Goal: Task Accomplishment & Management: Use online tool/utility

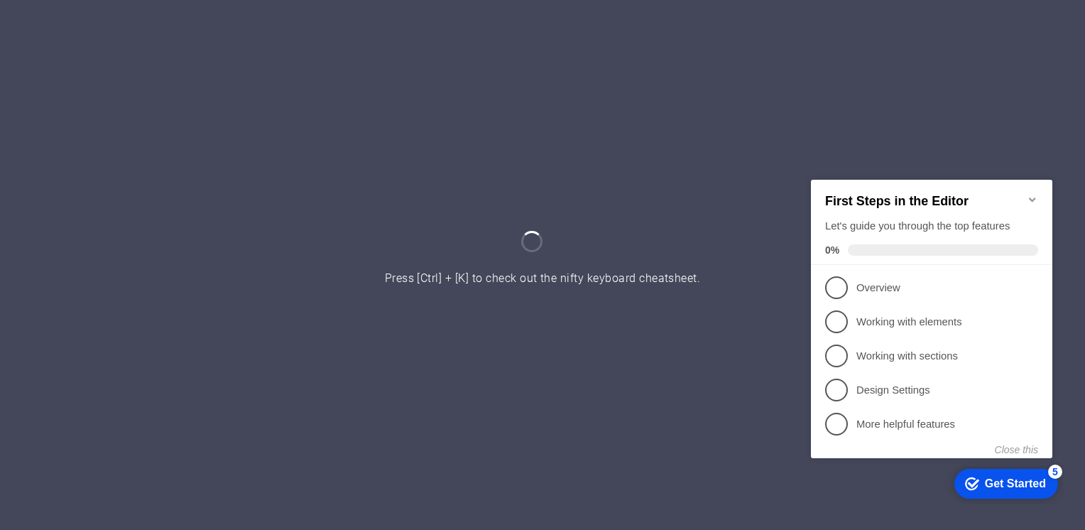
click at [1033, 193] on icon "Minimize checklist" at bounding box center [1032, 198] width 11 height 11
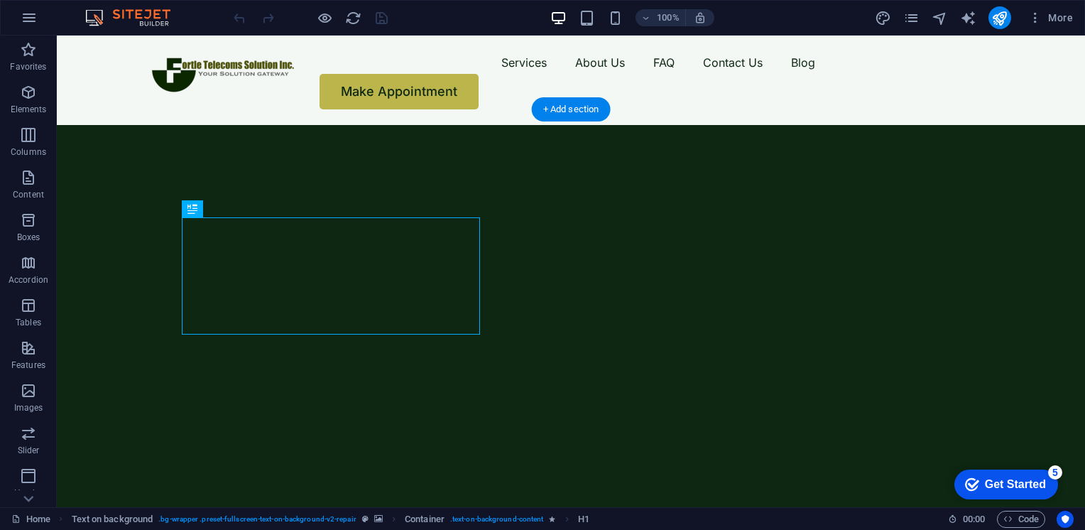
click at [109, 125] on img "1/2" at bounding box center [566, 125] width 1018 height 0
select select "px"
select select "vh"
select select "fade"
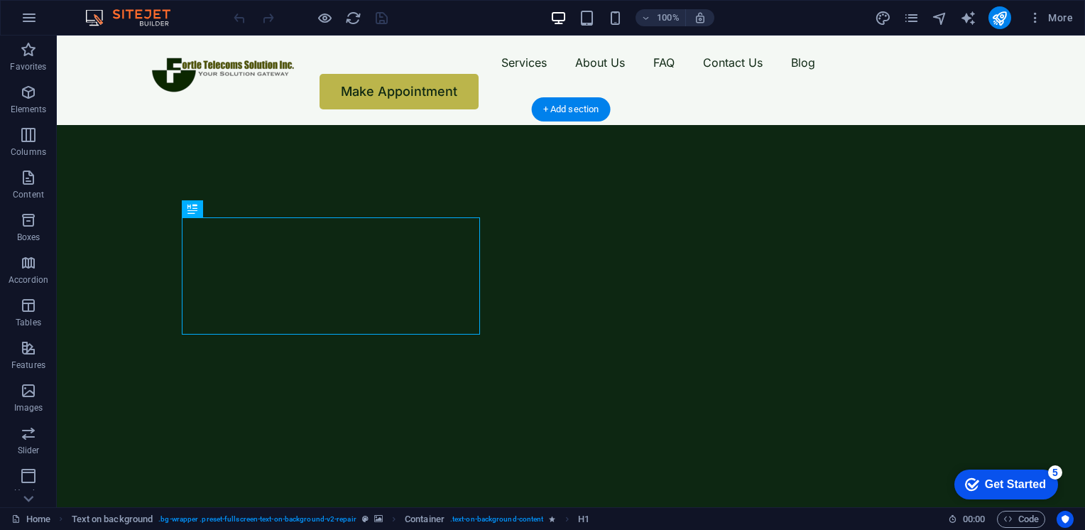
select select "ms"
select select "s"
select select "progressive"
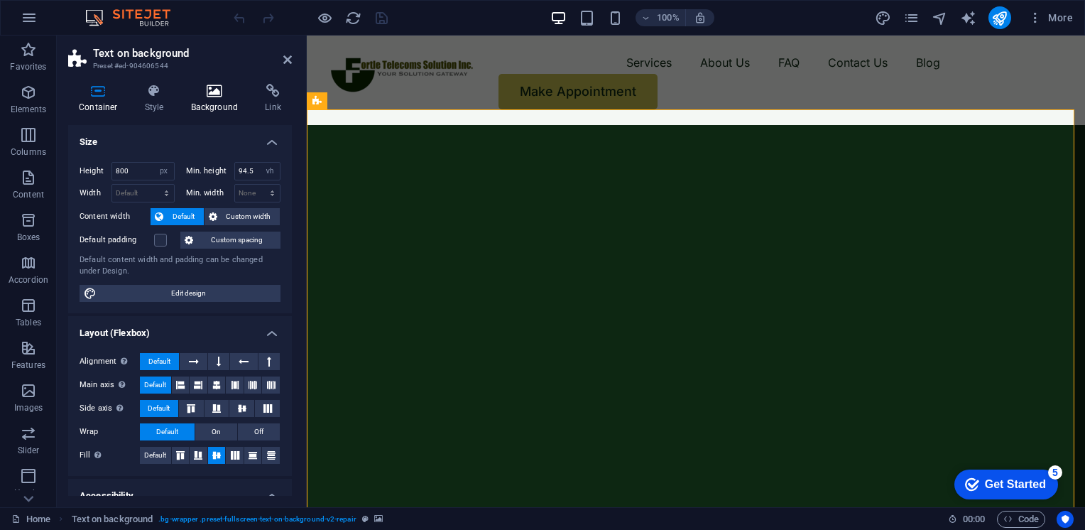
click at [207, 105] on h4 "Background" at bounding box center [217, 99] width 75 height 30
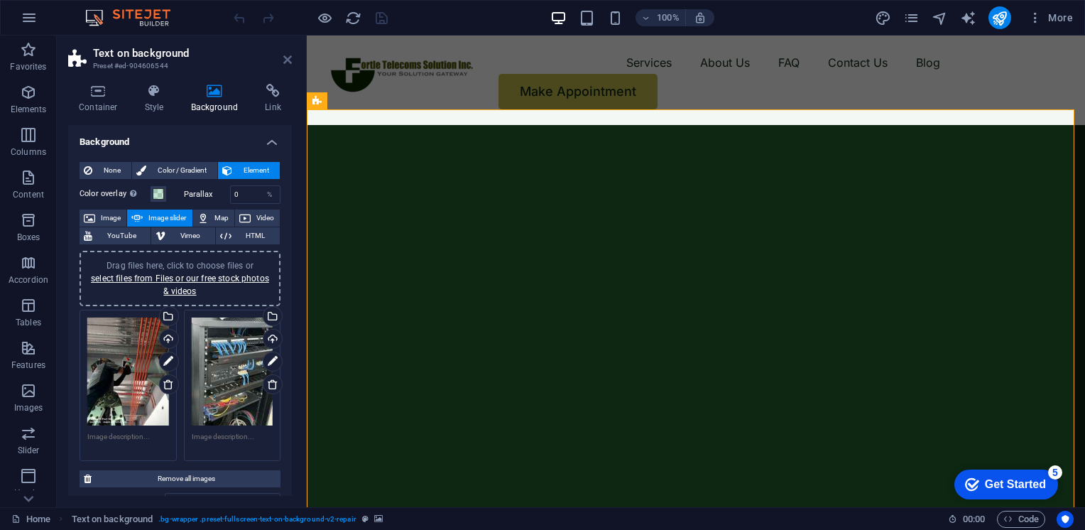
click at [288, 56] on icon at bounding box center [287, 59] width 9 height 11
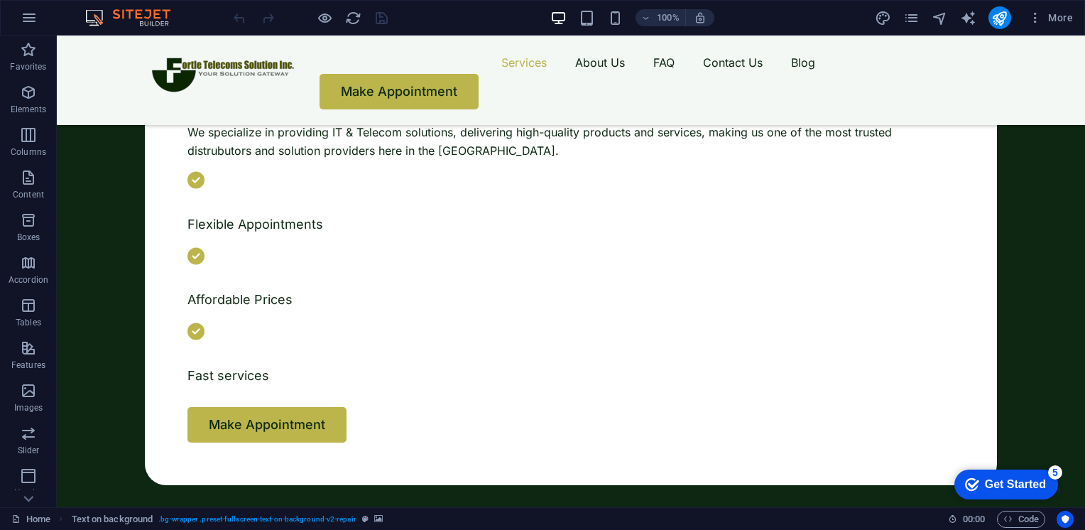
scroll to position [653, 0]
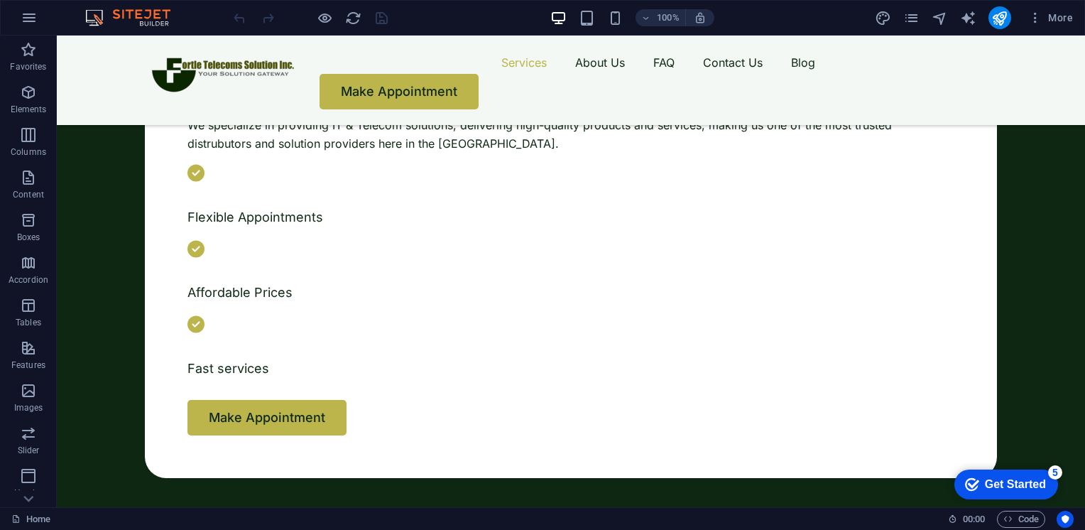
click at [74, 77] on button "button" at bounding box center [74, 77] width 0 height 0
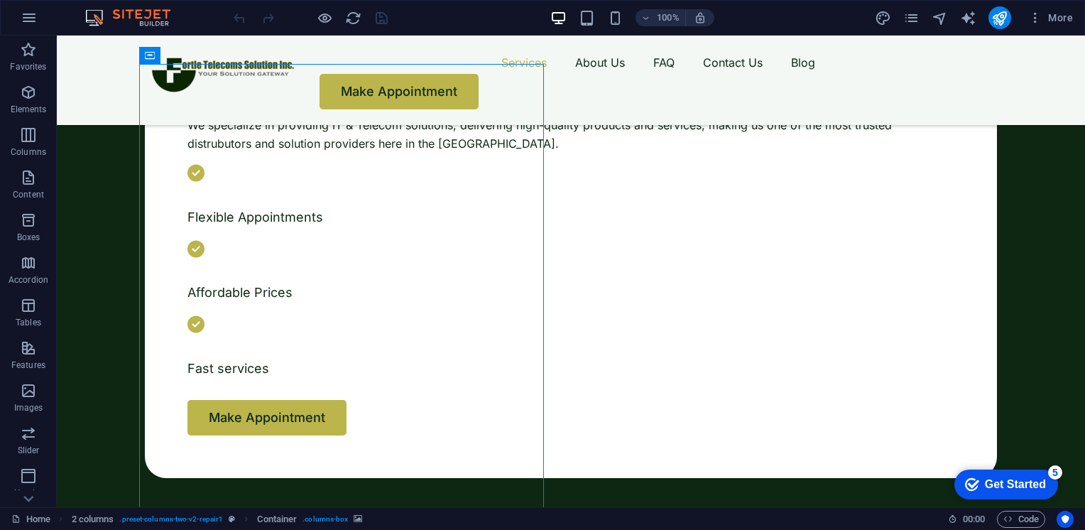
click at [74, 77] on button "button" at bounding box center [74, 77] width 0 height 0
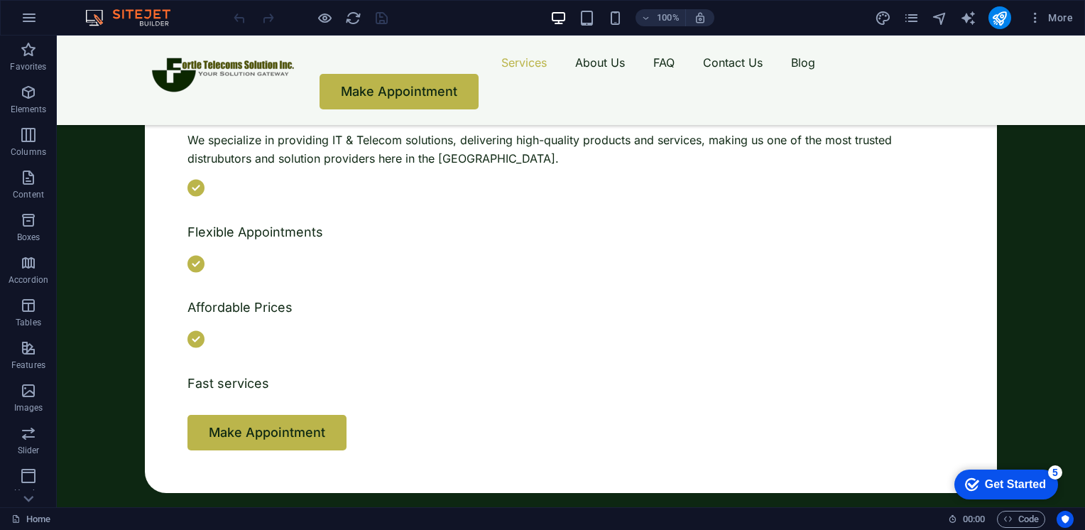
scroll to position [639, 0]
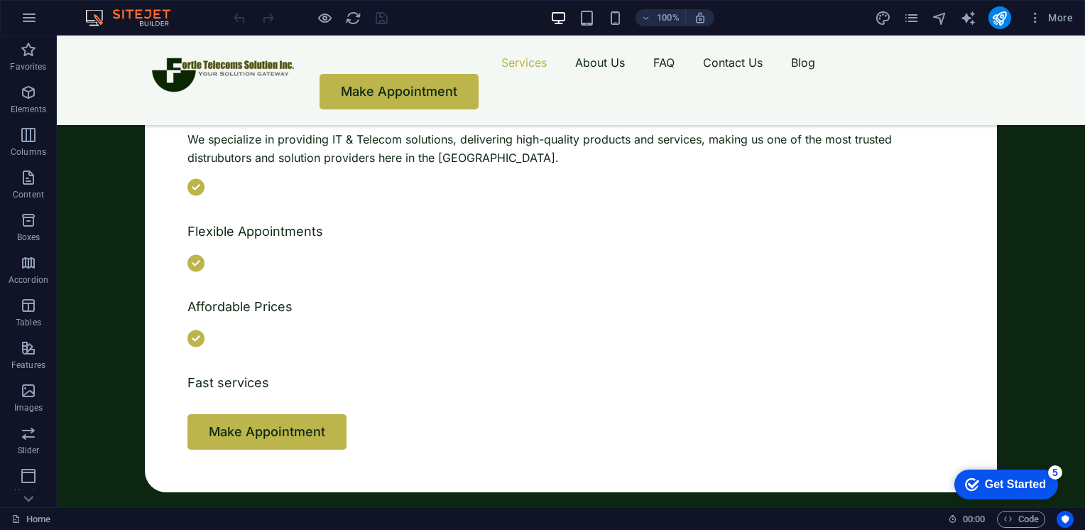
click at [74, 109] on button "button" at bounding box center [74, 109] width 0 height 0
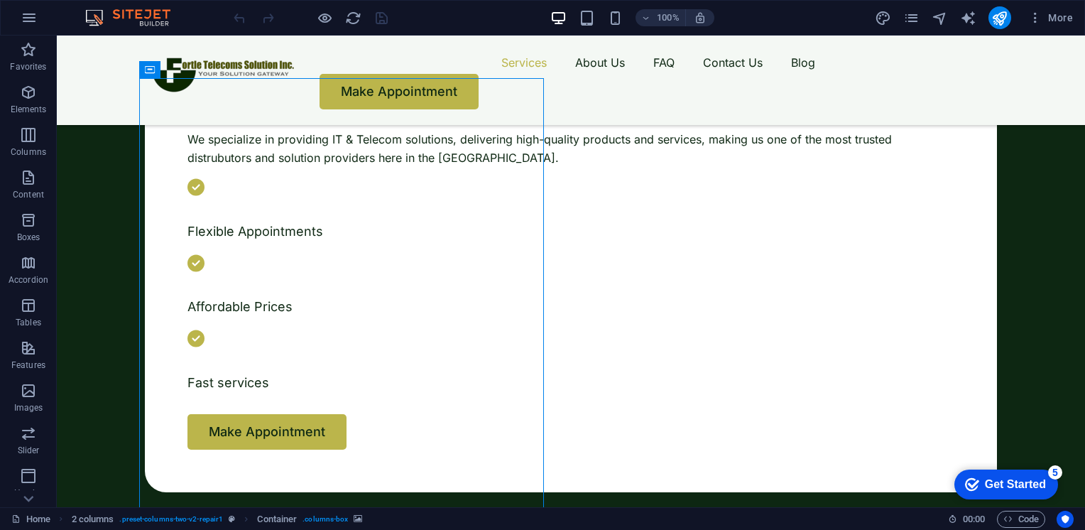
click at [74, 109] on button "button" at bounding box center [74, 109] width 0 height 0
drag, startPoint x: 410, startPoint y: 342, endPoint x: 426, endPoint y: 339, distance: 15.9
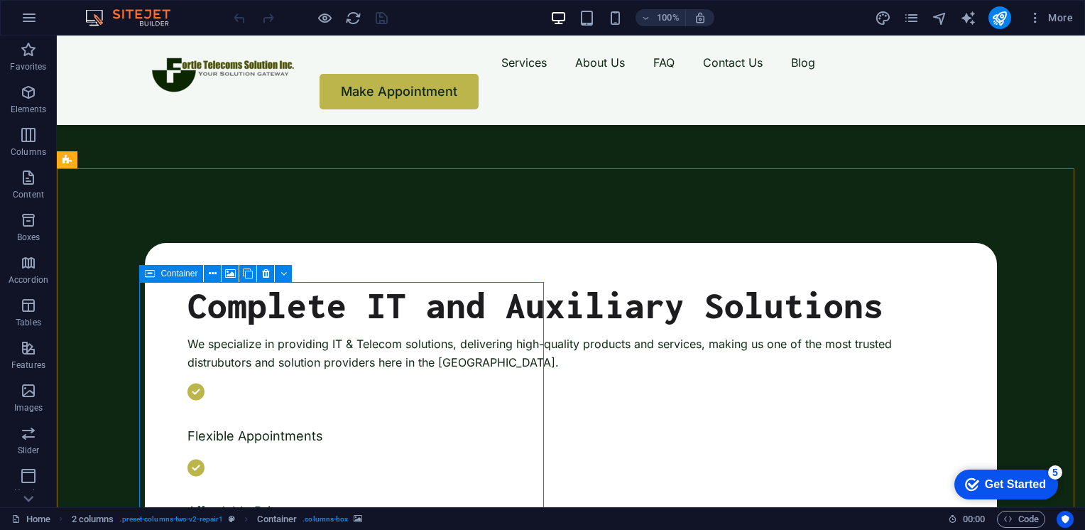
scroll to position [435, 0]
select select "px"
select select "ms"
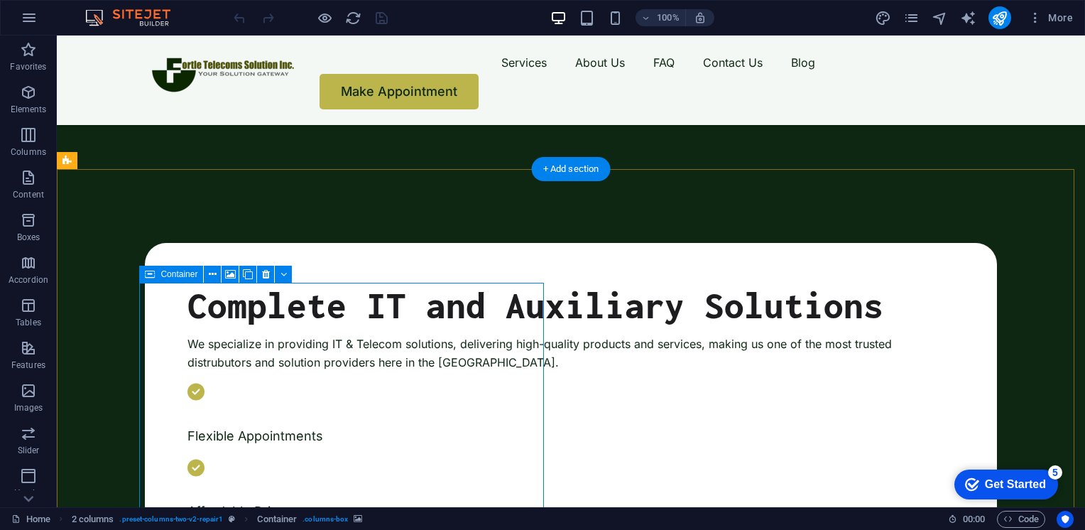
select select "s"
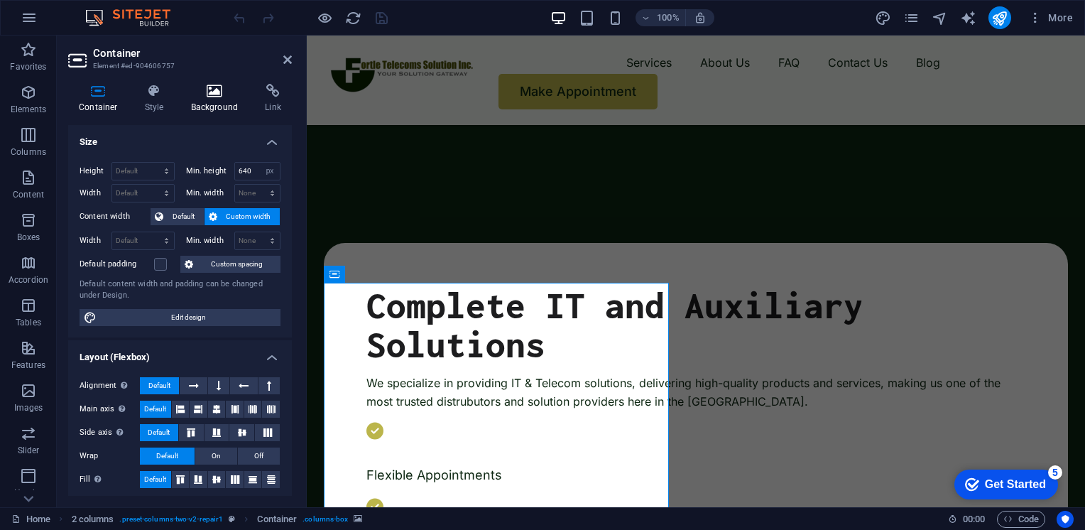
click at [219, 111] on h4 "Background" at bounding box center [217, 99] width 75 height 30
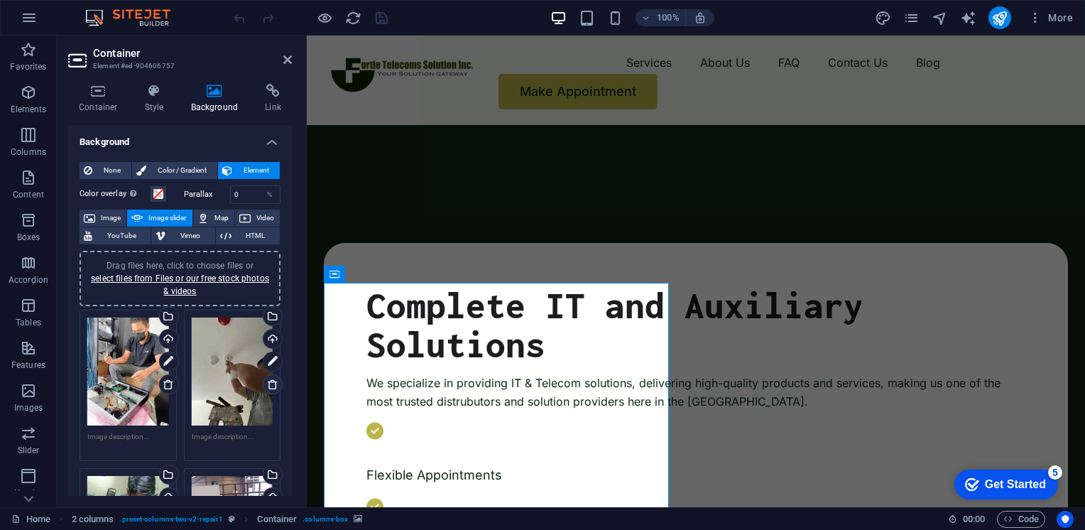
click at [267, 386] on icon at bounding box center [272, 383] width 11 height 11
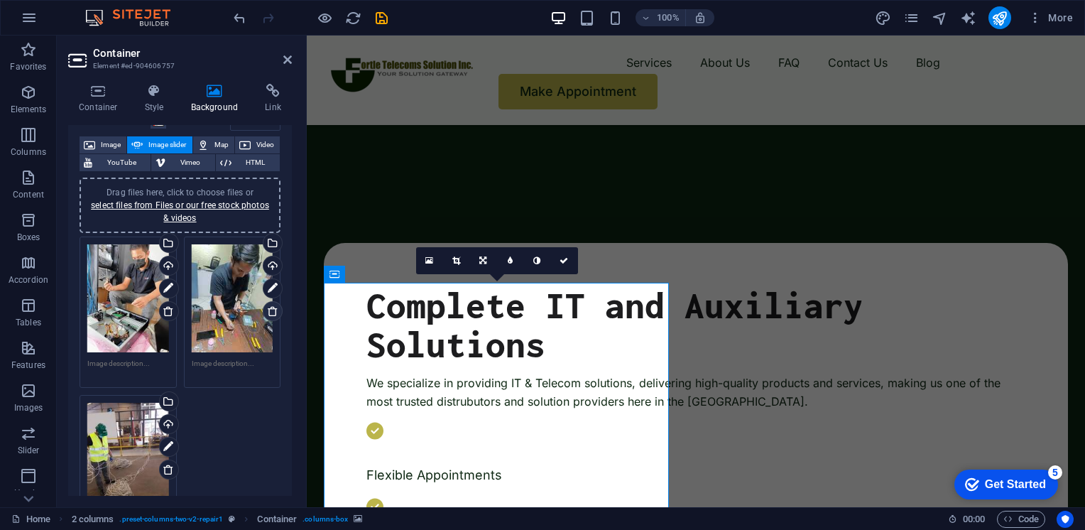
scroll to position [75, 0]
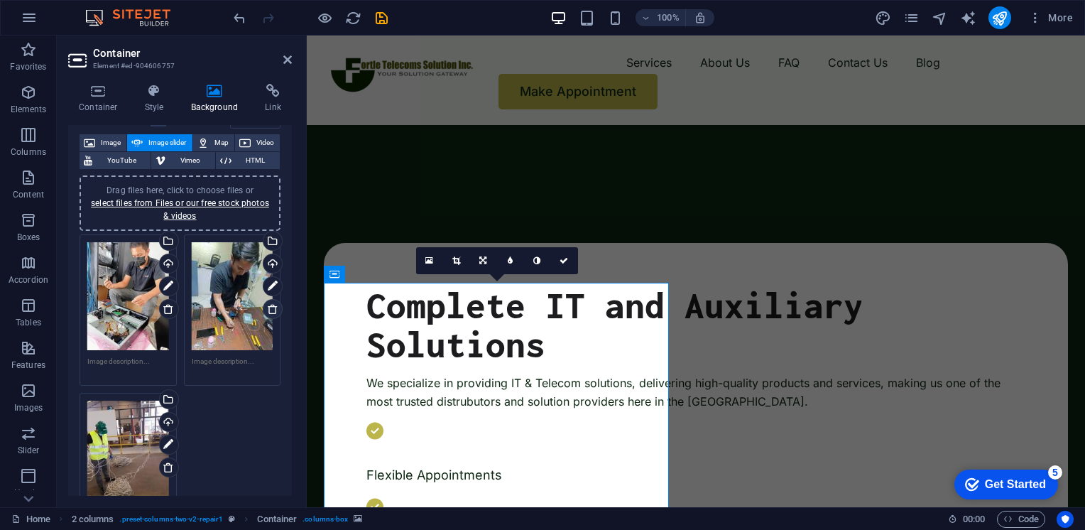
click at [268, 308] on icon at bounding box center [272, 308] width 11 height 11
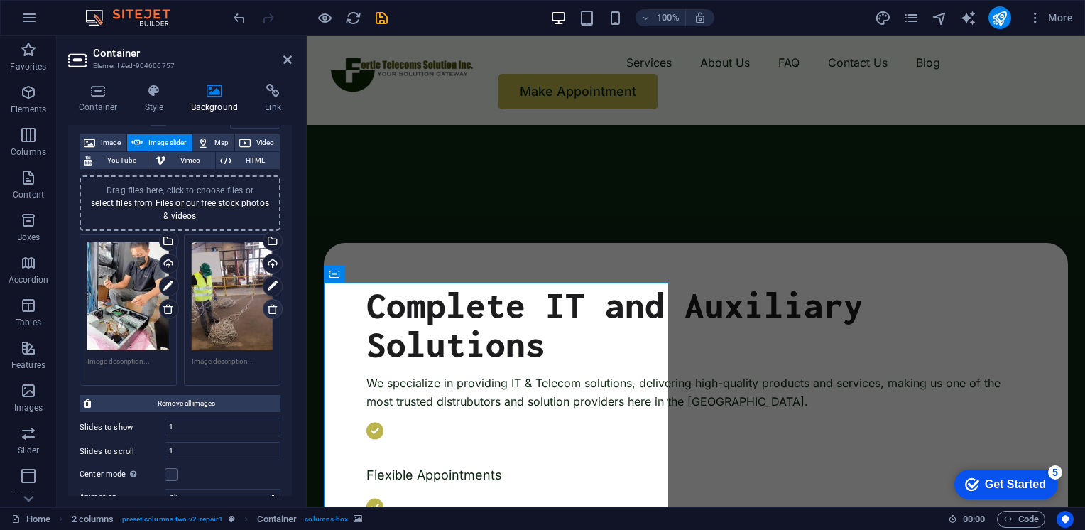
click at [273, 303] on icon at bounding box center [272, 308] width 11 height 11
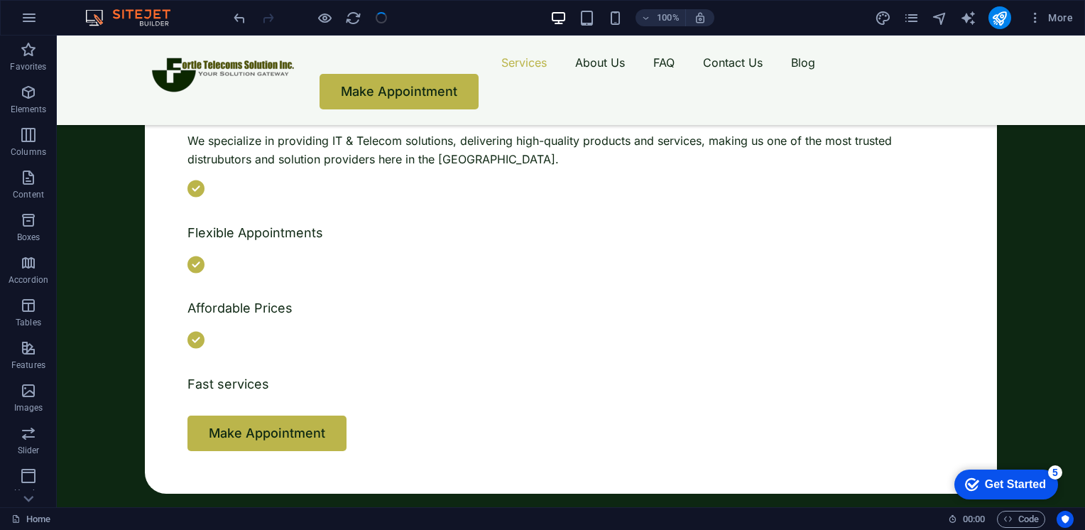
scroll to position [638, 0]
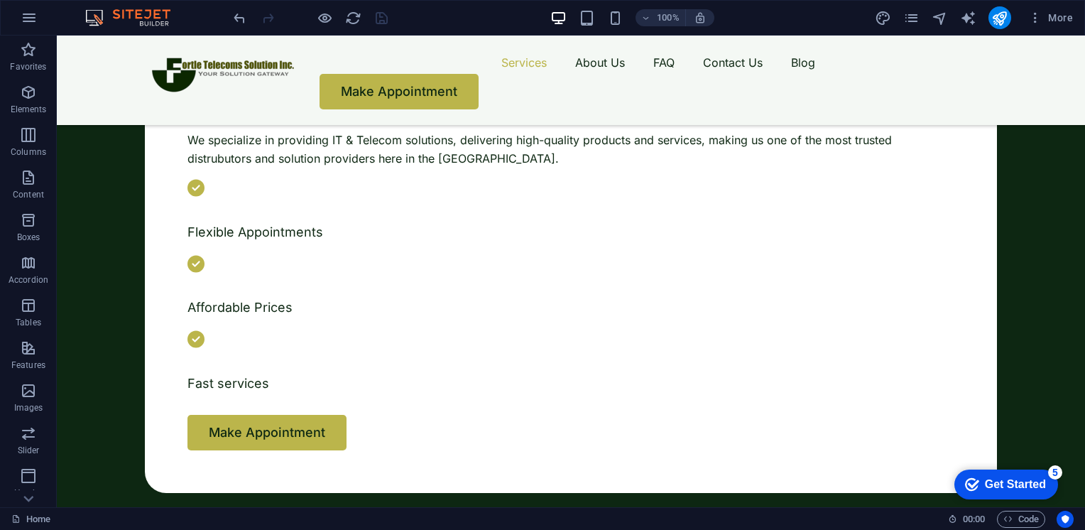
click at [326, 271] on div at bounding box center [276, 382] width 405 height 606
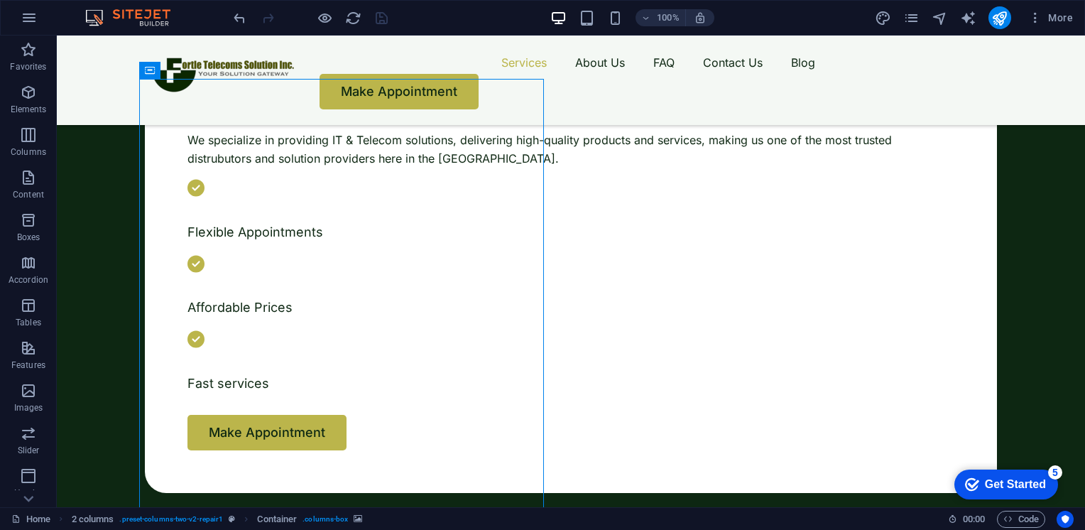
click at [326, 271] on div at bounding box center [276, 382] width 405 height 606
select select "ms"
select select "s"
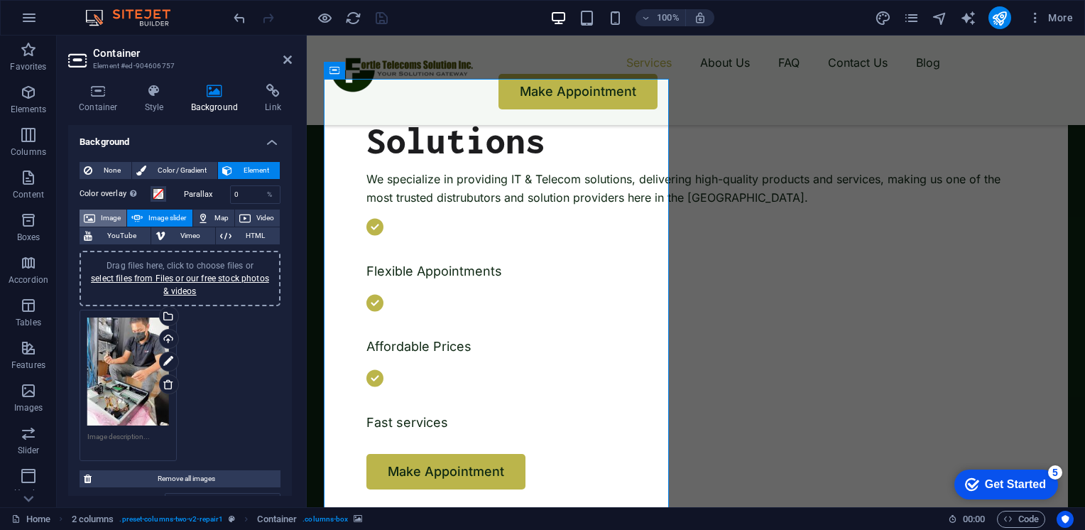
click at [111, 215] on span "Image" at bounding box center [110, 217] width 23 height 17
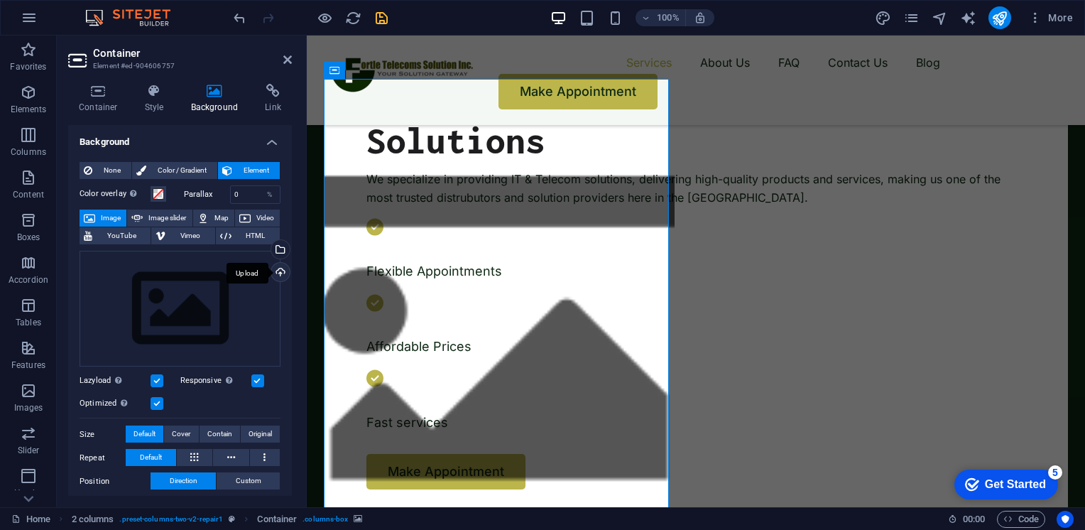
click at [276, 274] on div "Upload" at bounding box center [278, 273] width 21 height 21
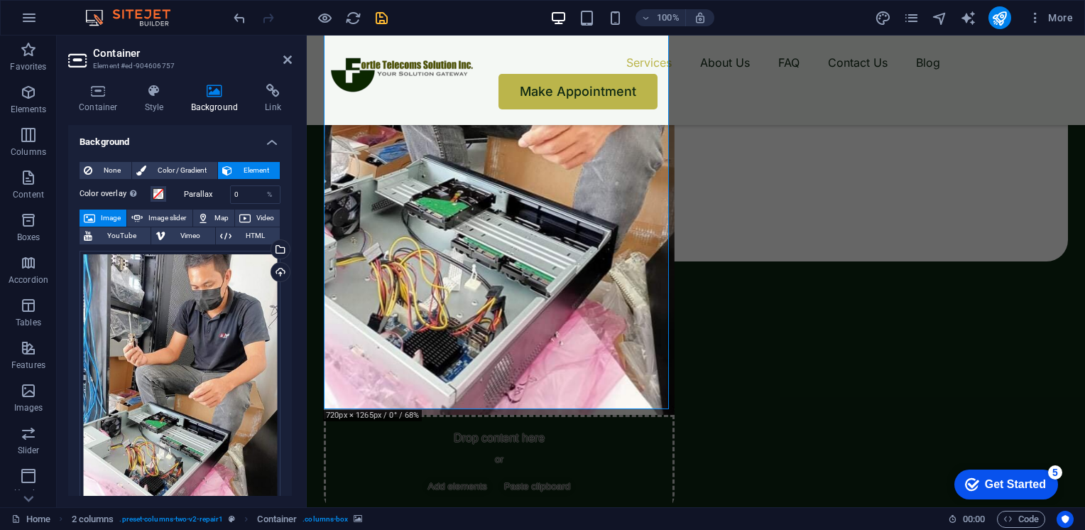
scroll to position [915, 0]
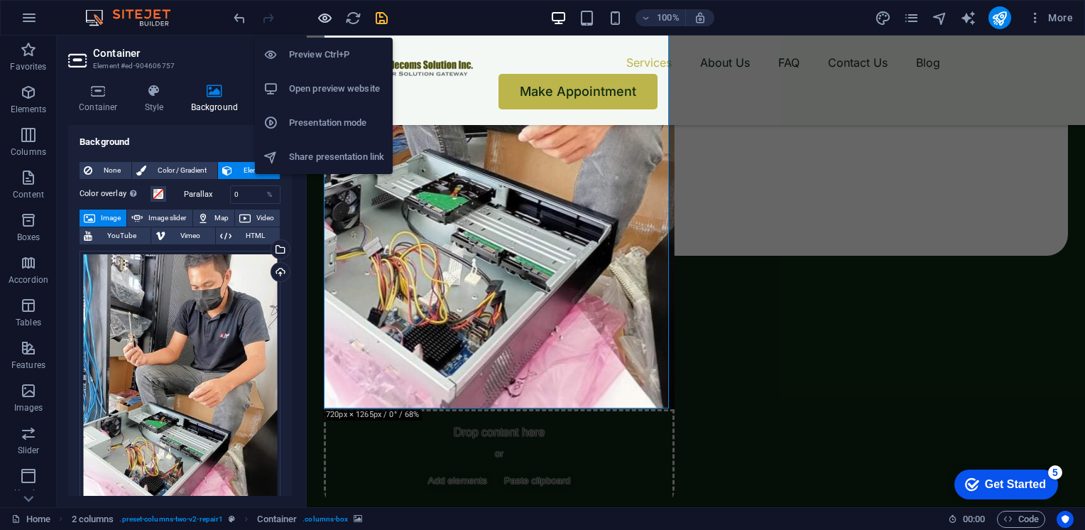
click at [0, 0] on icon "button" at bounding box center [0, 0] width 0 height 0
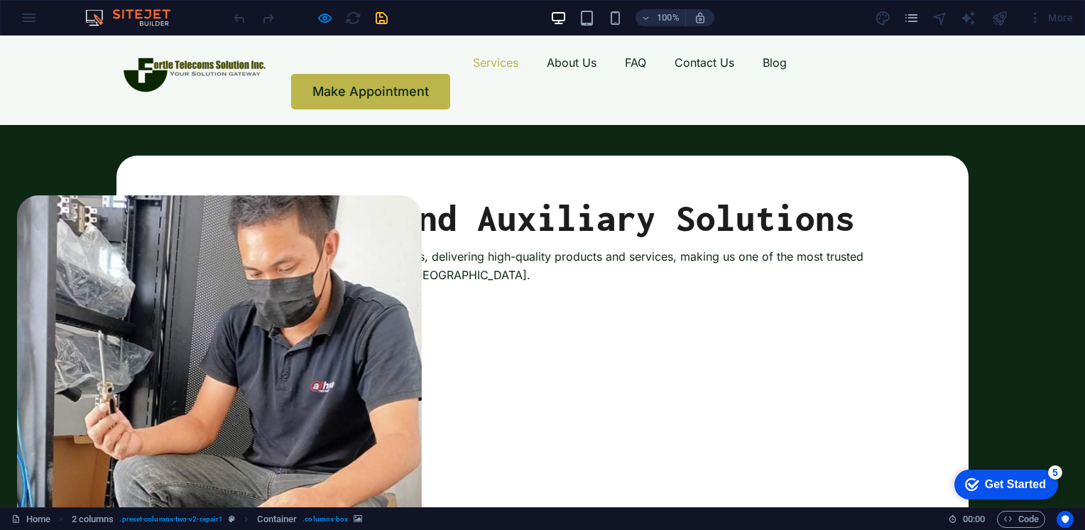
scroll to position [523, 0]
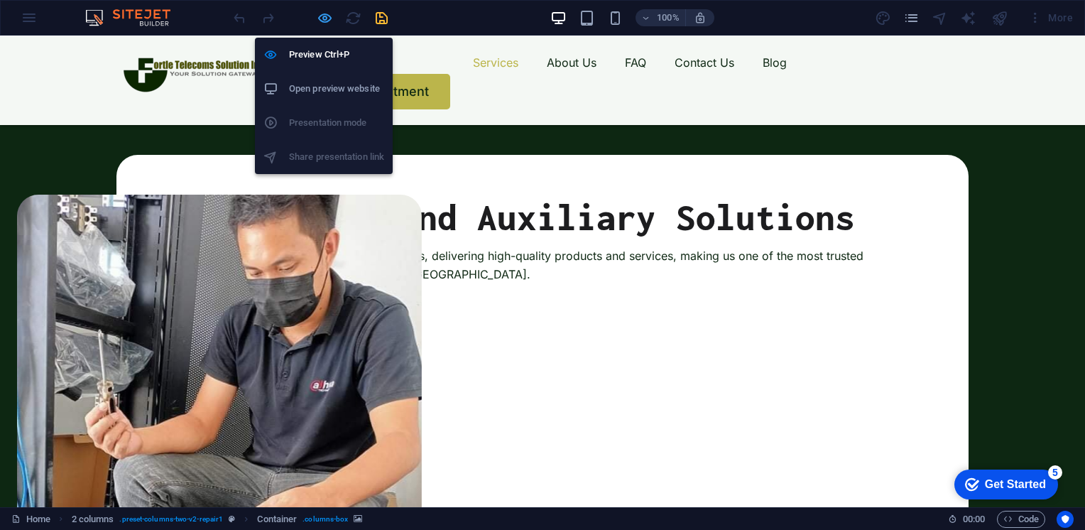
click at [0, 0] on icon "button" at bounding box center [0, 0] width 0 height 0
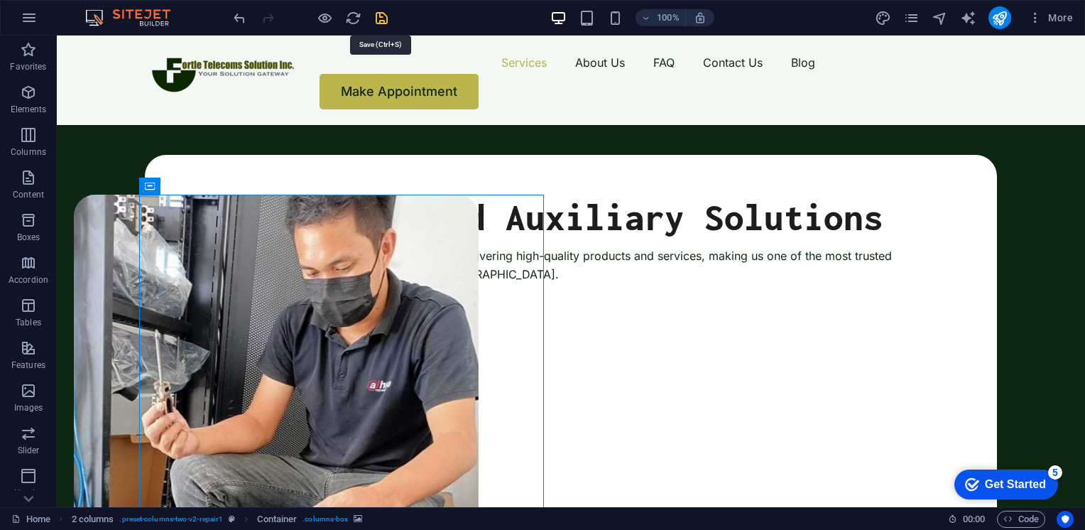
click at [381, 21] on icon "save" at bounding box center [382, 18] width 16 height 16
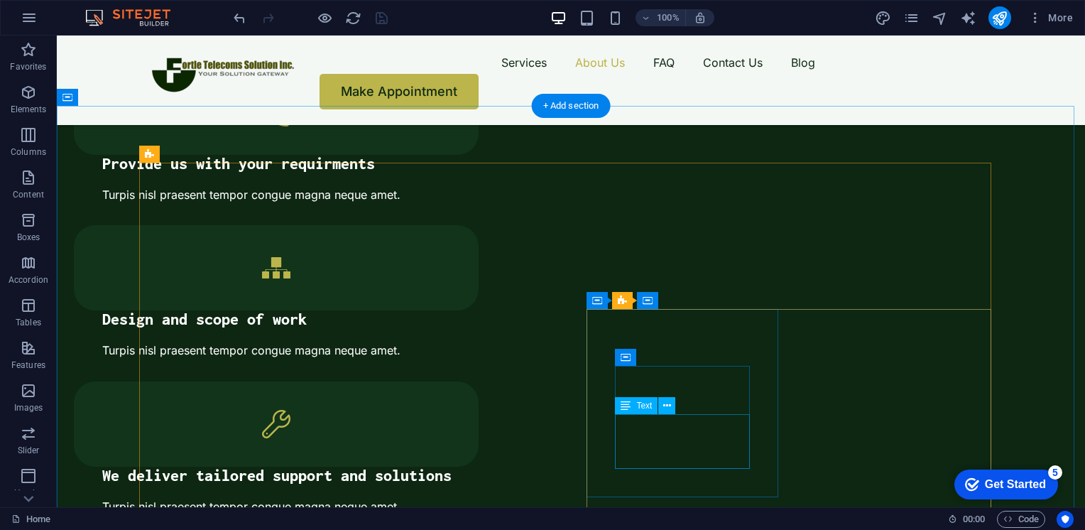
scroll to position [2292, 0]
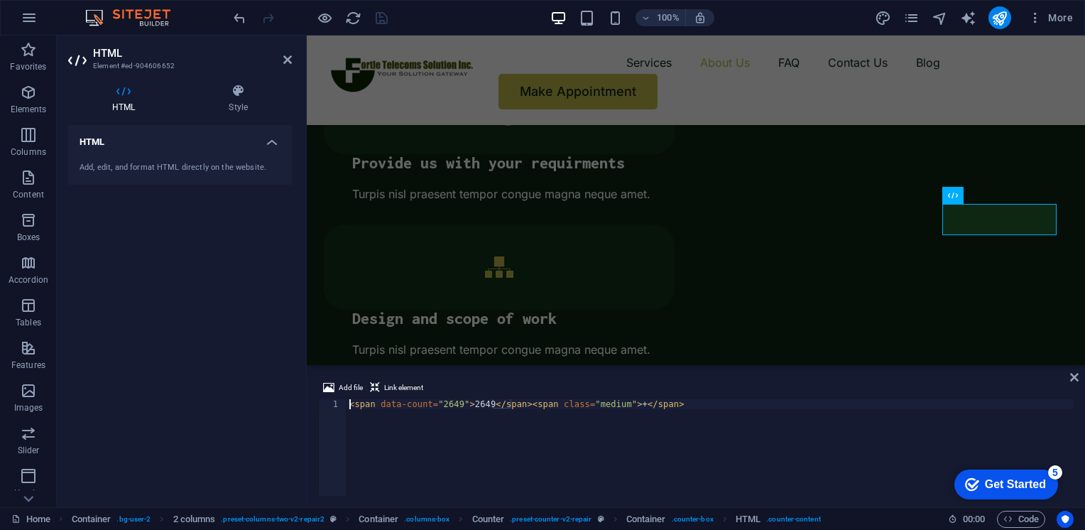
click at [453, 405] on div "< span data-count = "2649" > 2649 </ span > < span class = "medium" > + </ span…" at bounding box center [710, 457] width 727 height 116
click at [484, 405] on div "< span data-count = "1000" > 2649 </ span > < span class = "medium" > + </ span…" at bounding box center [710, 457] width 727 height 116
type textarea "<span data-count="1000">1000</span><span class="medium">+</span>"
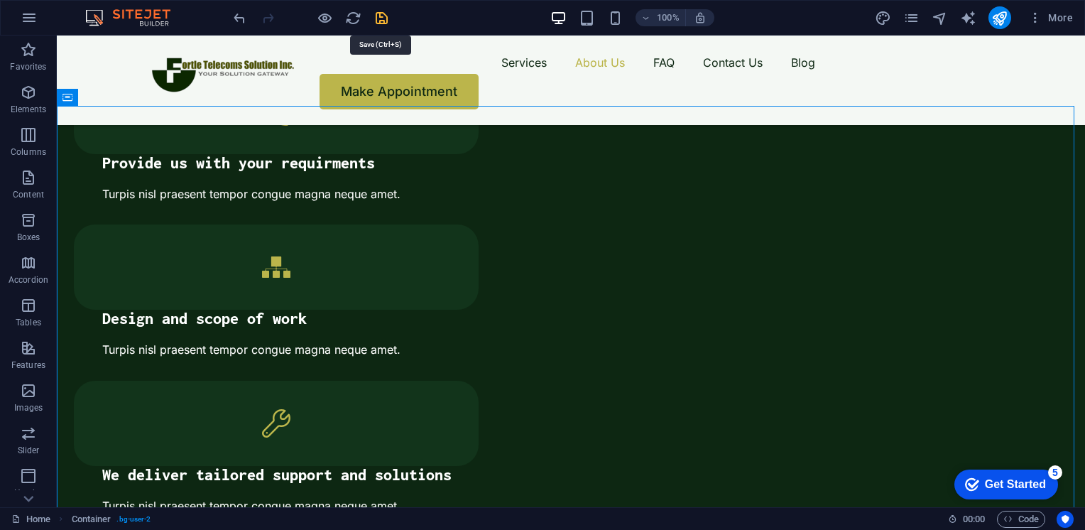
click at [378, 20] on icon "save" at bounding box center [382, 18] width 16 height 16
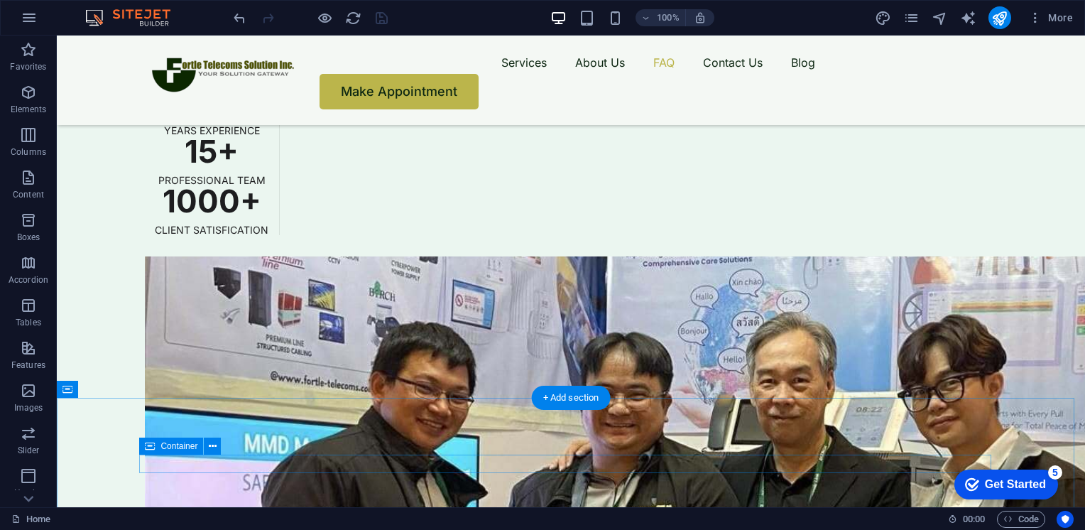
scroll to position [4050, 0]
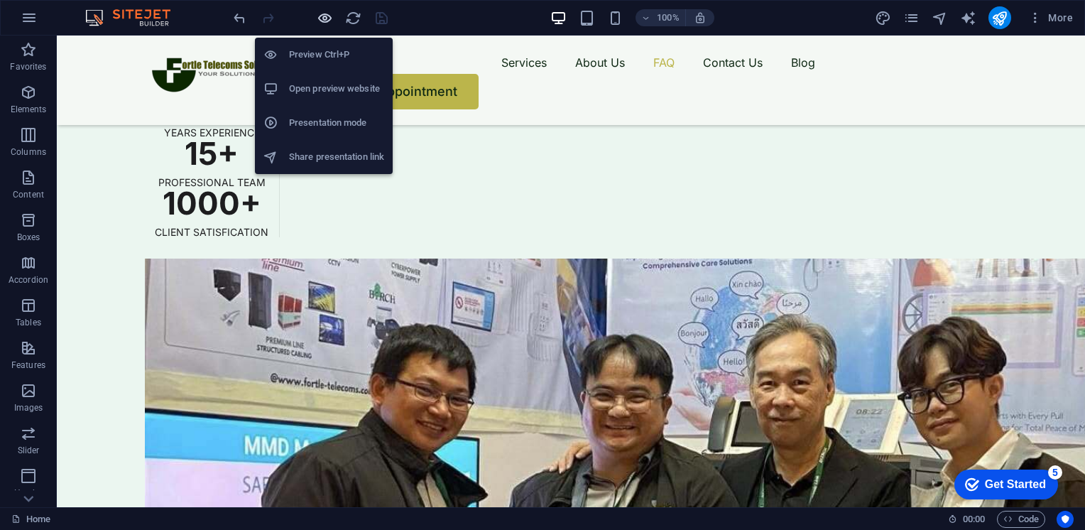
click at [0, 0] on icon "button" at bounding box center [0, 0] width 0 height 0
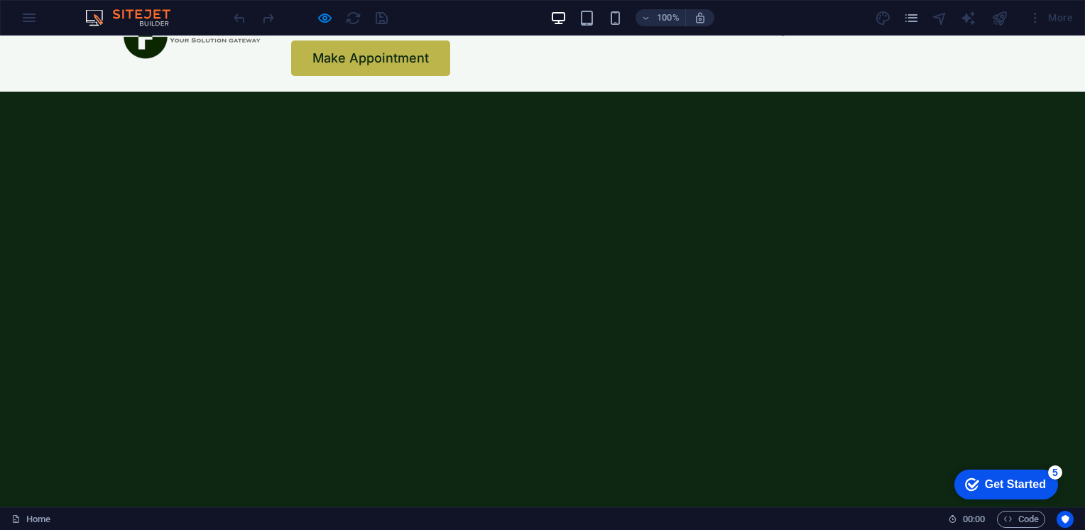
scroll to position [0, 0]
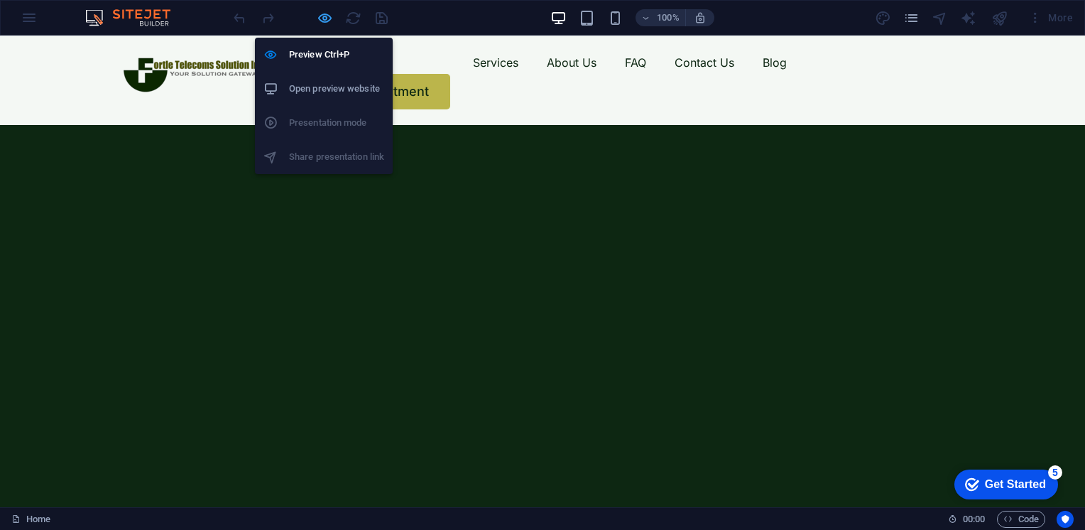
click at [0, 0] on icon "button" at bounding box center [0, 0] width 0 height 0
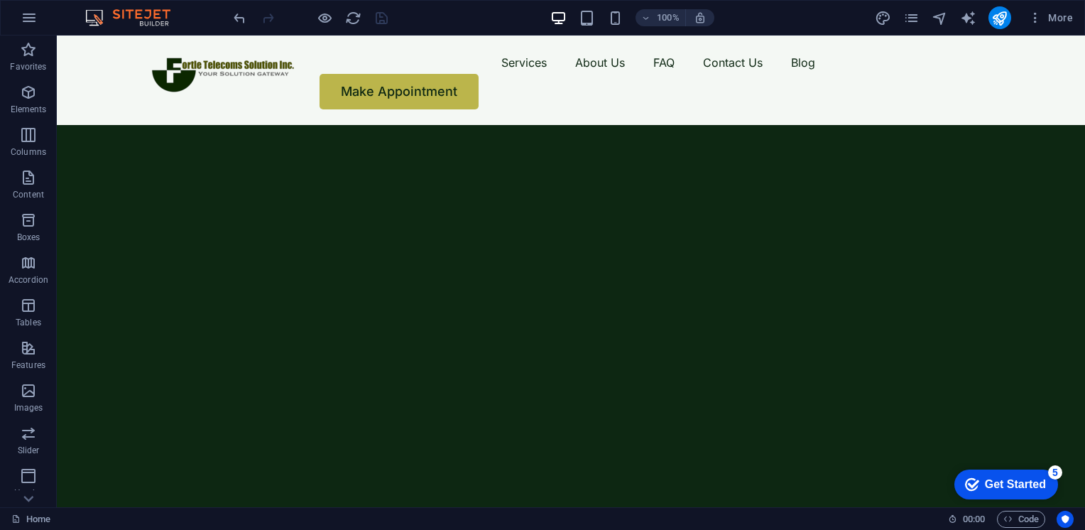
click at [385, 18] on div at bounding box center [310, 17] width 159 height 23
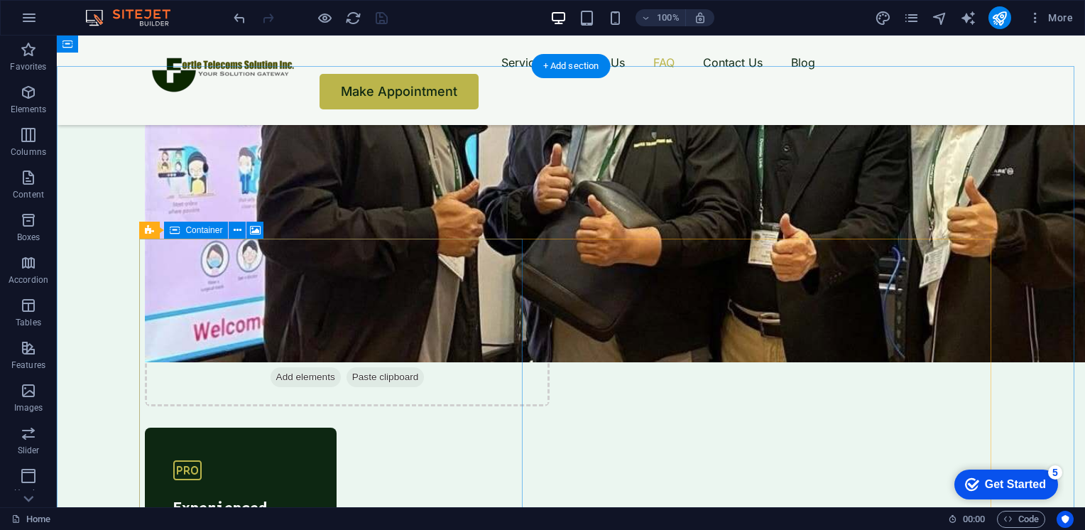
scroll to position [4365, 0]
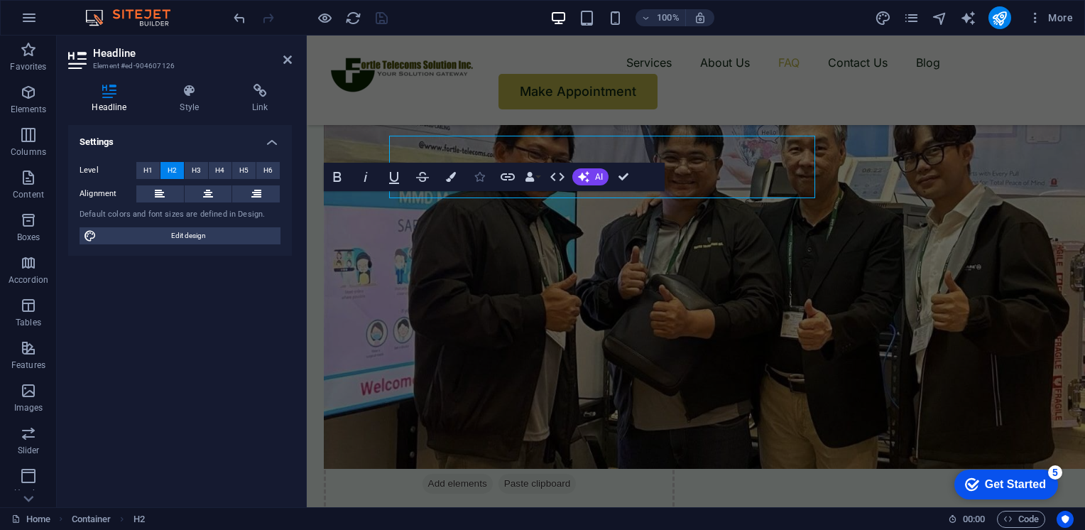
scroll to position [4402, 0]
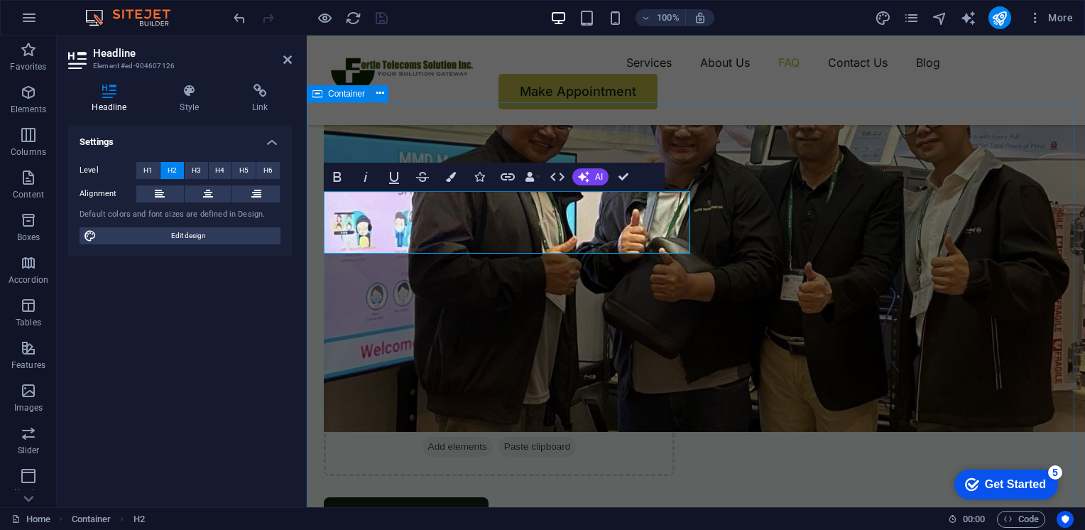
drag, startPoint x: 587, startPoint y: 239, endPoint x: 374, endPoint y: 195, distance: 217.7
click at [452, 177] on icon "button" at bounding box center [451, 177] width 10 height 10
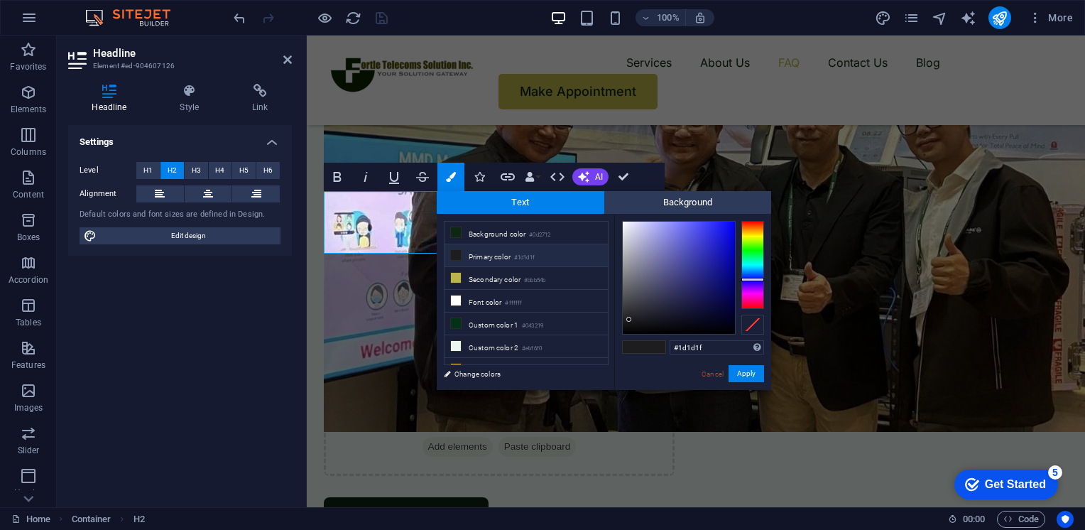
type input "#f2f2f9"
click at [625, 224] on div at bounding box center [679, 278] width 112 height 112
click at [744, 371] on button "Apply" at bounding box center [747, 373] width 36 height 17
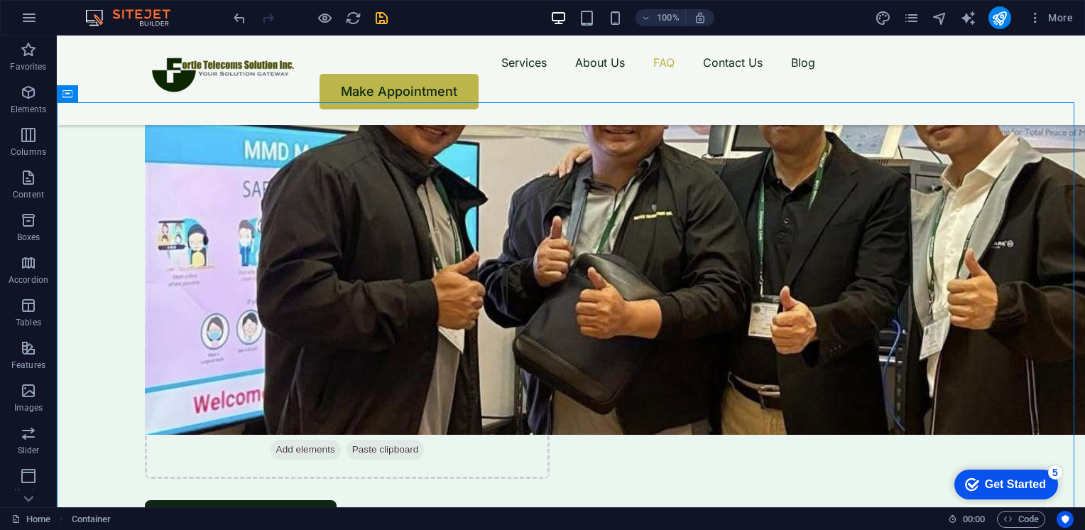
click at [383, 17] on icon "save" at bounding box center [382, 18] width 16 height 16
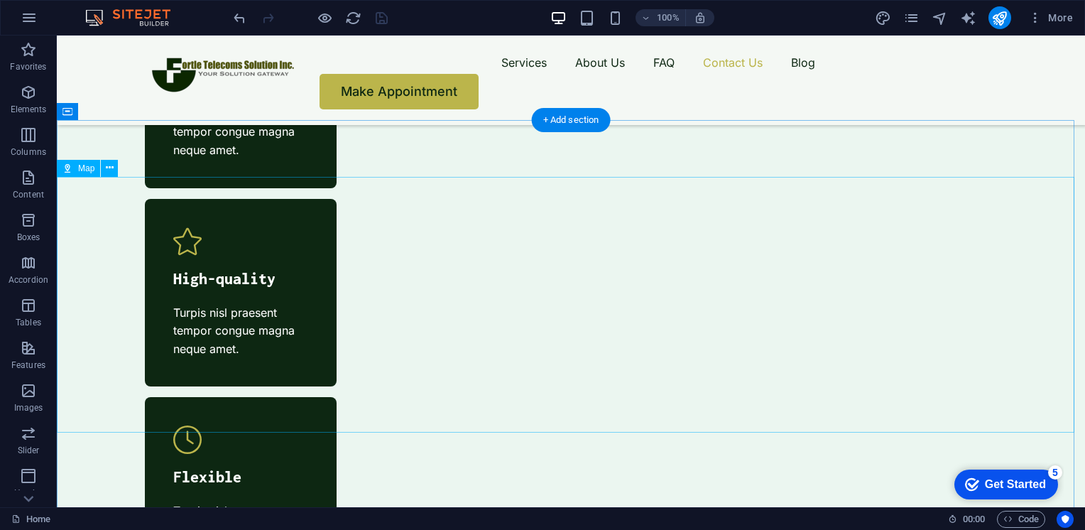
scroll to position [5067, 0]
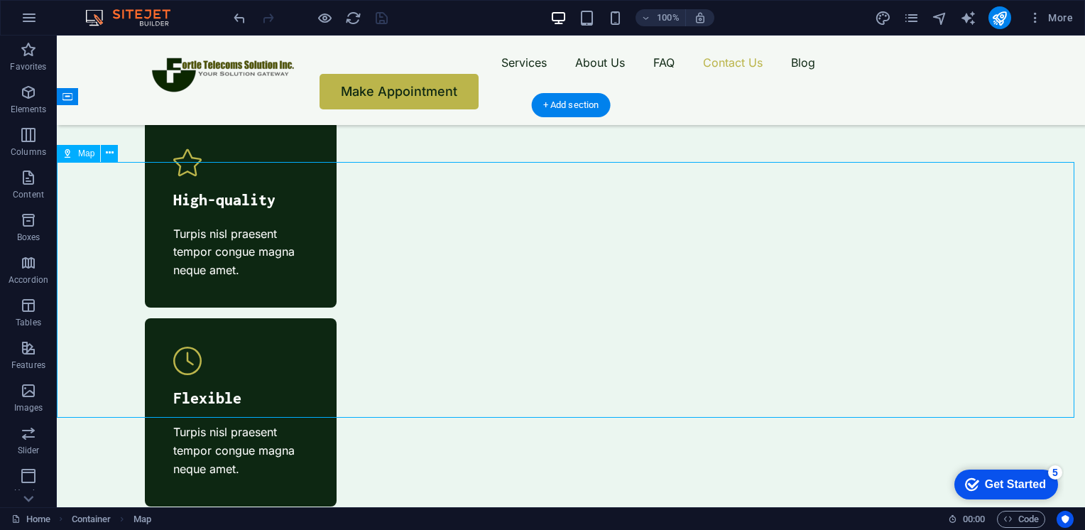
select select "1"
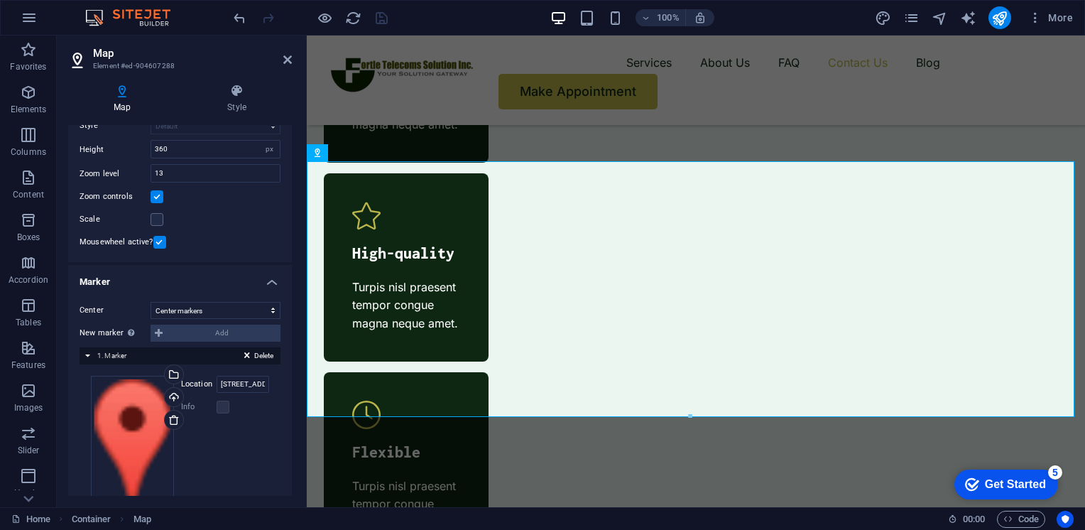
scroll to position [158, 0]
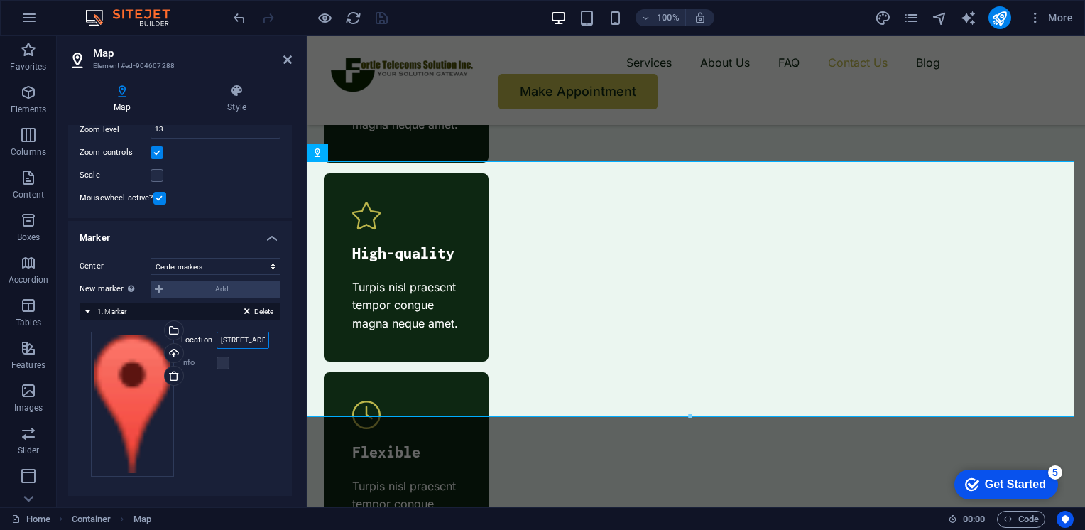
click at [244, 347] on input "[STREET_ADDRESS][US_STATE]" at bounding box center [243, 340] width 53 height 17
drag, startPoint x: 256, startPoint y: 344, endPoint x: 195, endPoint y: 334, distance: 62.0
drag, startPoint x: 195, startPoint y: 334, endPoint x: 272, endPoint y: 337, distance: 77.5
click at [272, 337] on div "Drag files here, click to choose files or select files from Files or our free s…" at bounding box center [180, 404] width 201 height 168
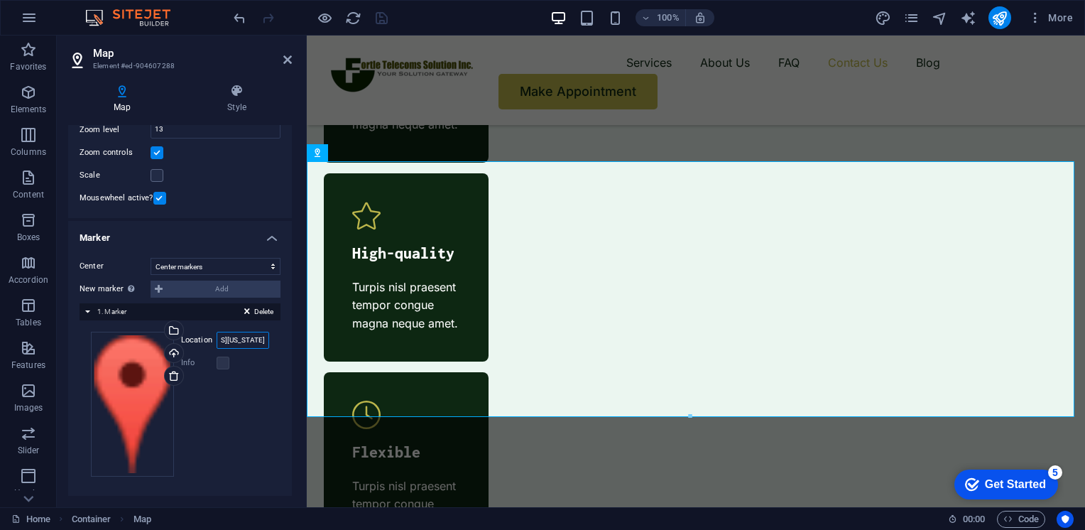
type input "44 [PERSON_NAME]"
drag, startPoint x: 251, startPoint y: 340, endPoint x: 197, endPoint y: 340, distance: 54.0
click at [197, 340] on div "Location 44 [PERSON_NAME]" at bounding box center [225, 340] width 88 height 17
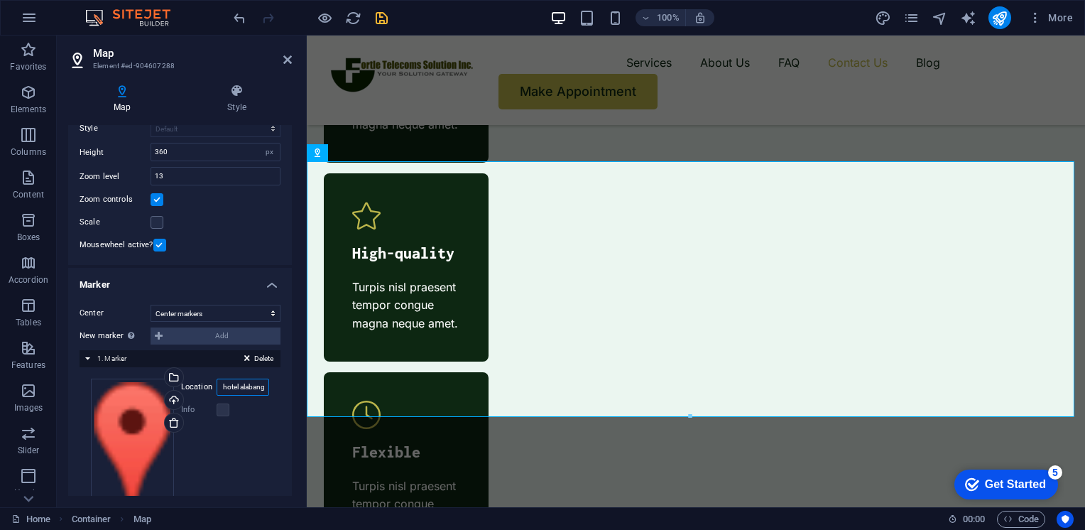
scroll to position [158, 0]
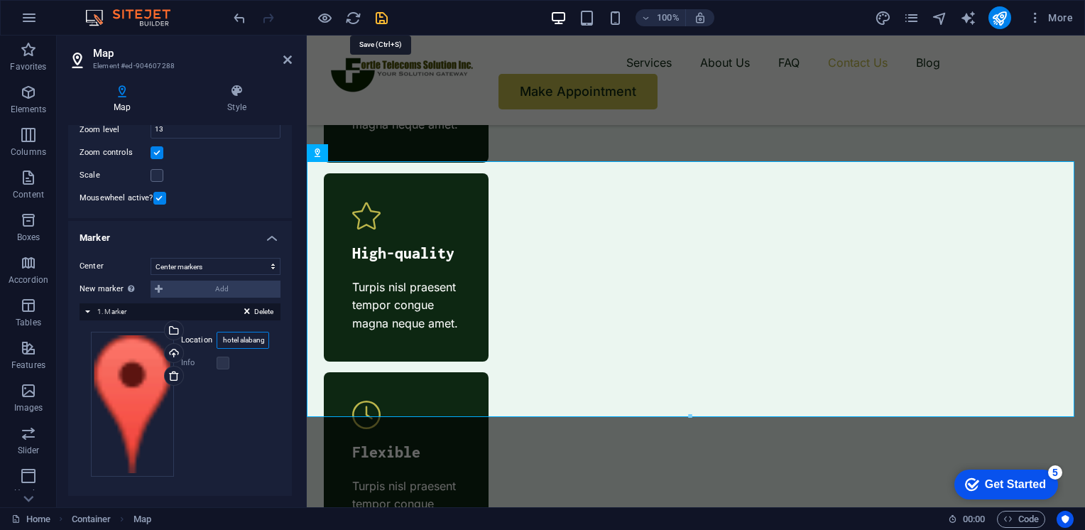
type input "crimson hotel alabang"
drag, startPoint x: 381, startPoint y: 18, endPoint x: 394, endPoint y: 16, distance: 13.7
click at [0, 0] on div "100% More" at bounding box center [0, 0] width 0 height 0
click at [385, 18] on icon "save" at bounding box center [382, 18] width 16 height 16
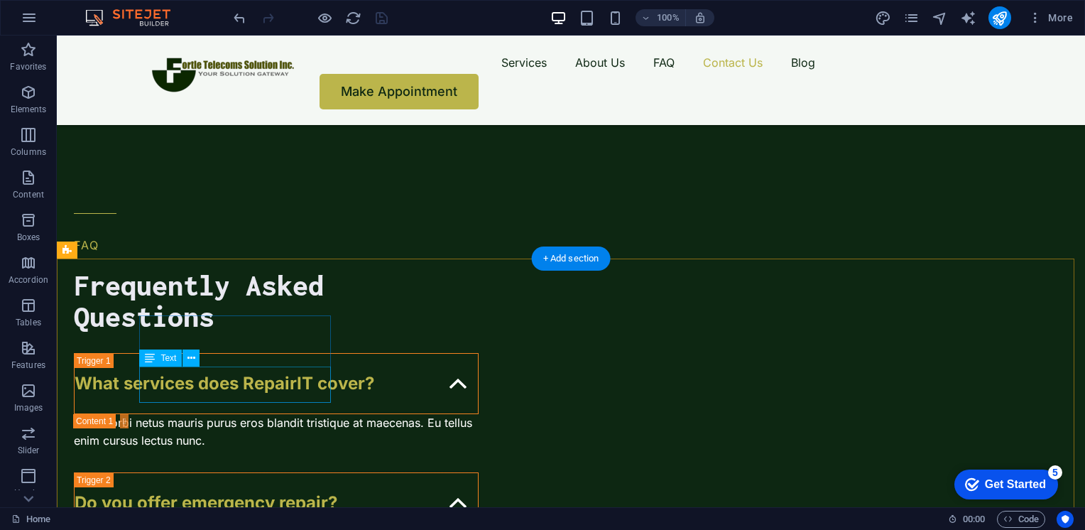
scroll to position [5601, 0]
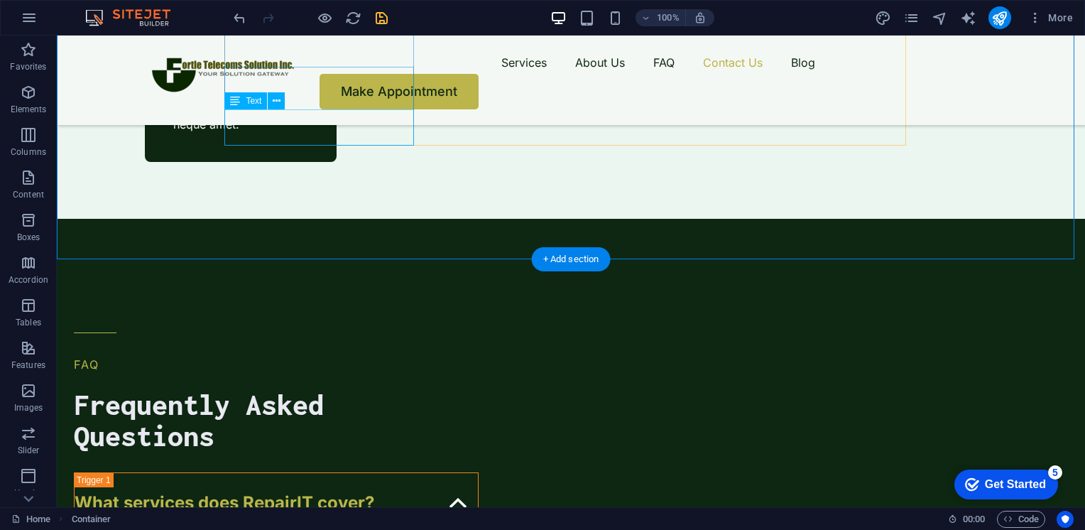
scroll to position [5601, 0]
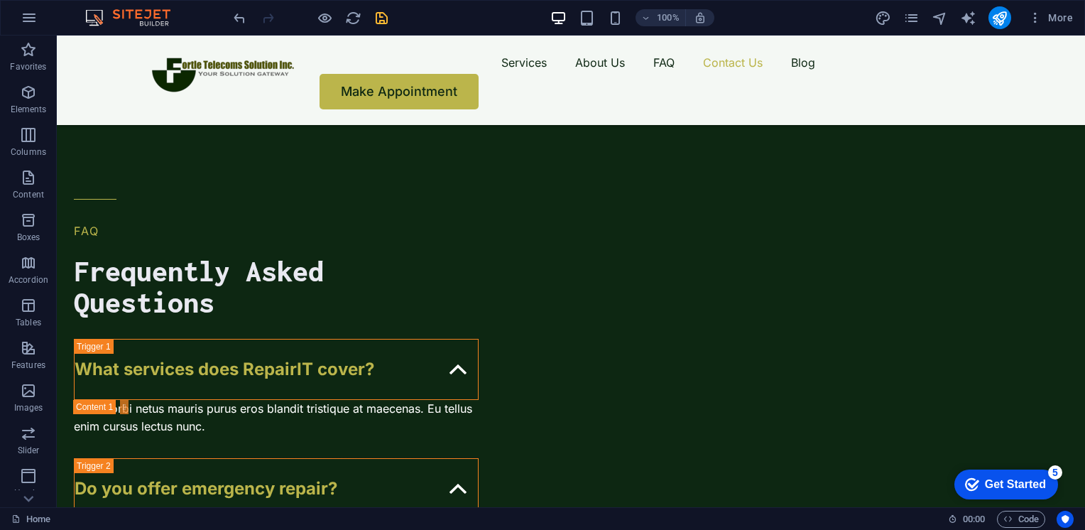
click at [0, 0] on div "100% More" at bounding box center [0, 0] width 0 height 0
click at [386, 16] on icon "save" at bounding box center [382, 18] width 16 height 16
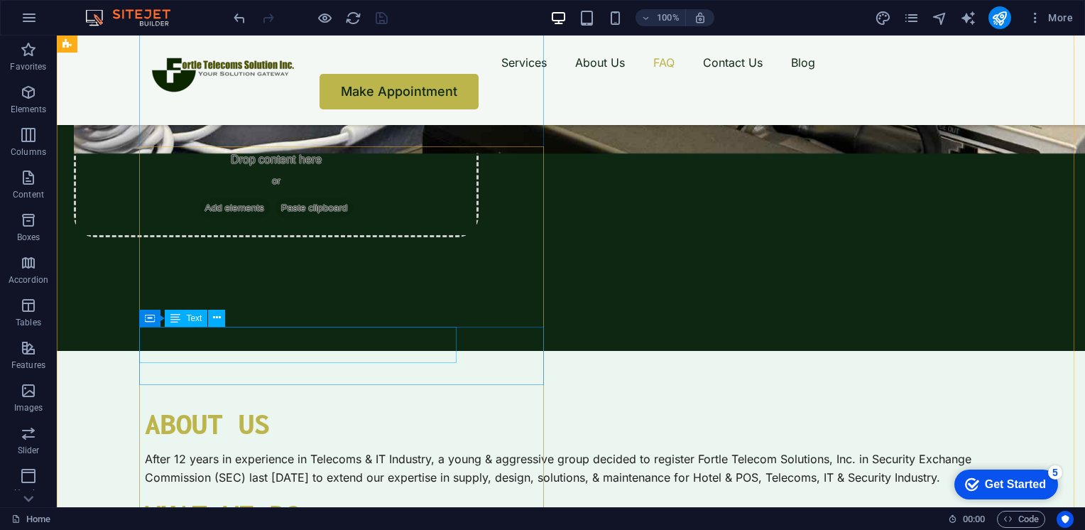
scroll to position [3147, 0]
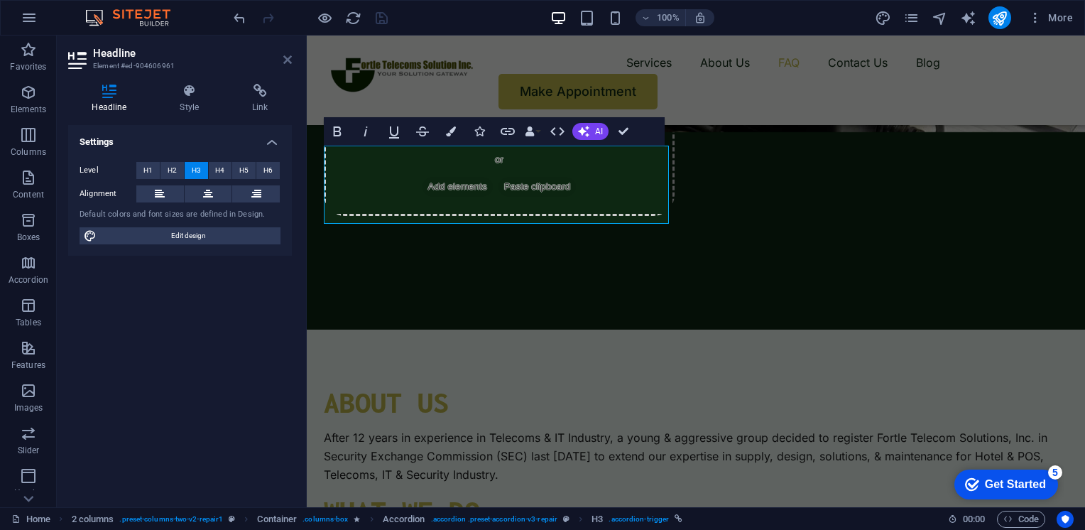
click at [287, 63] on icon at bounding box center [287, 59] width 9 height 11
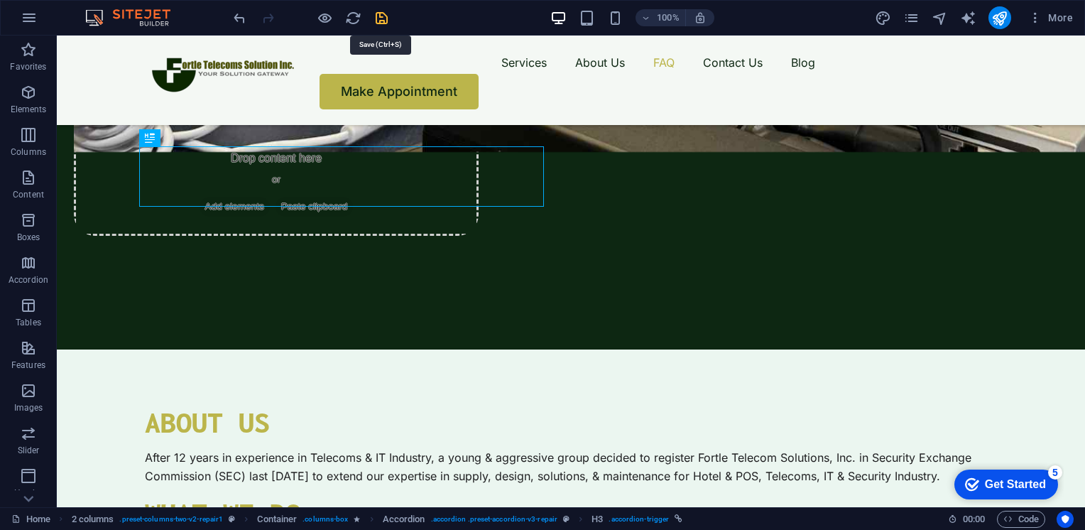
click at [380, 18] on icon "save" at bounding box center [382, 18] width 16 height 16
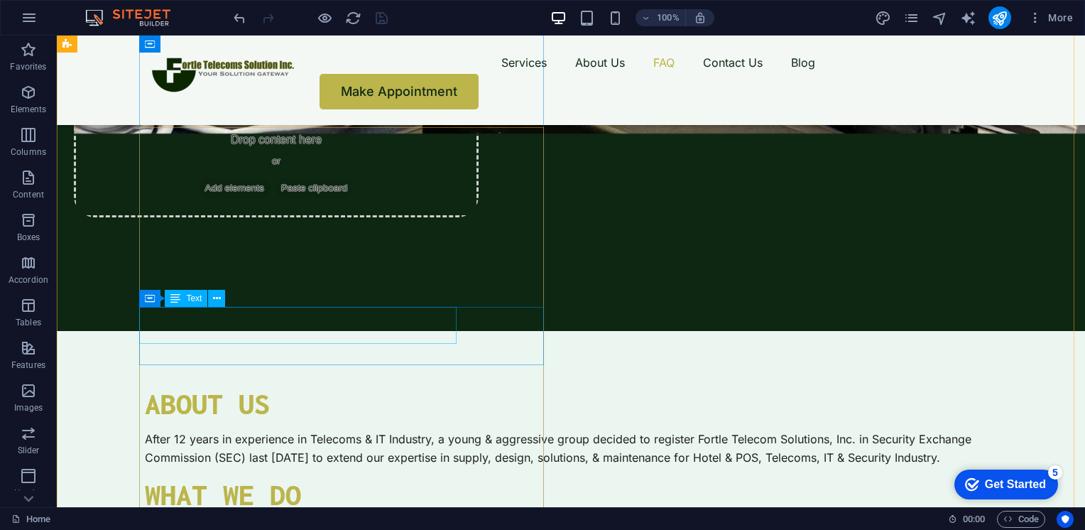
scroll to position [3146, 0]
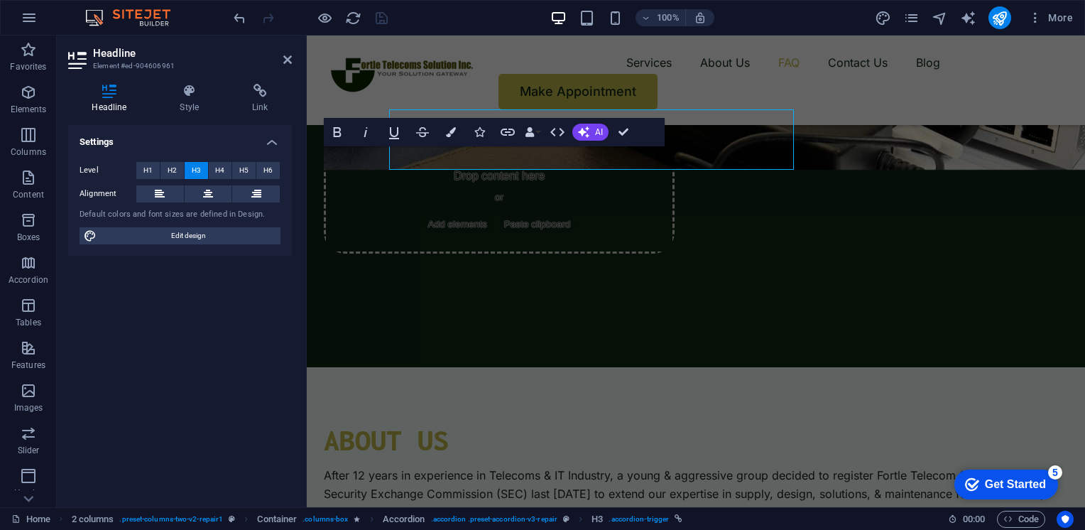
scroll to position [3184, 0]
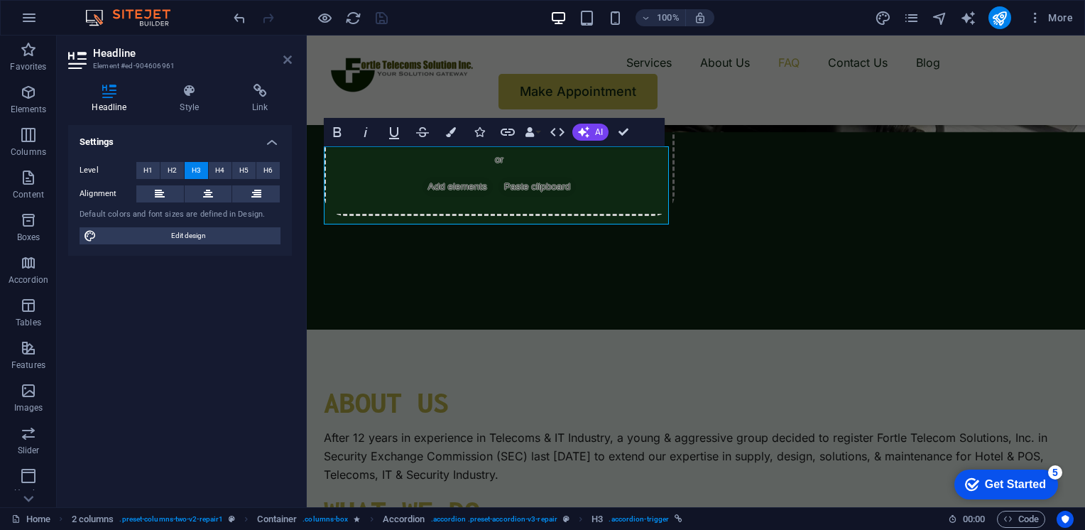
click at [287, 62] on icon at bounding box center [287, 59] width 9 height 11
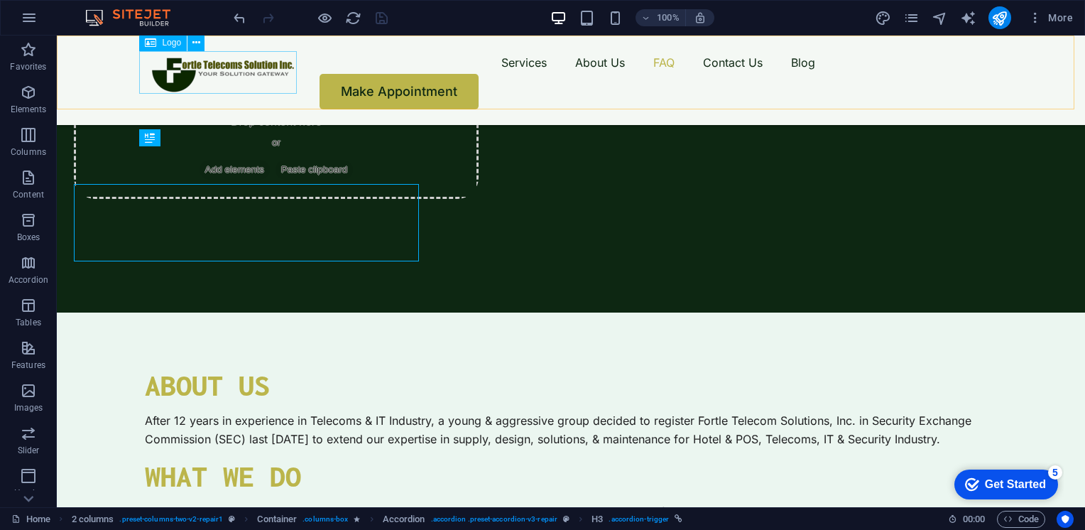
scroll to position [3146, 0]
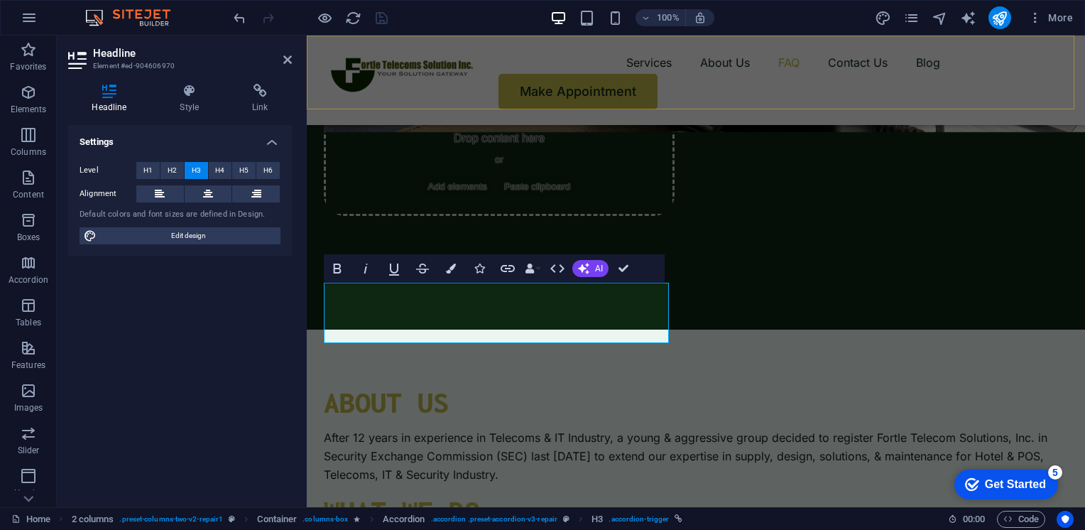
click at [508, 105] on div "Services About Us FAQ Contact Us Blog Make Appointment" at bounding box center [696, 80] width 778 height 89
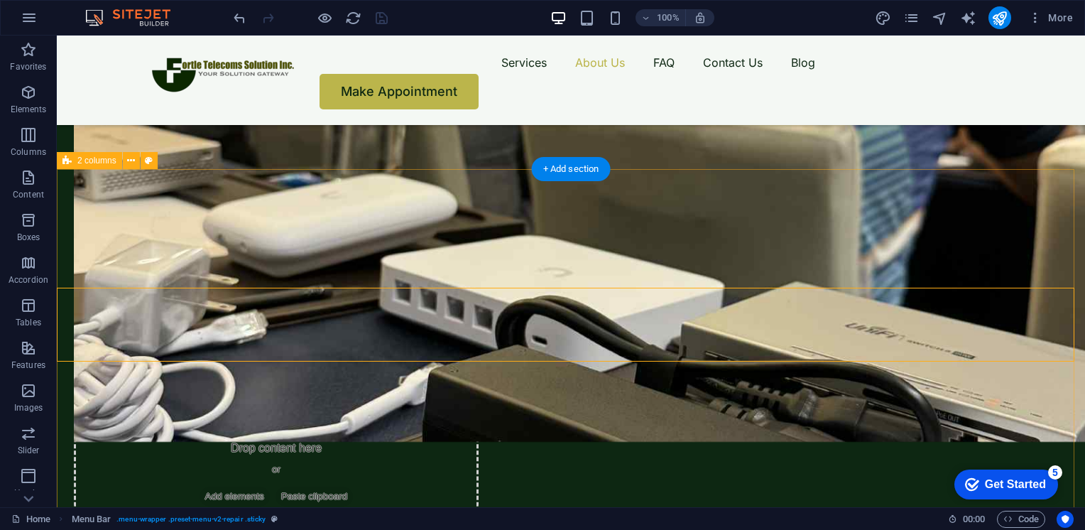
scroll to position [2852, 0]
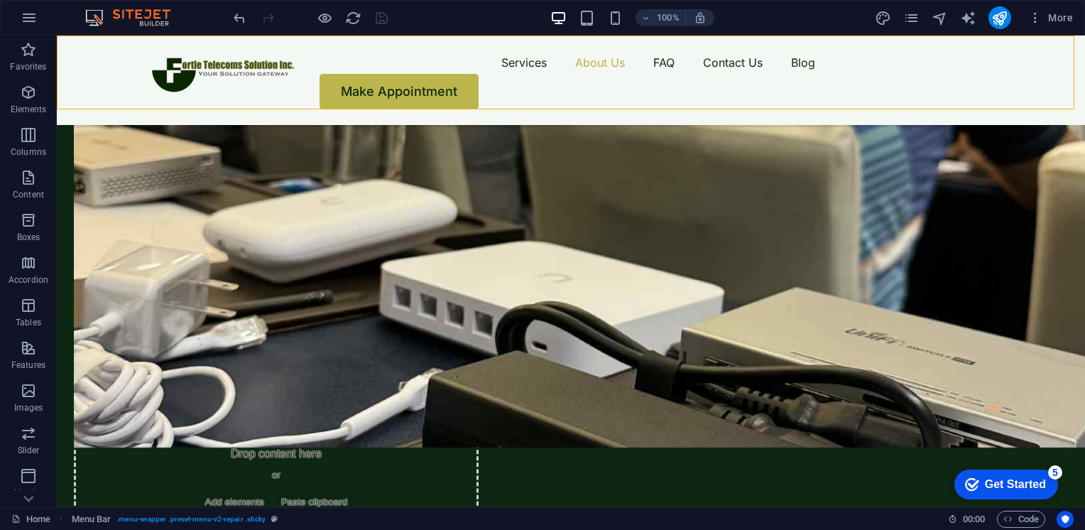
click at [388, 21] on div at bounding box center [310, 17] width 159 height 23
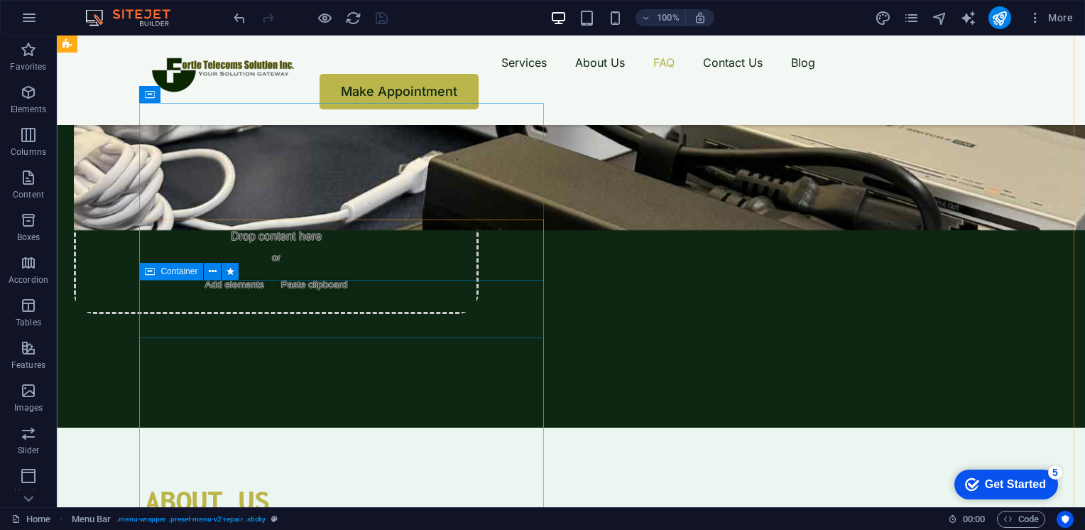
scroll to position [3075, 0]
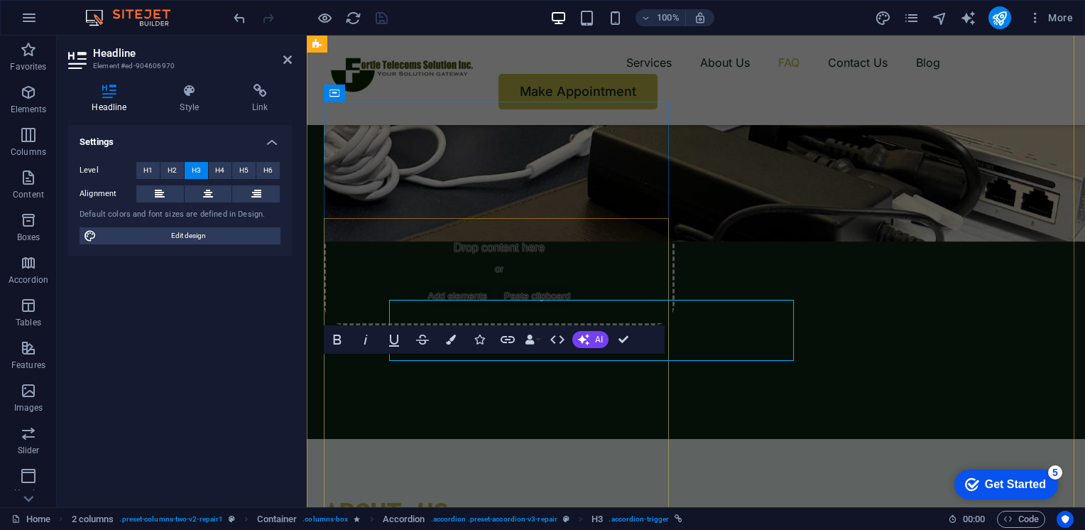
scroll to position [3112, 0]
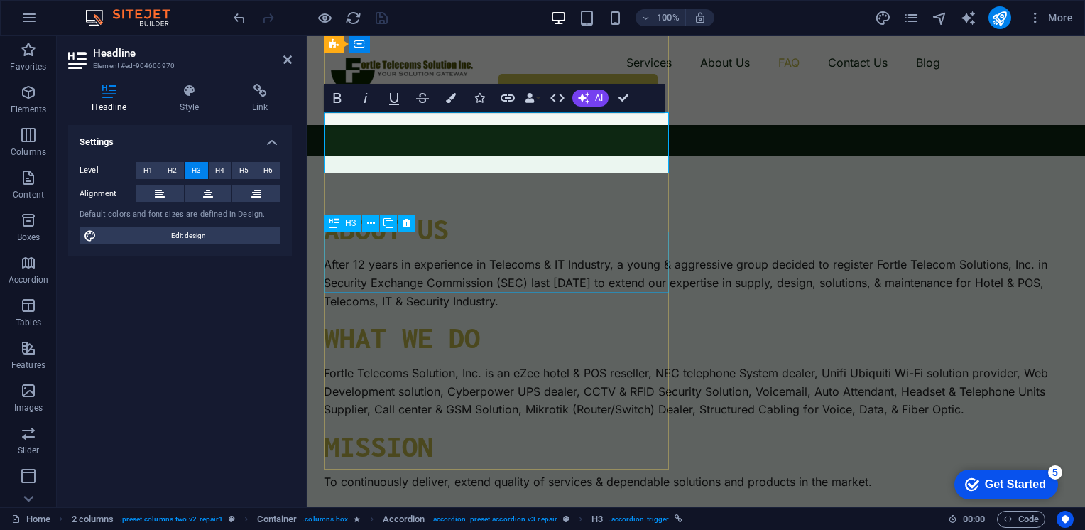
scroll to position [3358, 0]
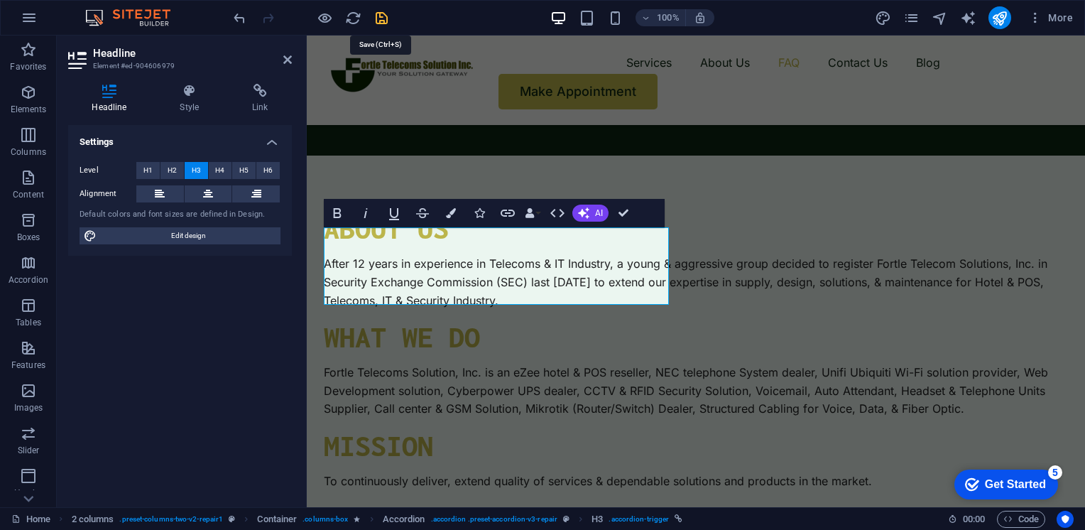
click at [376, 18] on icon "save" at bounding box center [382, 18] width 16 height 16
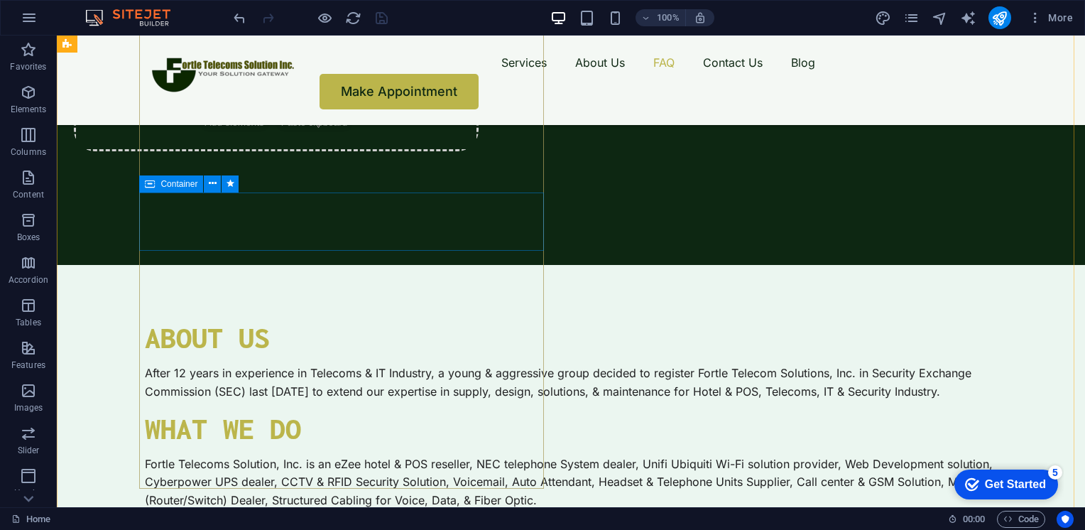
scroll to position [3187, 0]
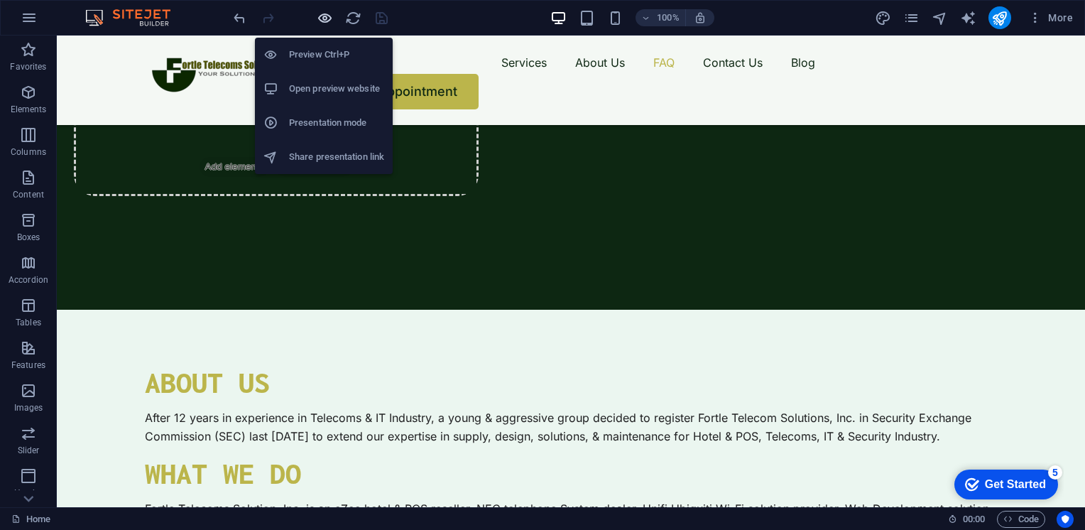
click at [0, 0] on icon "button" at bounding box center [0, 0] width 0 height 0
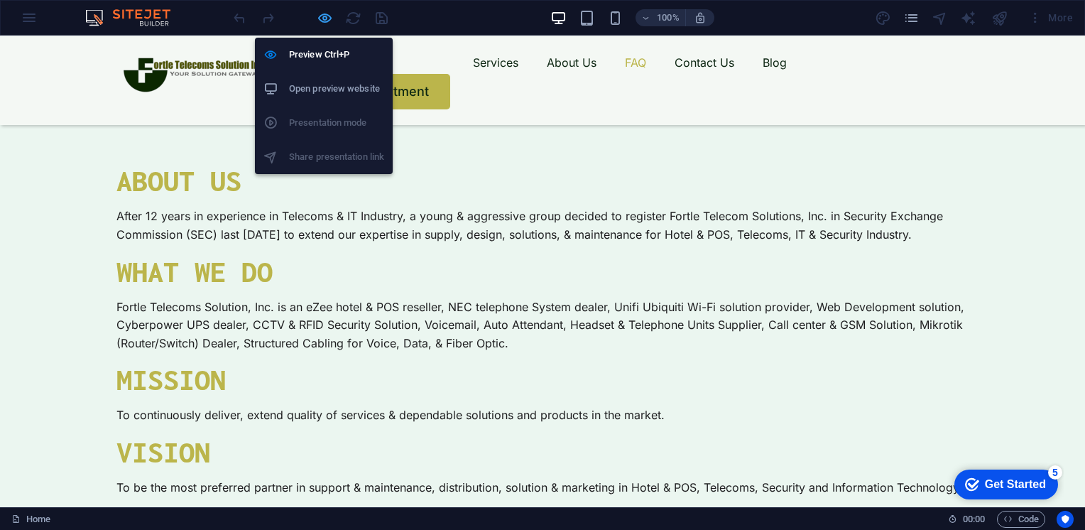
click at [0, 0] on icon "button" at bounding box center [0, 0] width 0 height 0
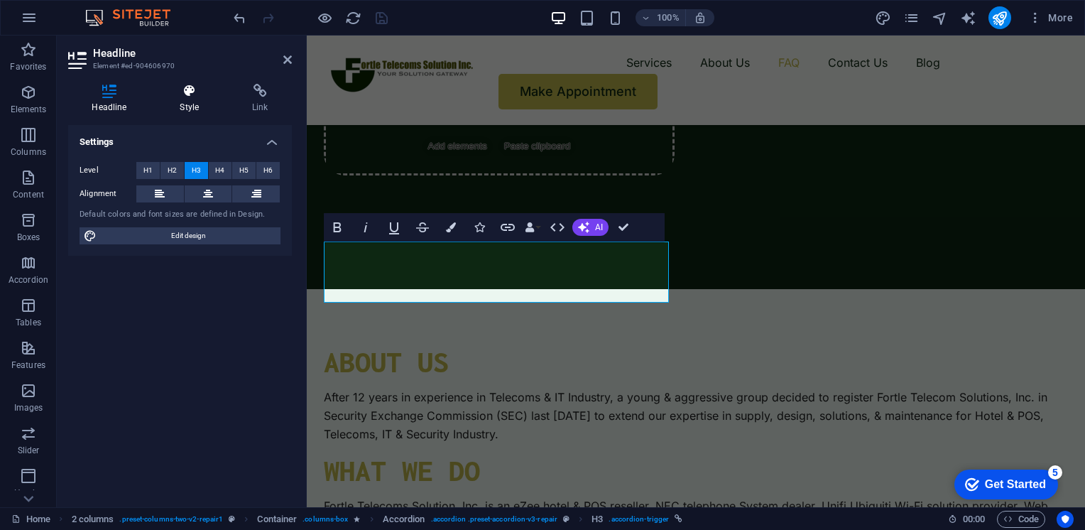
click at [202, 95] on icon at bounding box center [189, 91] width 67 height 14
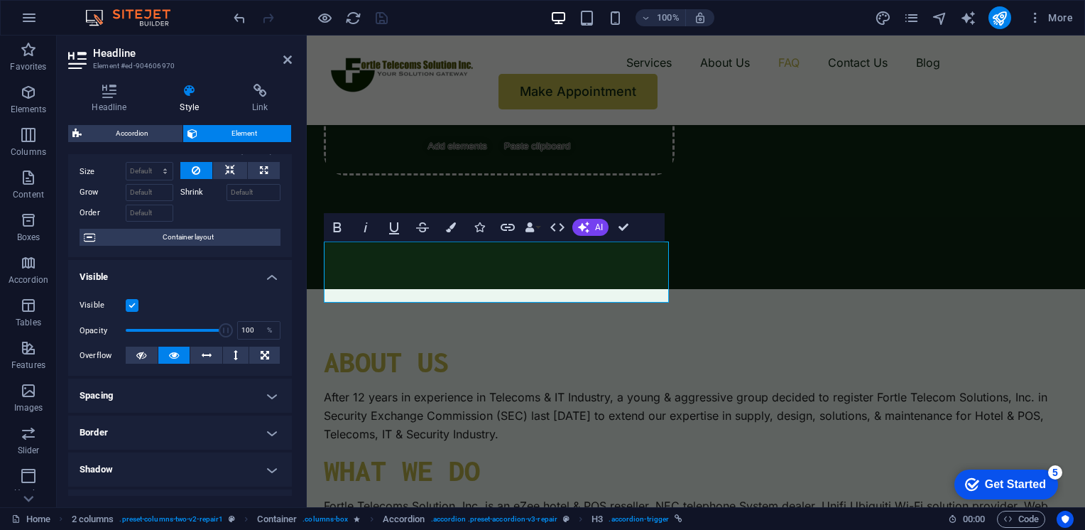
scroll to position [0, 0]
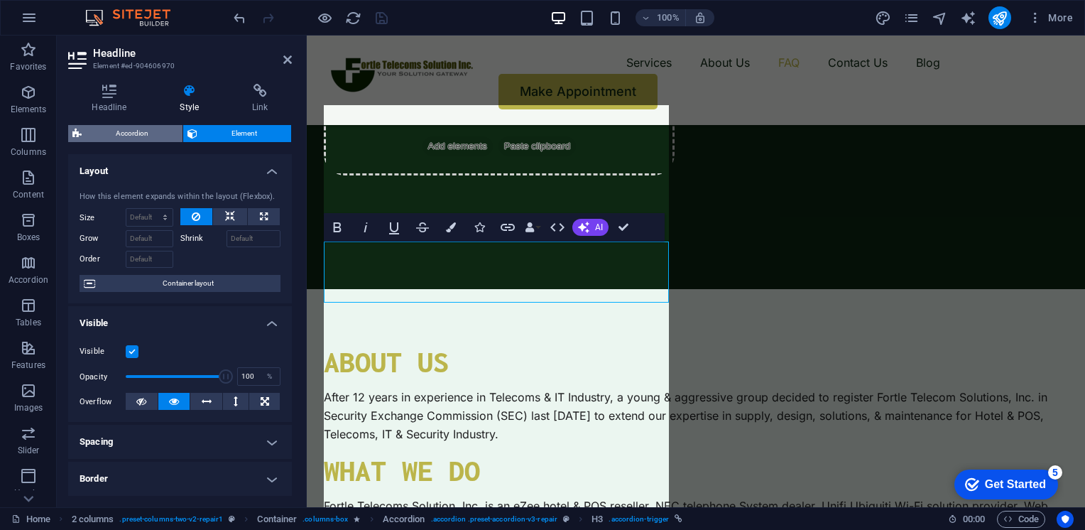
click at [154, 141] on span "Accordion" at bounding box center [132, 133] width 92 height 17
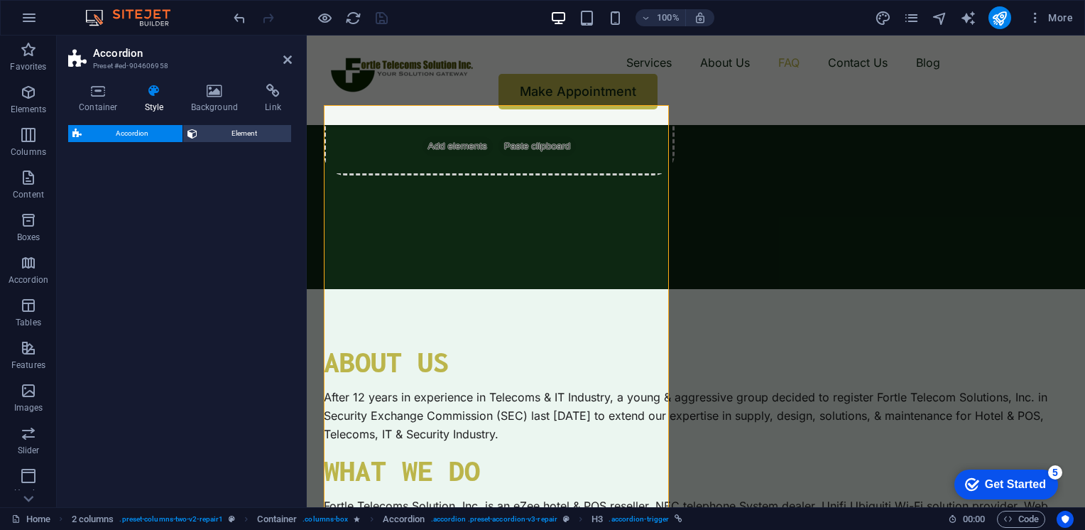
select select "rem"
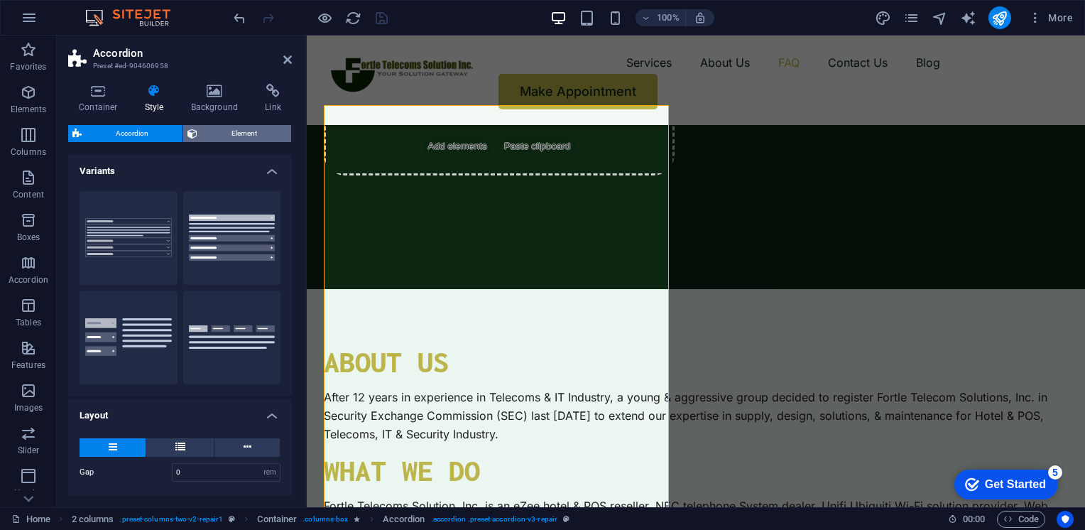
click at [222, 137] on span "Element" at bounding box center [244, 133] width 85 height 17
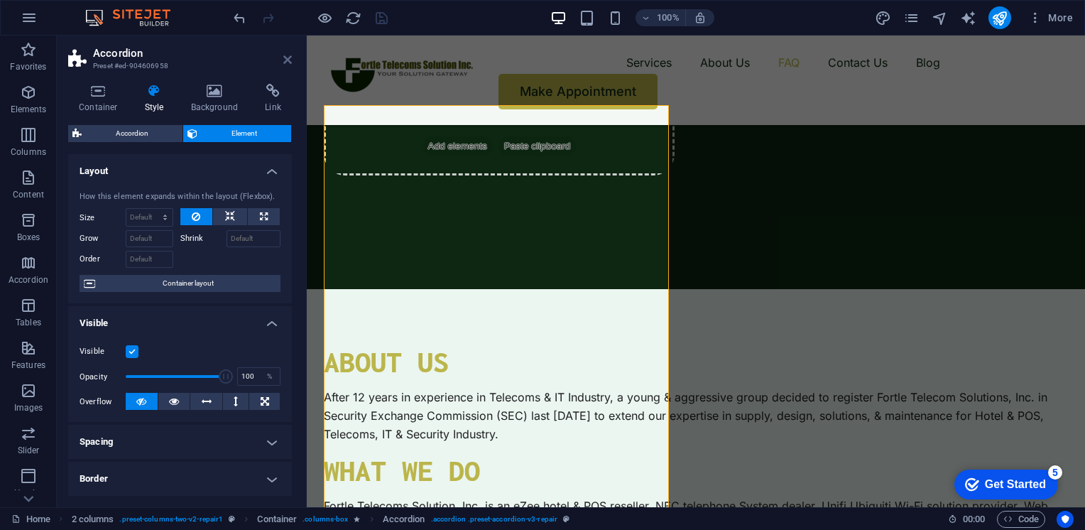
click at [288, 62] on icon at bounding box center [287, 59] width 9 height 11
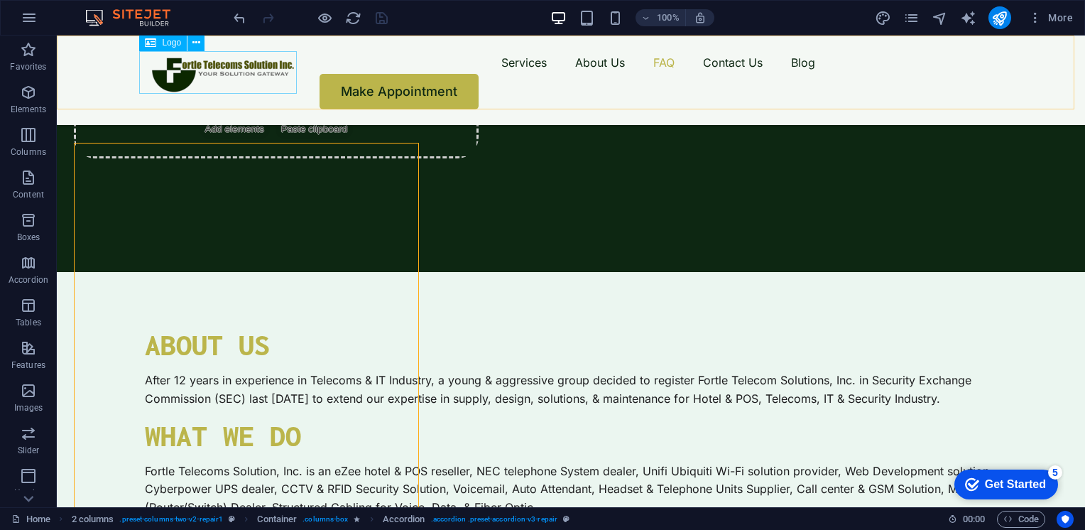
scroll to position [3187, 0]
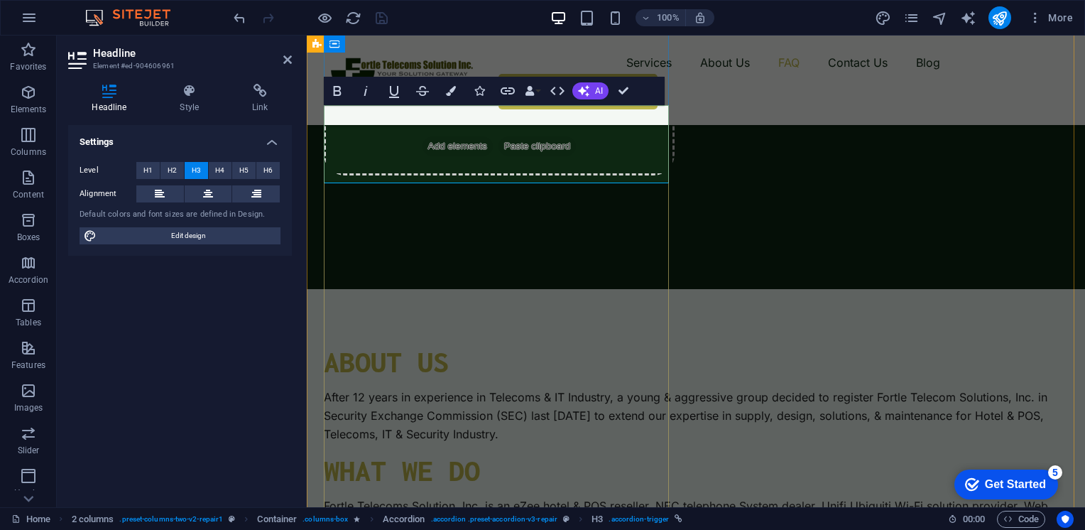
click at [284, 60] on icon at bounding box center [287, 59] width 9 height 11
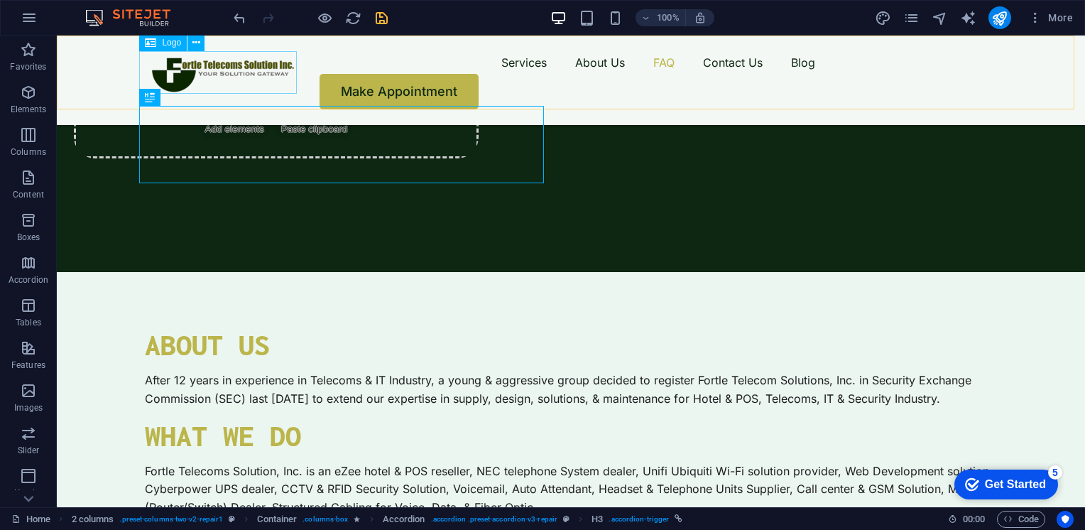
scroll to position [3187, 0]
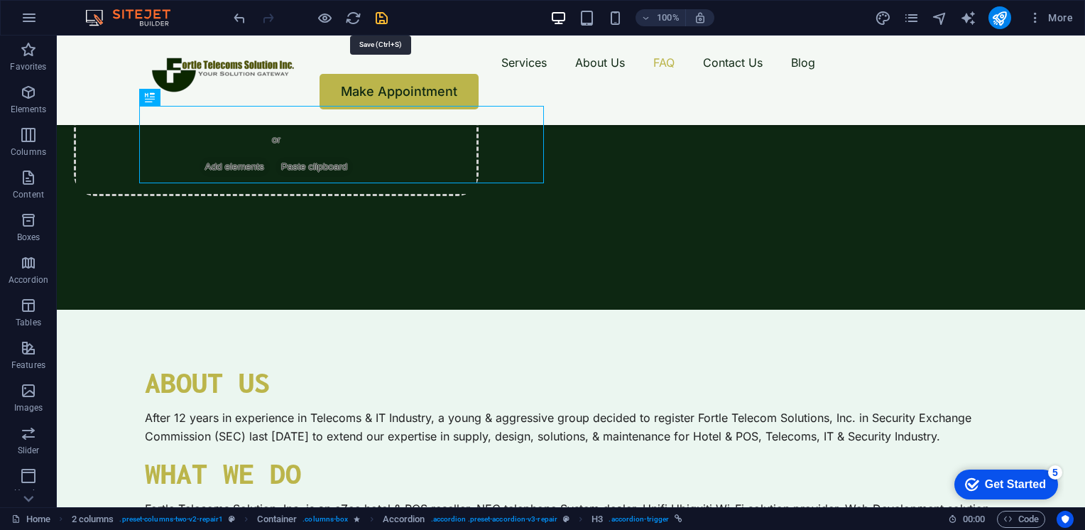
click at [381, 18] on icon "save" at bounding box center [382, 18] width 16 height 16
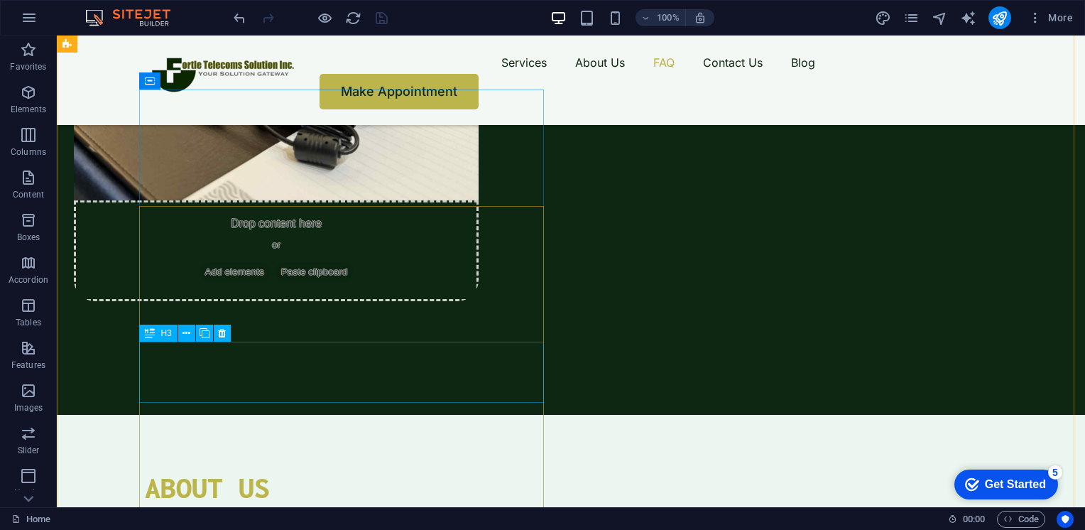
scroll to position [3088, 0]
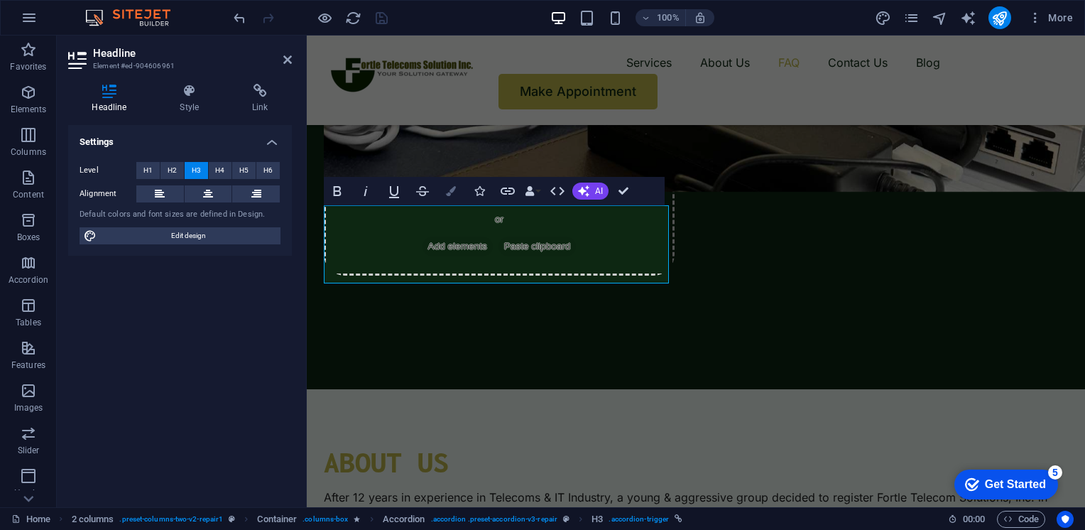
click at [445, 190] on button "Colors" at bounding box center [450, 191] width 27 height 28
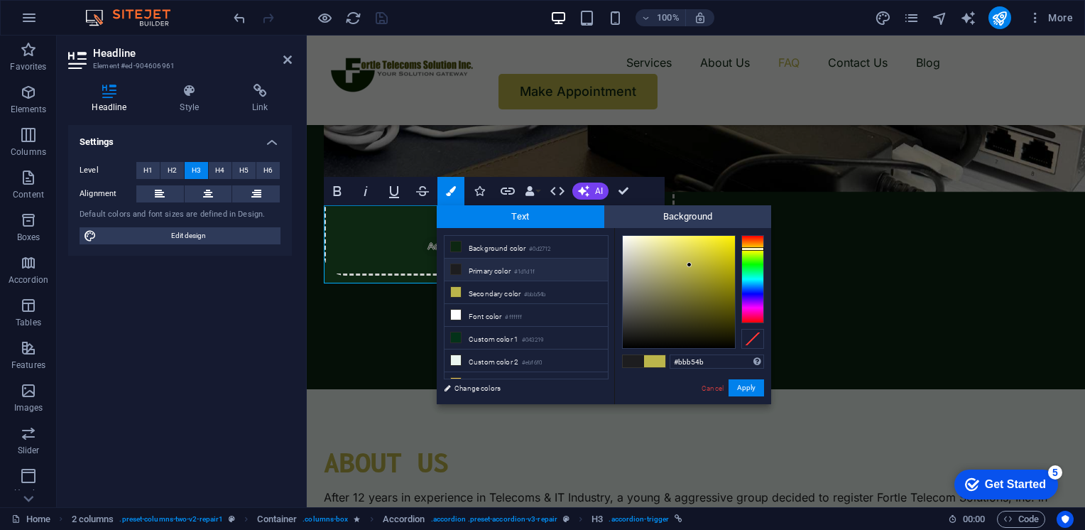
click at [627, 366] on span at bounding box center [633, 361] width 21 height 12
type input "#1d1d1f"
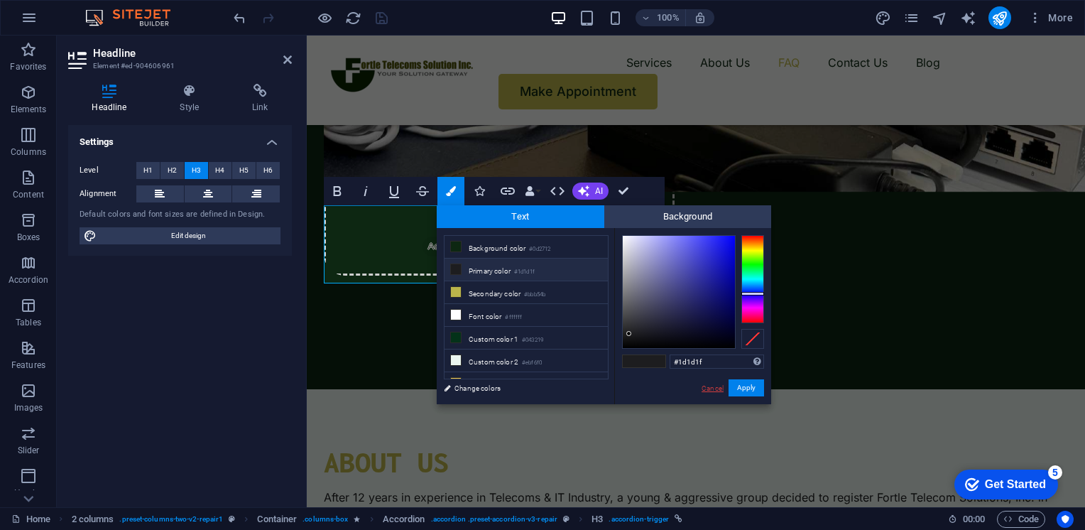
click at [712, 387] on link "Cancel" at bounding box center [712, 388] width 25 height 11
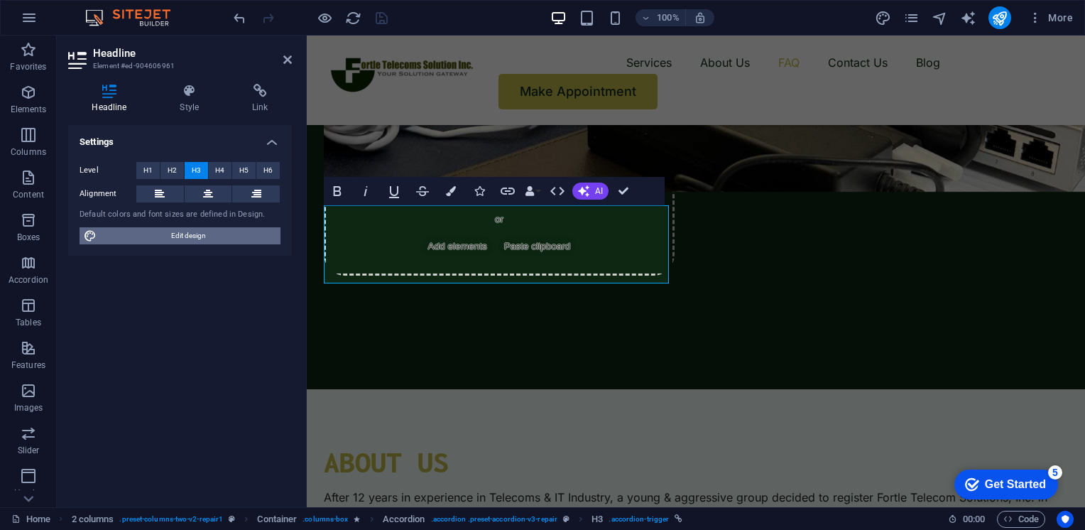
click at [195, 231] on span "Edit design" at bounding box center [188, 235] width 175 height 17
select select "px"
select select "400"
select select "px"
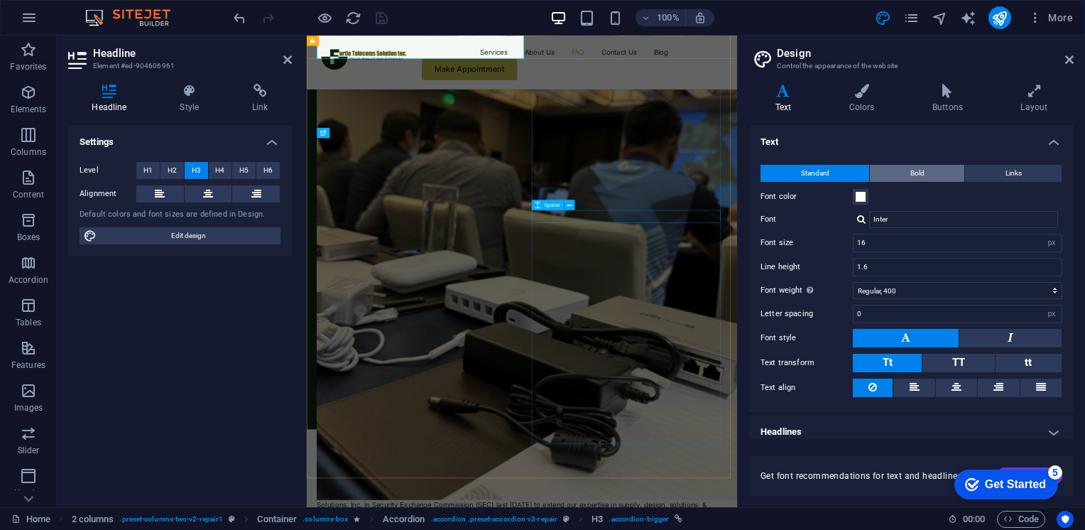
scroll to position [3335, 0]
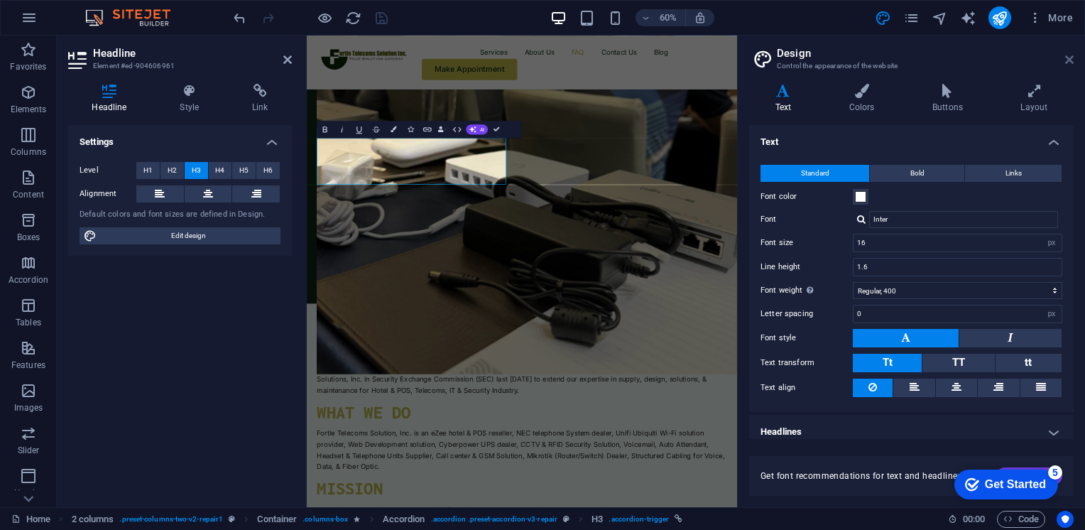
click at [1070, 61] on icon at bounding box center [1069, 59] width 9 height 11
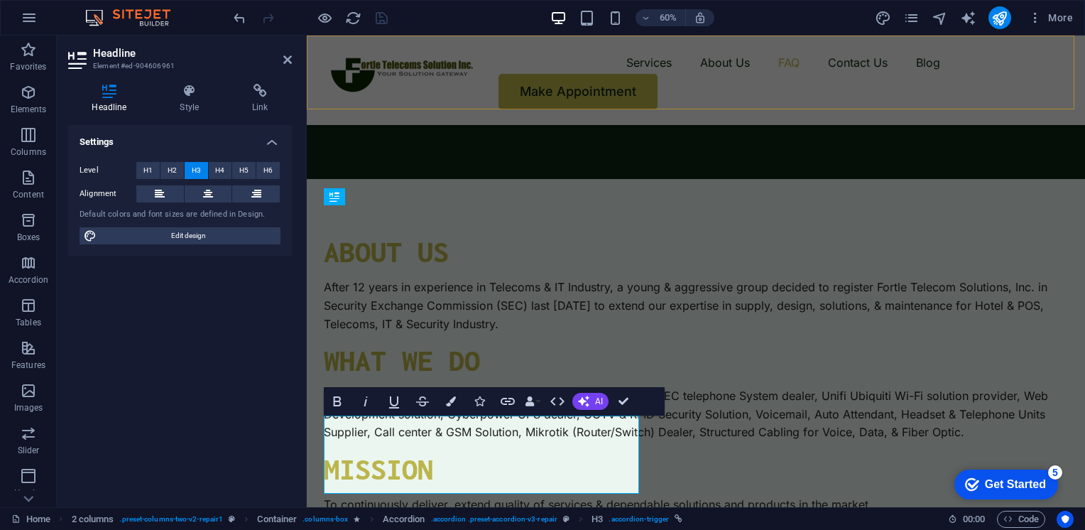
scroll to position [3124, 0]
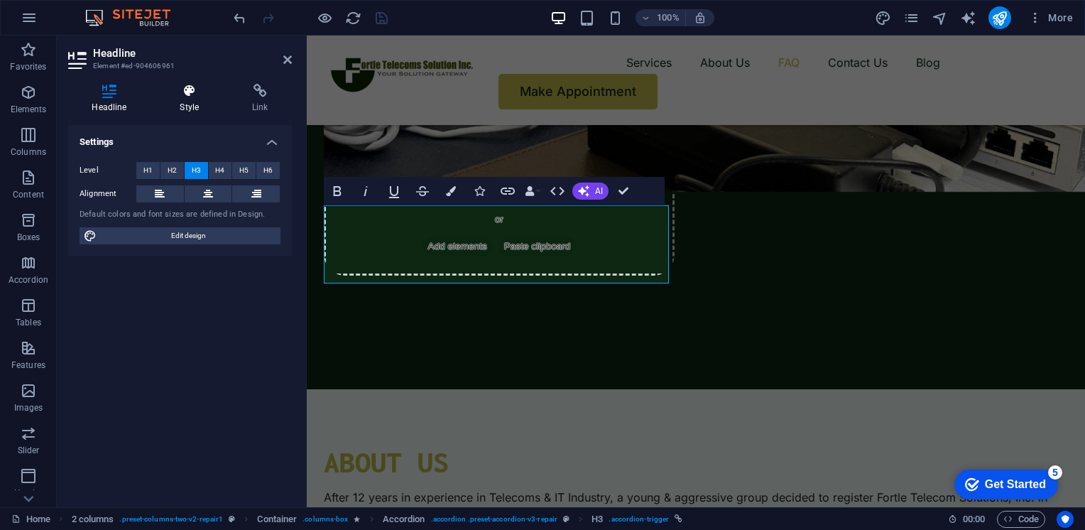
click at [179, 98] on h4 "Style" at bounding box center [192, 99] width 72 height 30
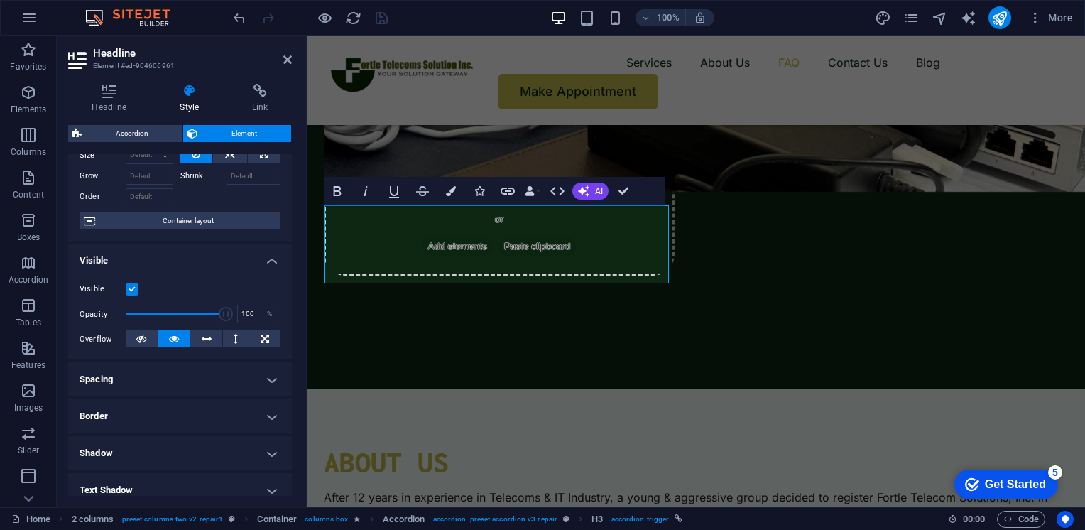
scroll to position [62, 0]
click at [293, 58] on aside "Headline Element #ed-904606961 Headline Style Link Settings Level H1 H2 H3 H4 H…" at bounding box center [182, 272] width 250 height 472
click at [288, 58] on icon at bounding box center [287, 59] width 9 height 11
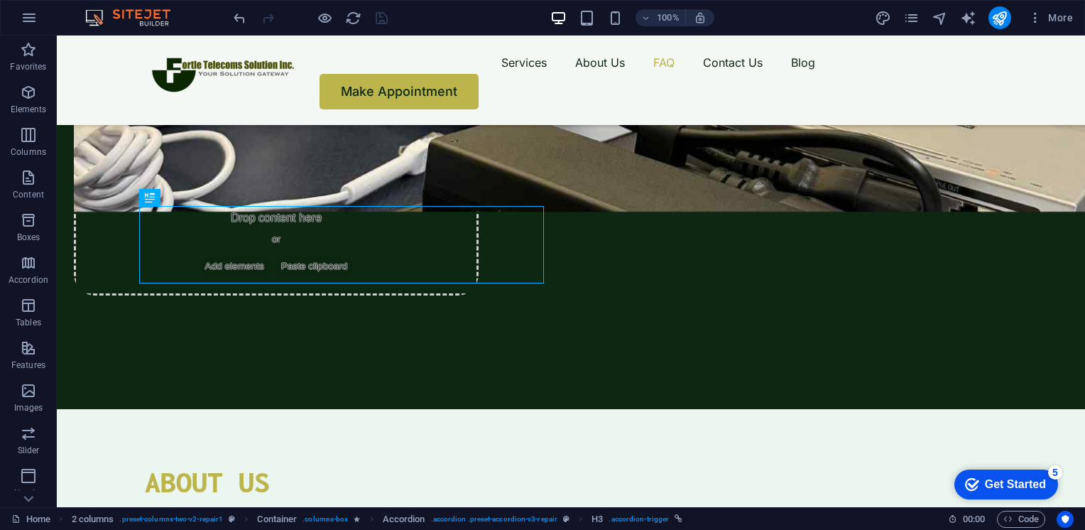
click at [325, 26] on div at bounding box center [310, 17] width 159 height 23
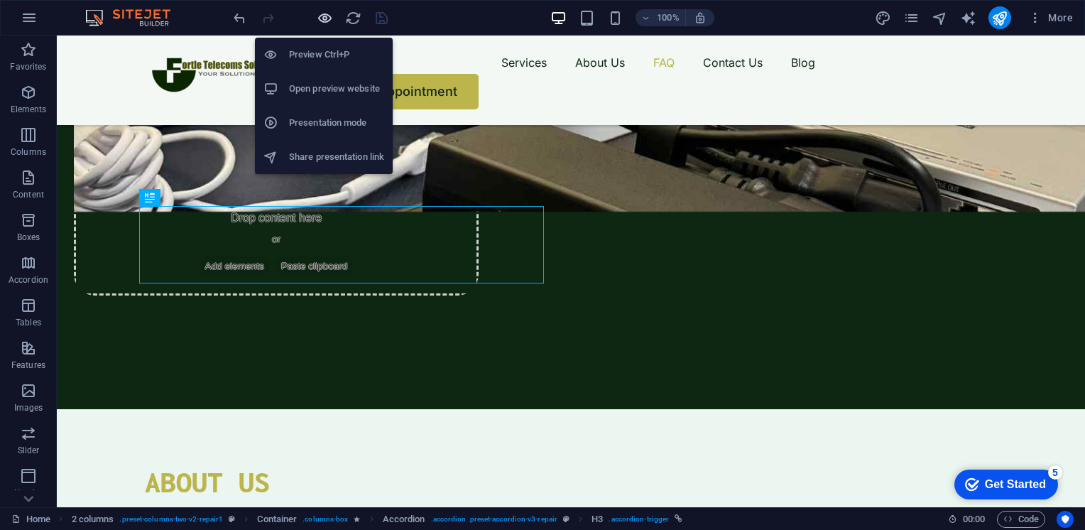
click at [0, 0] on icon "button" at bounding box center [0, 0] width 0 height 0
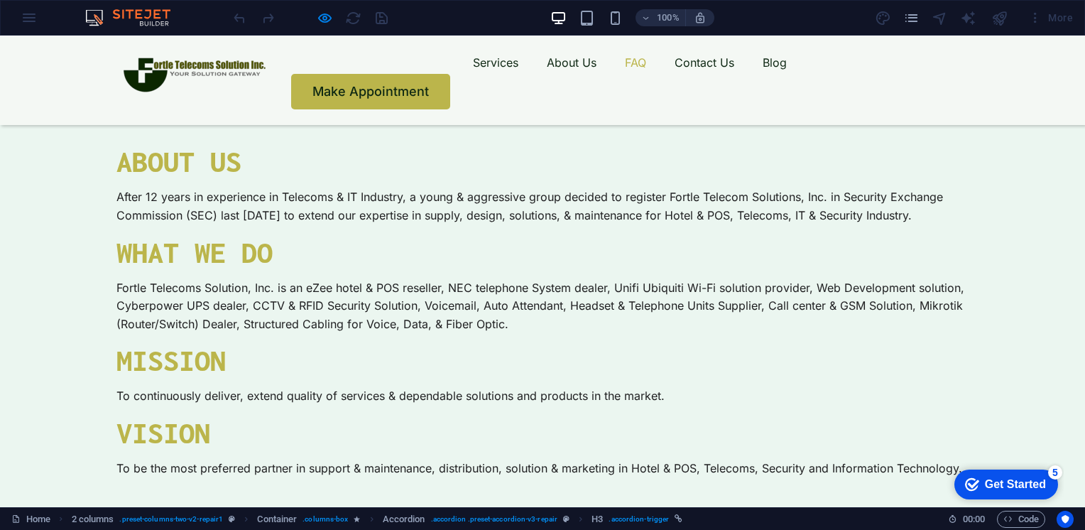
scroll to position [3244, 0]
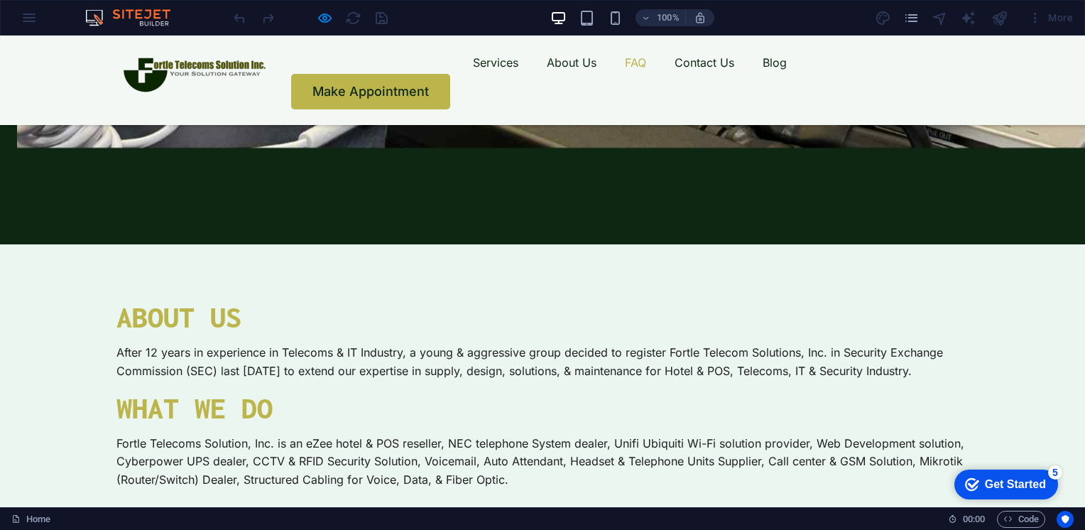
scroll to position [2970, 0]
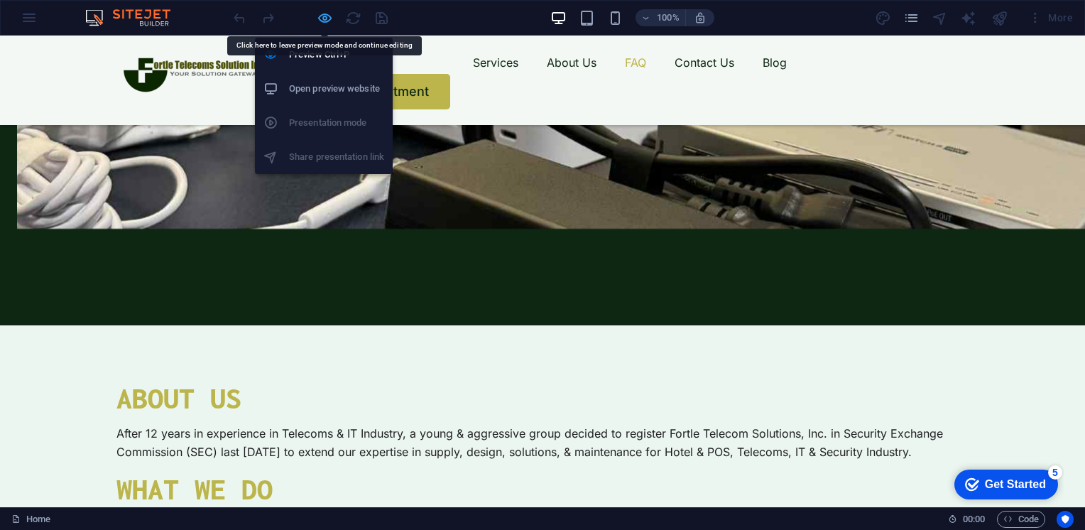
click at [0, 0] on icon "button" at bounding box center [0, 0] width 0 height 0
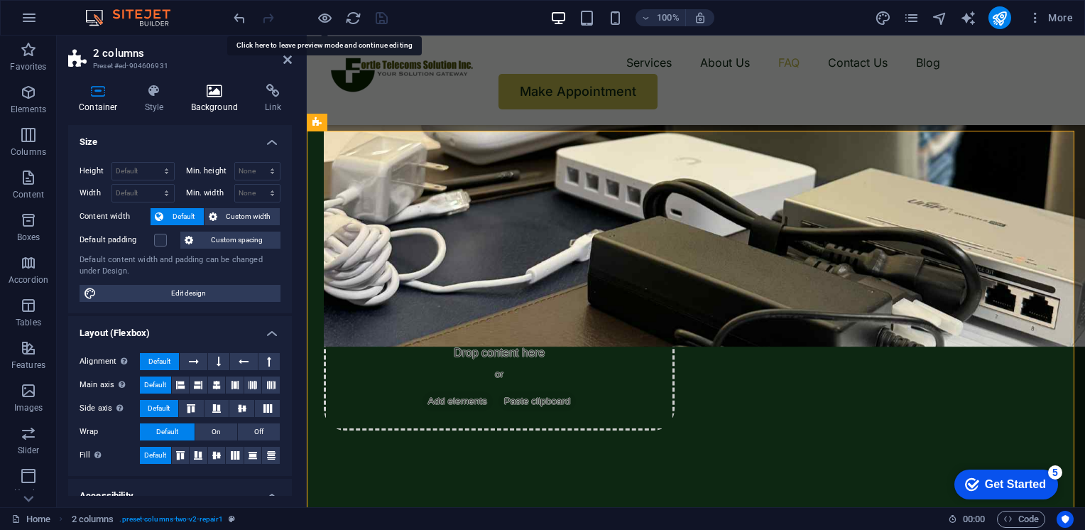
click at [222, 105] on h4 "Background" at bounding box center [217, 99] width 75 height 30
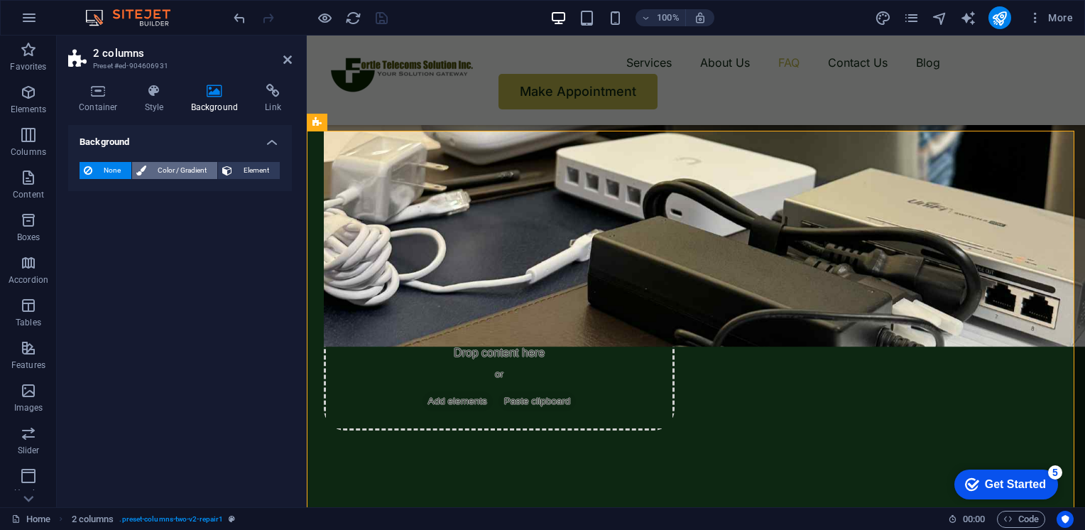
click at [155, 170] on span "Color / Gradient" at bounding box center [182, 170] width 62 height 17
click at [92, 231] on span at bounding box center [89, 227] width 16 height 16
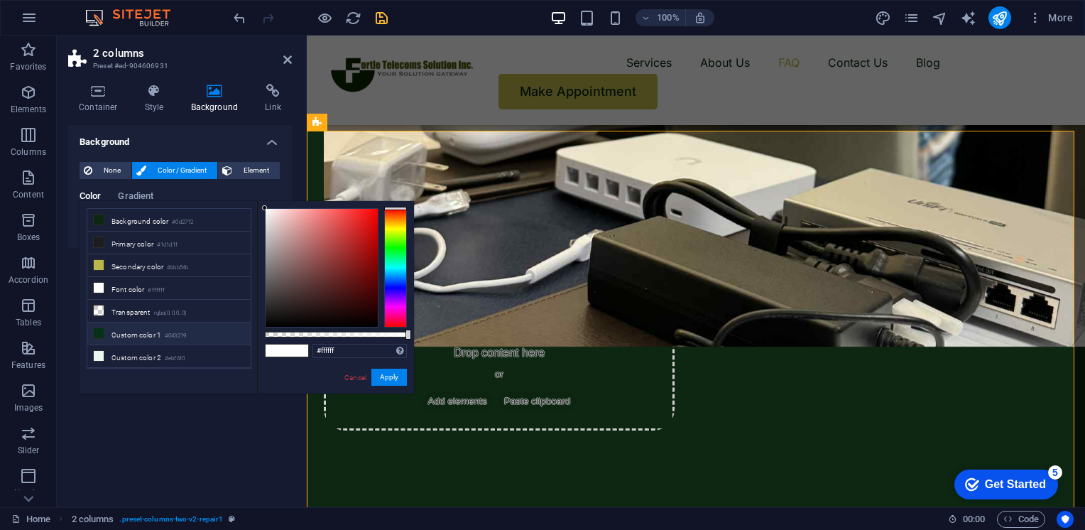
click at [143, 334] on li "Custom color 1 #043219" at bounding box center [168, 333] width 163 height 23
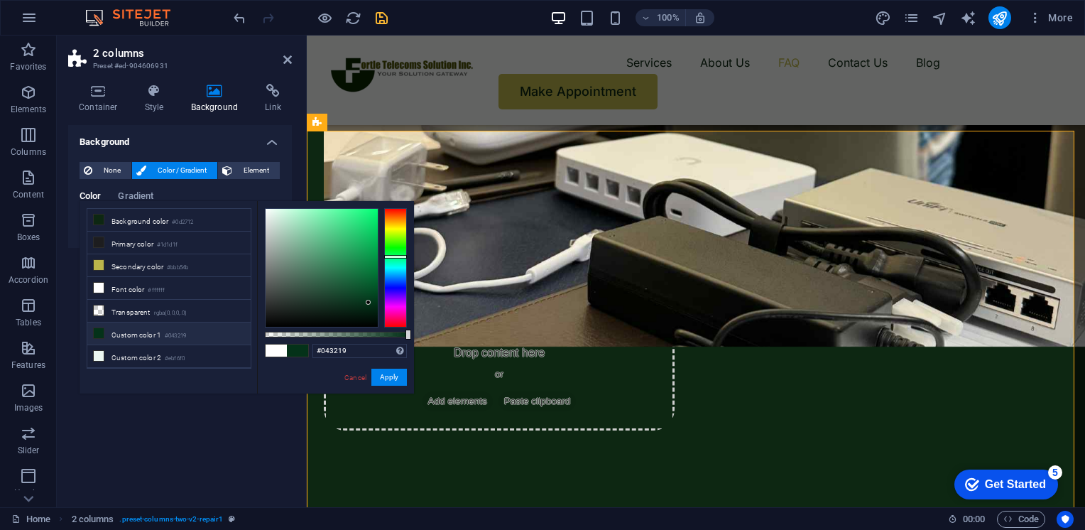
click at [143, 334] on li "Custom color 1 #043219" at bounding box center [168, 333] width 163 height 23
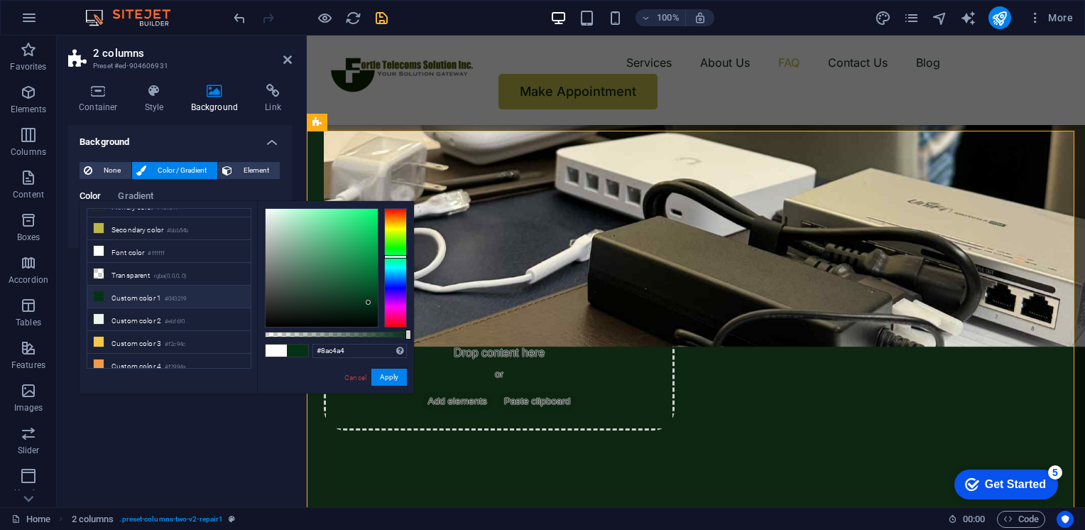
click at [298, 235] on div at bounding box center [322, 268] width 112 height 118
click at [316, 267] on div at bounding box center [322, 268] width 112 height 118
click at [341, 271] on div at bounding box center [322, 268] width 112 height 118
type input "#2b6244"
click at [327, 280] on div at bounding box center [322, 268] width 112 height 118
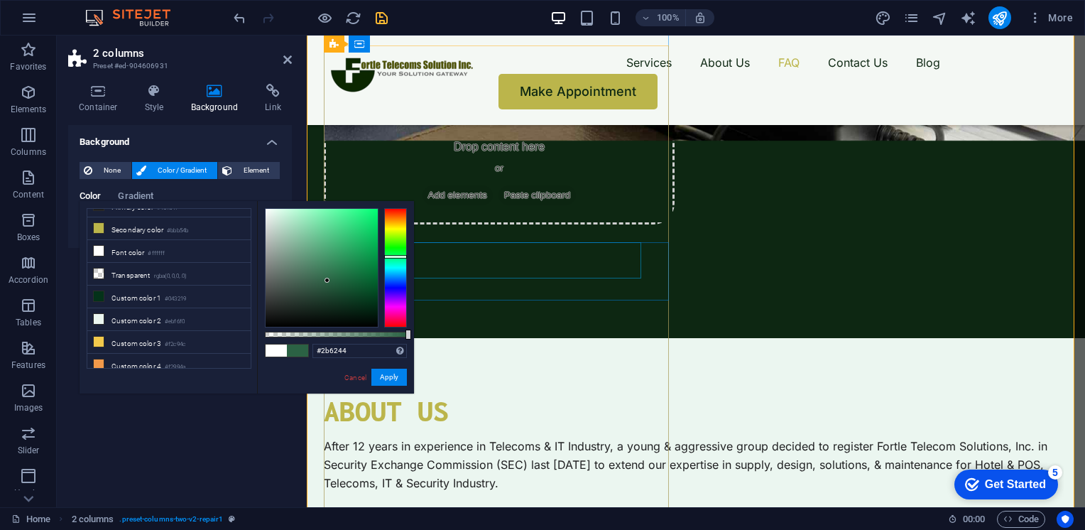
scroll to position [3286, 0]
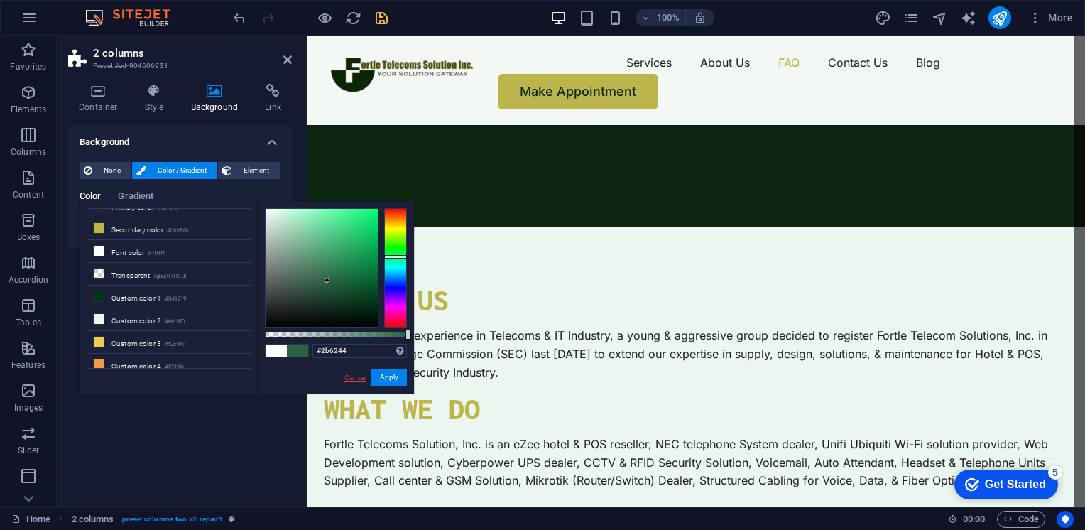
click at [361, 376] on link "Cancel" at bounding box center [355, 377] width 25 height 11
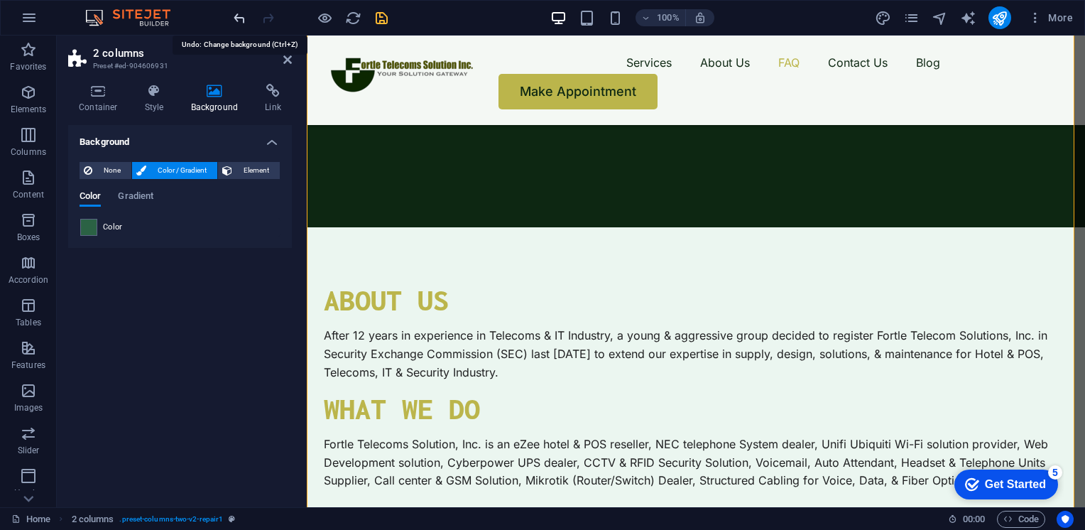
click at [0, 0] on icon "undo" at bounding box center [0, 0] width 0 height 0
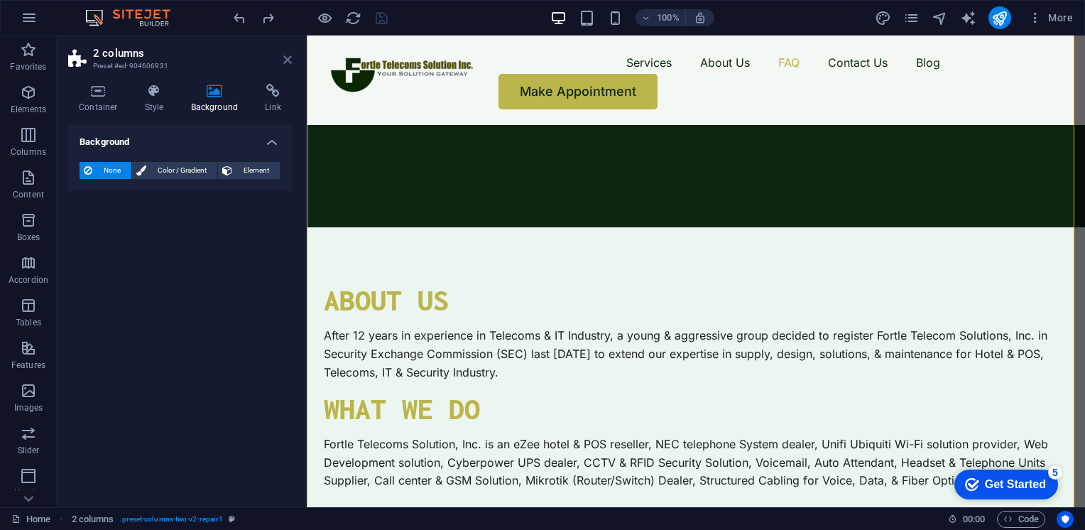
click at [290, 56] on icon at bounding box center [287, 59] width 9 height 11
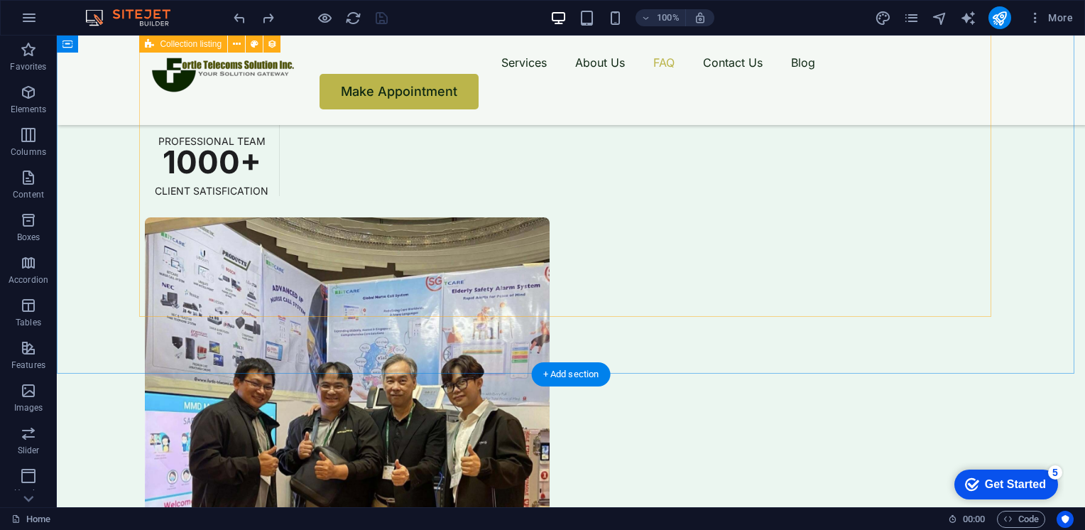
scroll to position [4025, 0]
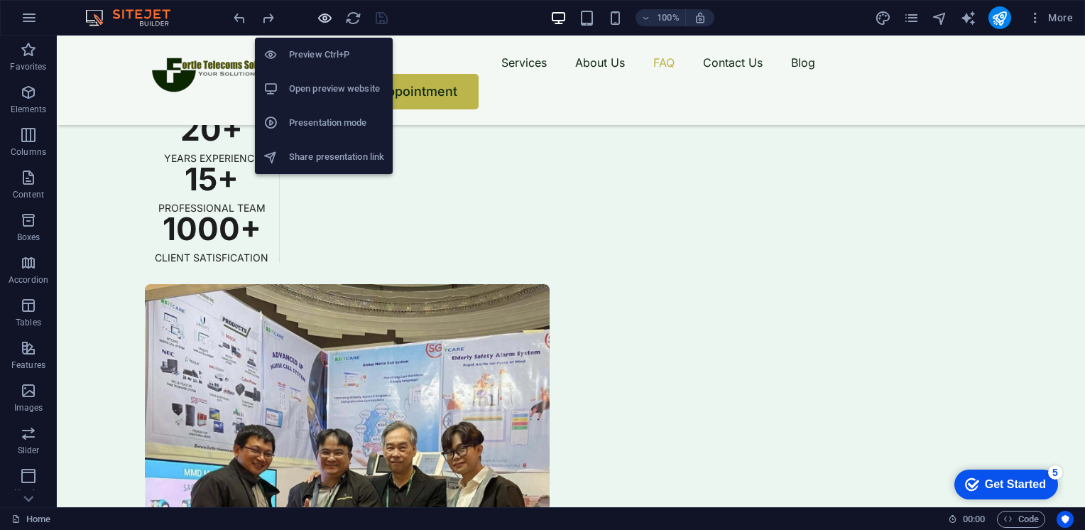
click at [0, 0] on icon "button" at bounding box center [0, 0] width 0 height 0
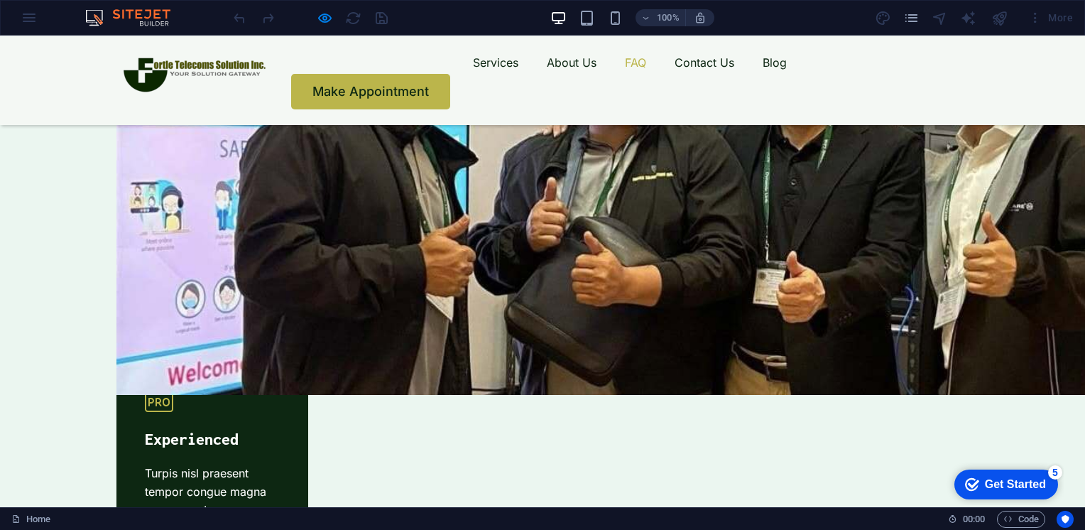
scroll to position [4183, 0]
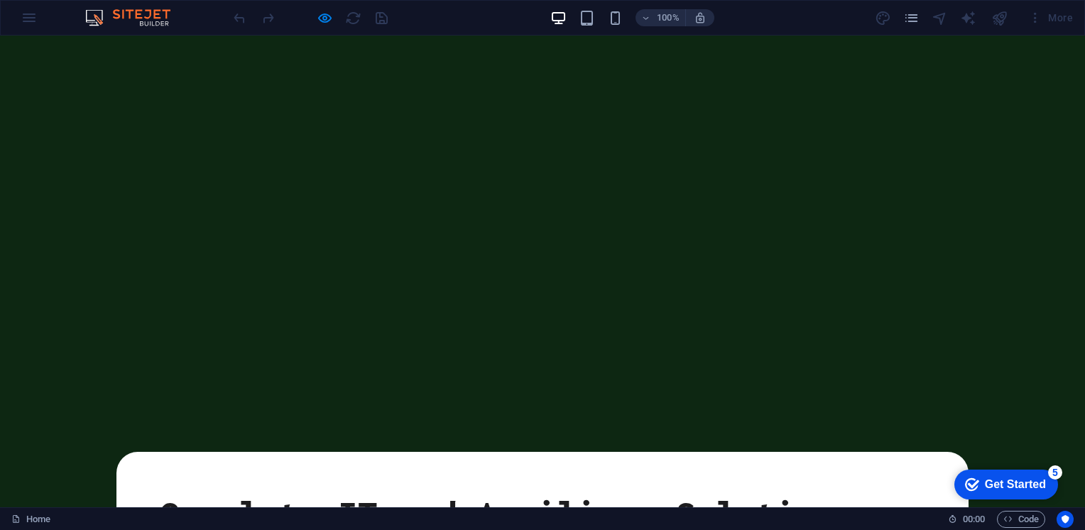
scroll to position [0, 0]
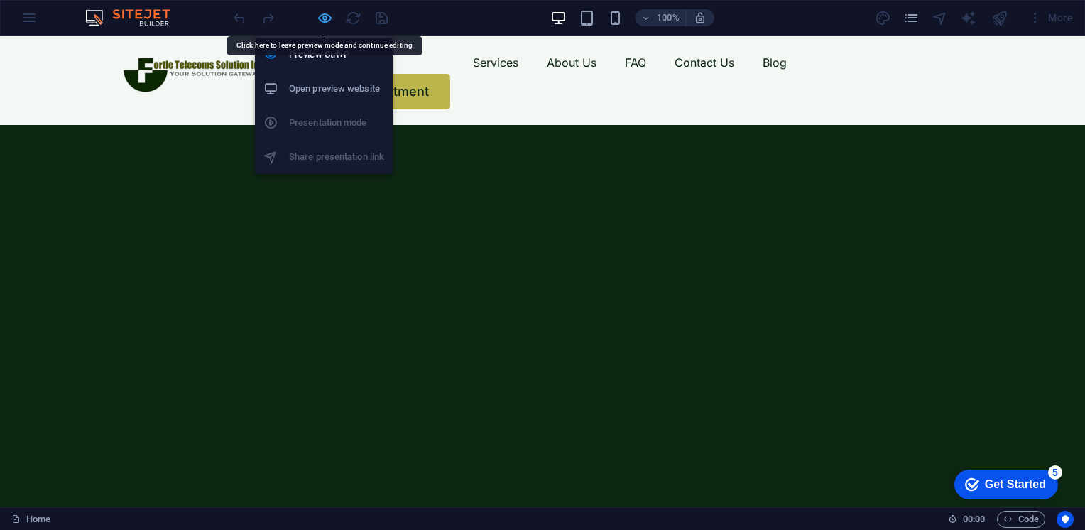
drag, startPoint x: 464, startPoint y: 80, endPoint x: 327, endPoint y: 18, distance: 150.3
click at [0, 0] on icon "button" at bounding box center [0, 0] width 0 height 0
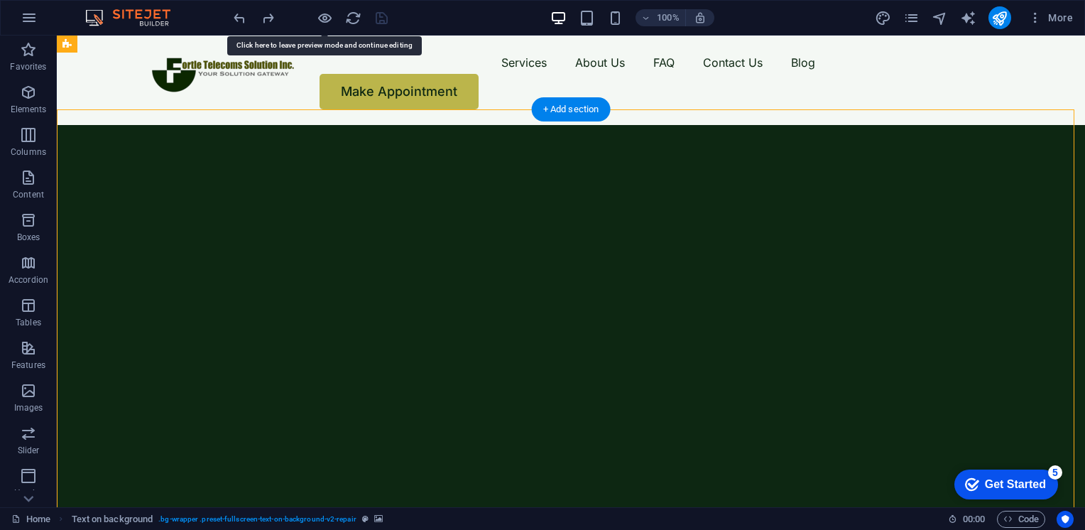
select select "fade"
select select "ms"
select select "s"
select select "progressive"
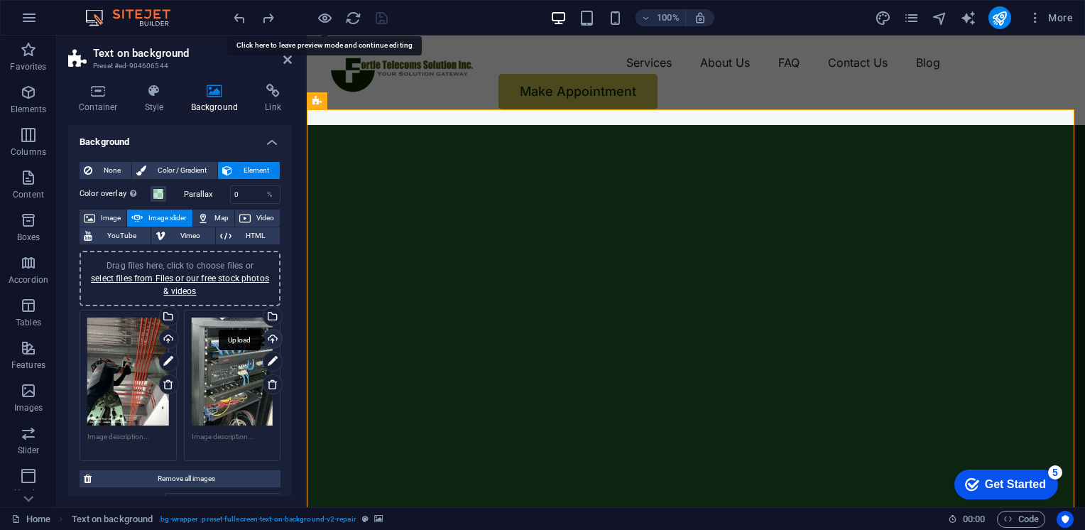
click at [264, 339] on div "Upload" at bounding box center [271, 339] width 21 height 21
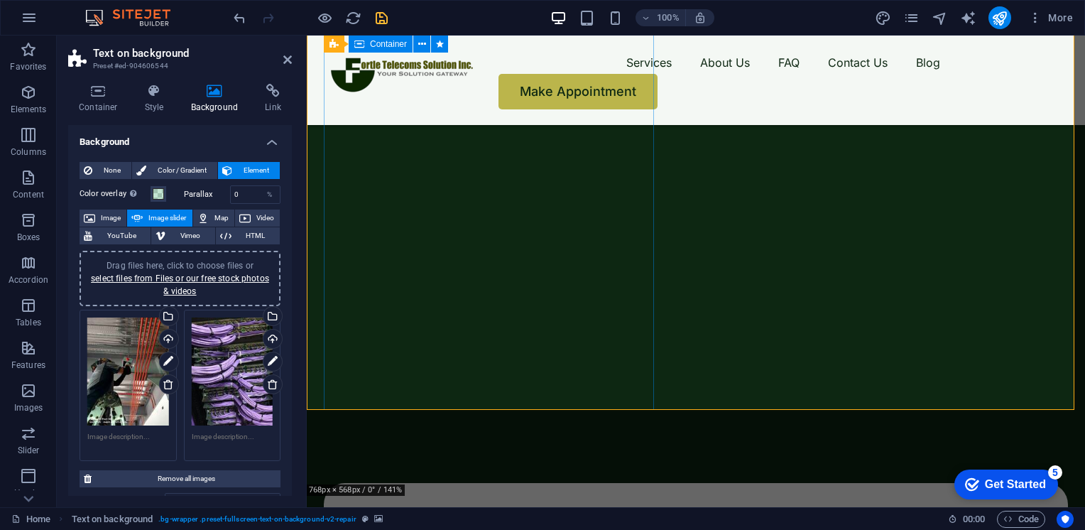
scroll to position [195, 0]
click at [383, 12] on icon "save" at bounding box center [382, 18] width 16 height 16
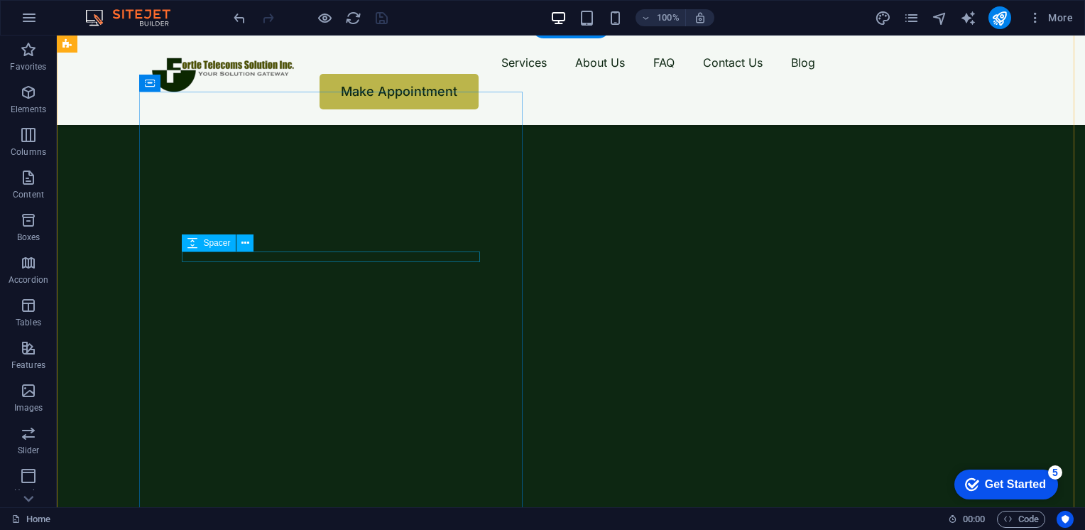
scroll to position [84, 0]
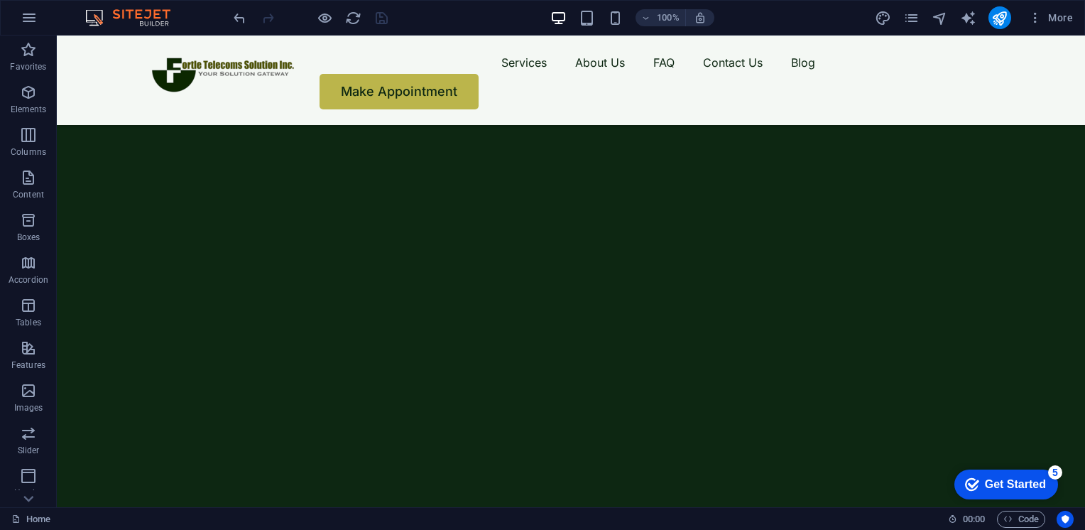
click at [640, 26] on img "1/2" at bounding box center [566, 26] width 1018 height 0
select select "fade"
select select "ms"
select select "s"
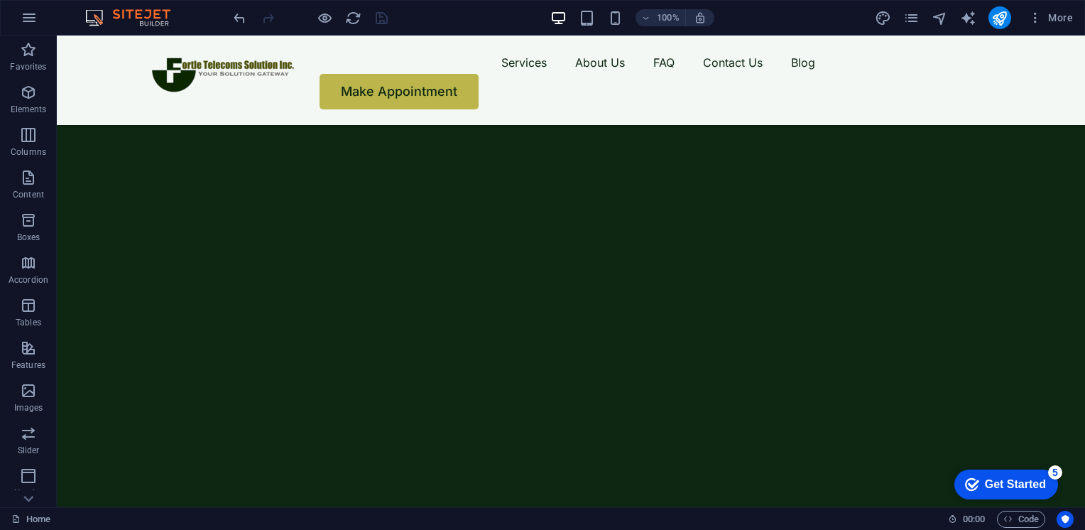
select select "progressive"
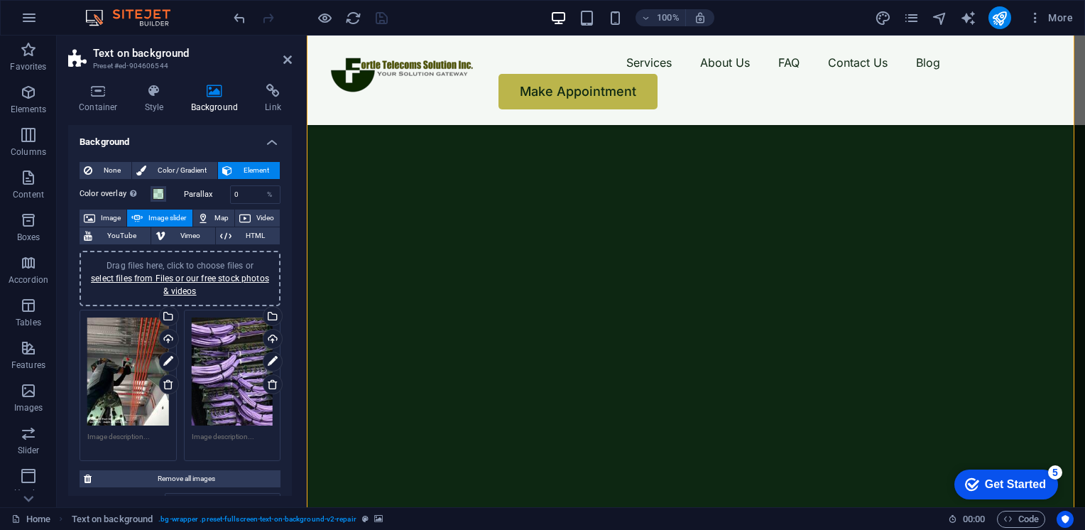
click at [229, 369] on div "Drag files here, click to choose files or select files from Files or our free s…" at bounding box center [233, 371] width 82 height 108
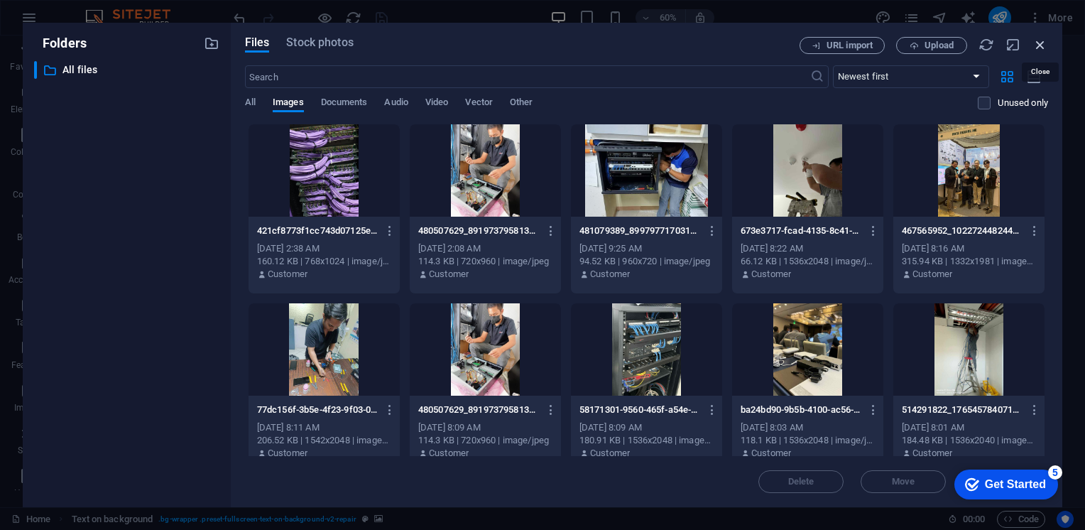
click at [1041, 46] on icon "button" at bounding box center [1040, 45] width 16 height 16
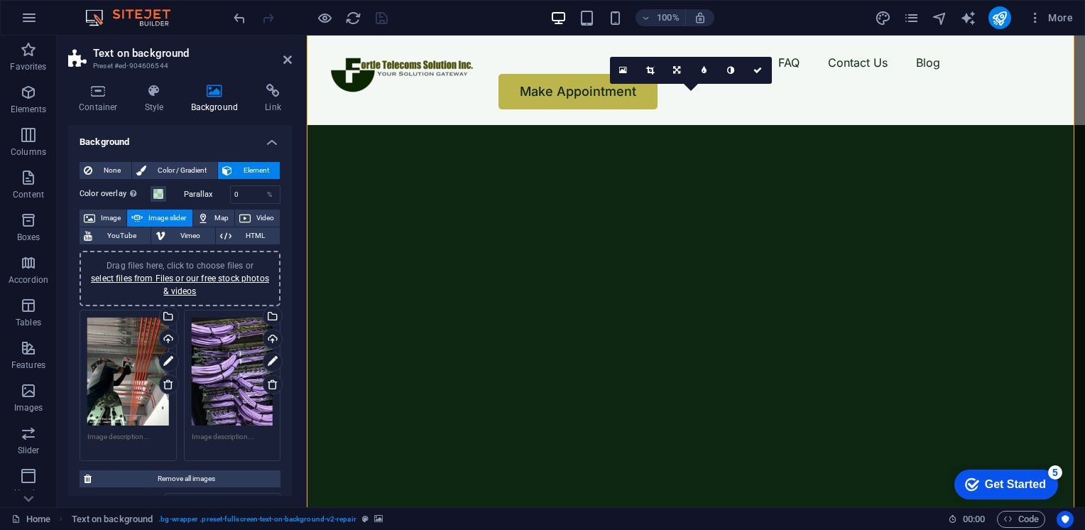
scroll to position [17, 0]
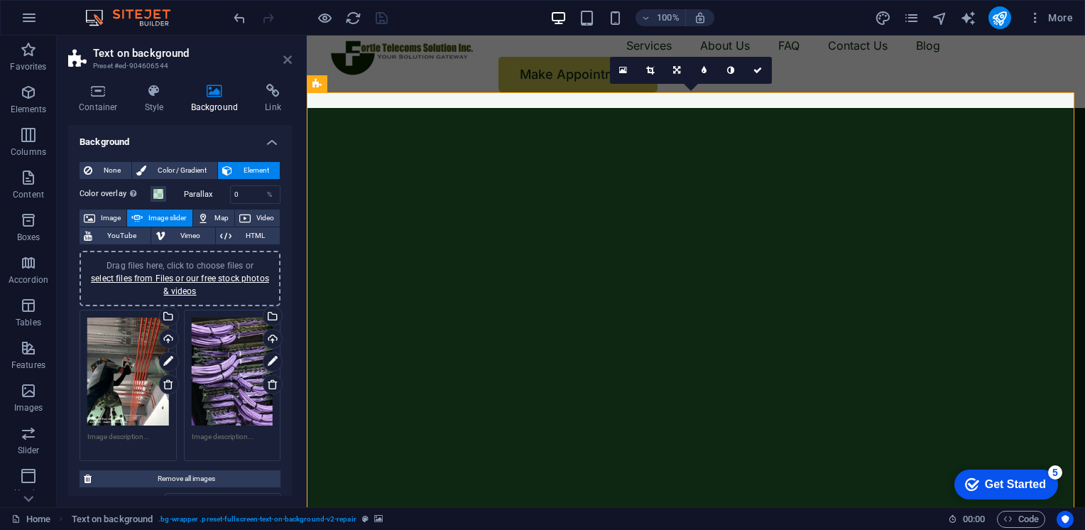
click at [288, 63] on icon at bounding box center [287, 59] width 9 height 11
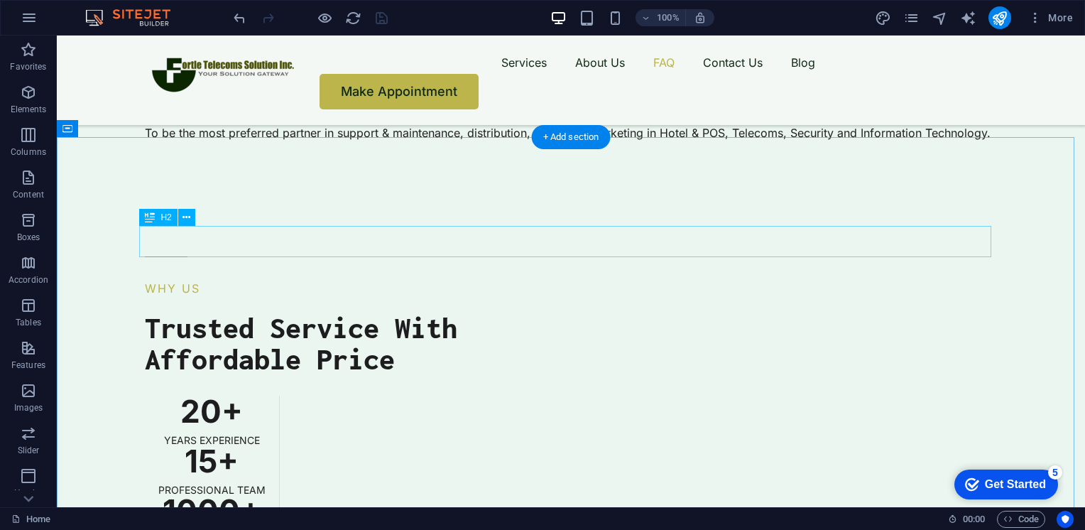
scroll to position [3706, 0]
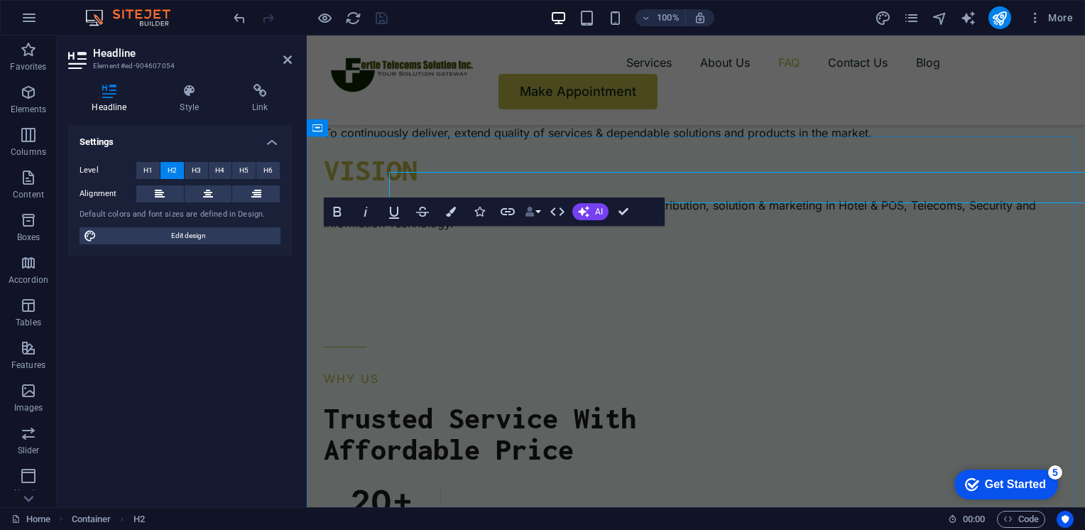
scroll to position [3761, 0]
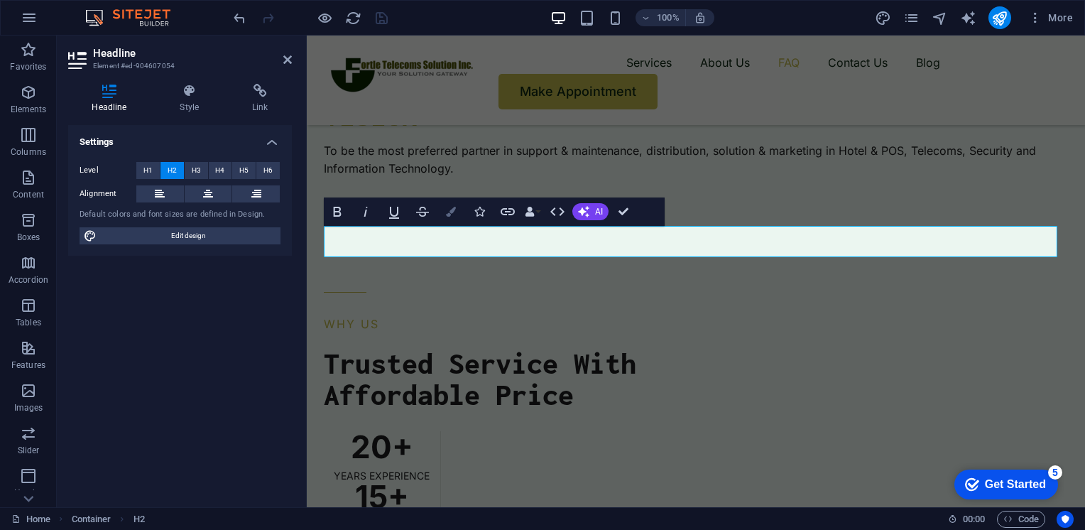
click at [449, 212] on icon "button" at bounding box center [451, 212] width 10 height 10
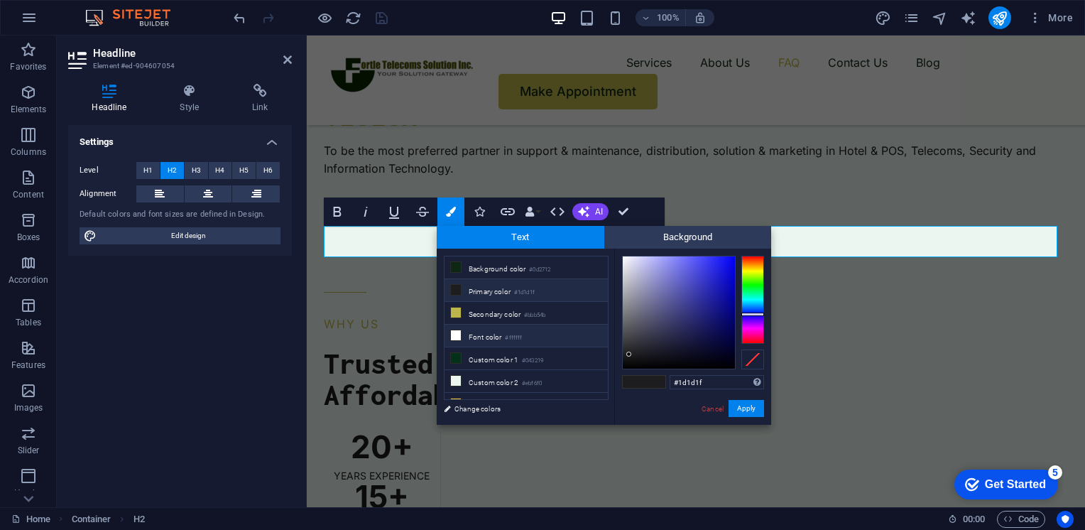
click at [494, 332] on li "Font color #ffffff" at bounding box center [526, 336] width 163 height 23
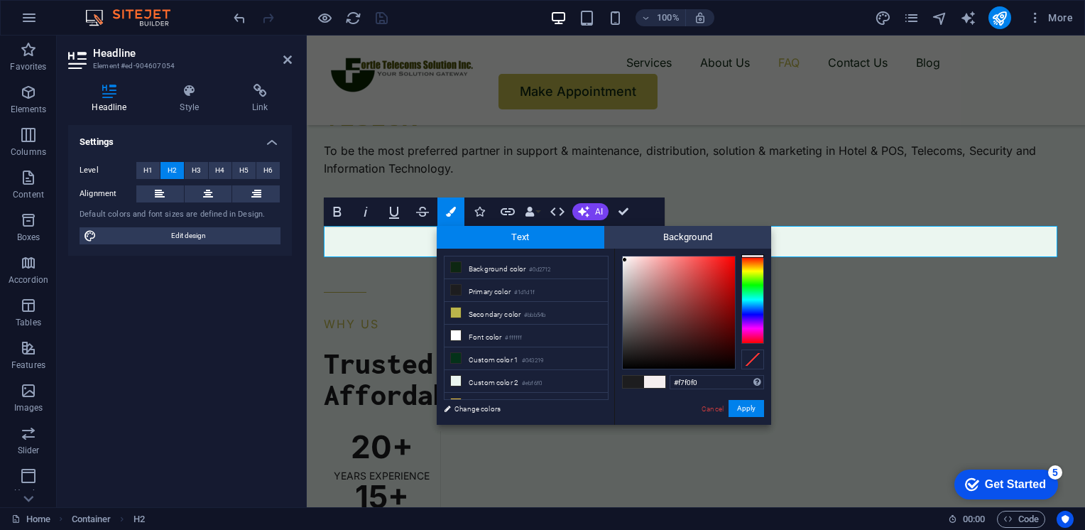
type input "#f5efef"
click at [625, 260] on div at bounding box center [624, 259] width 5 height 5
click at [753, 407] on button "Apply" at bounding box center [747, 408] width 36 height 17
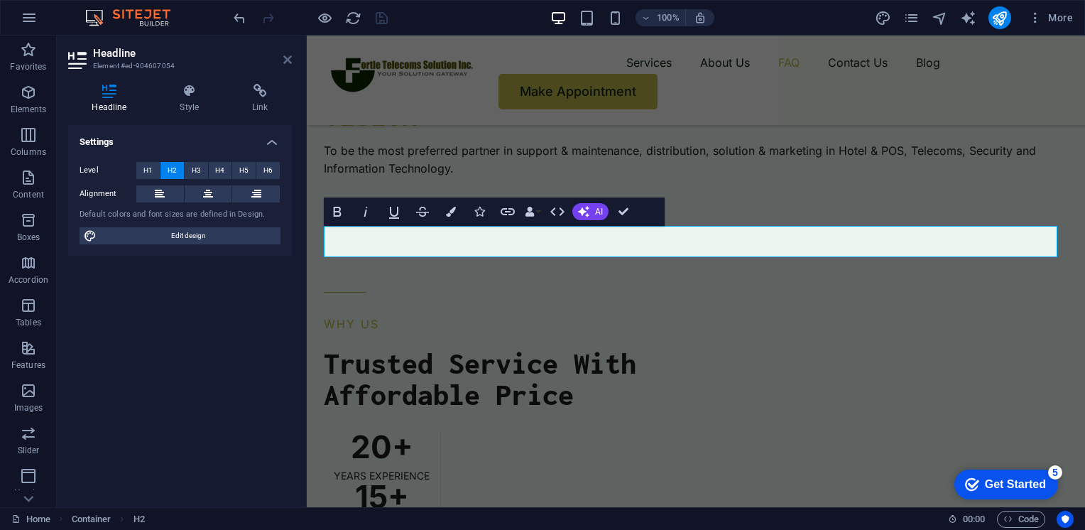
click at [289, 58] on icon at bounding box center [287, 59] width 9 height 11
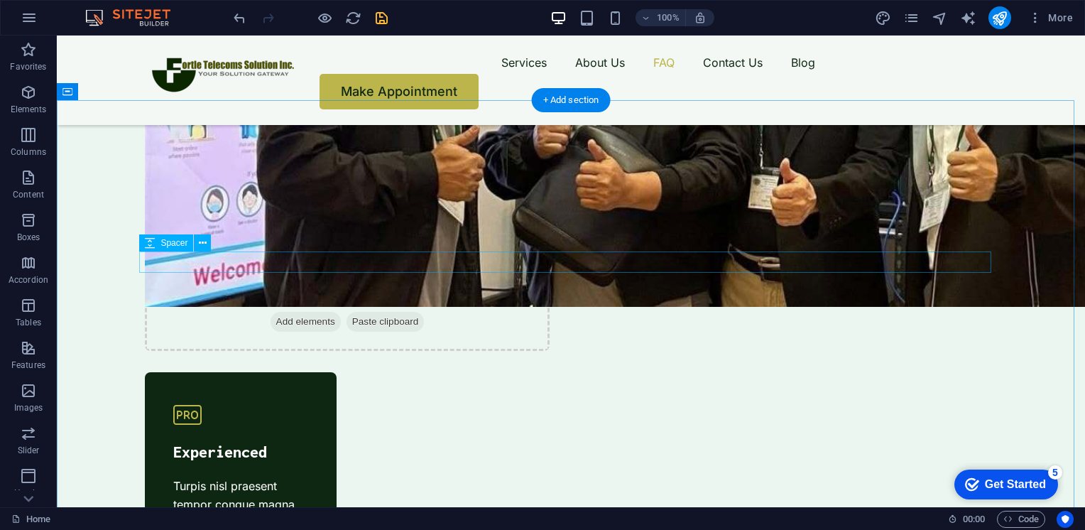
scroll to position [4360, 0]
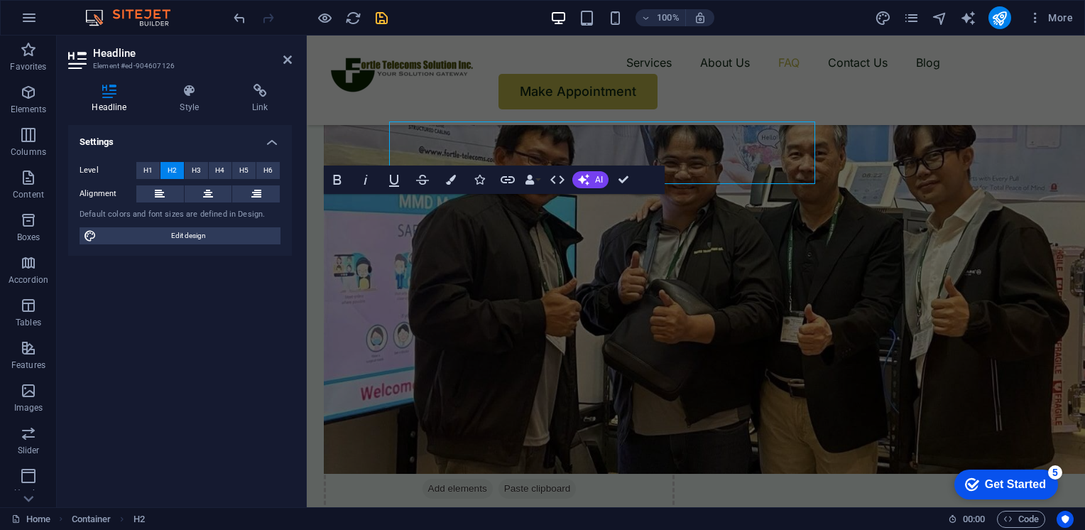
scroll to position [4433, 0]
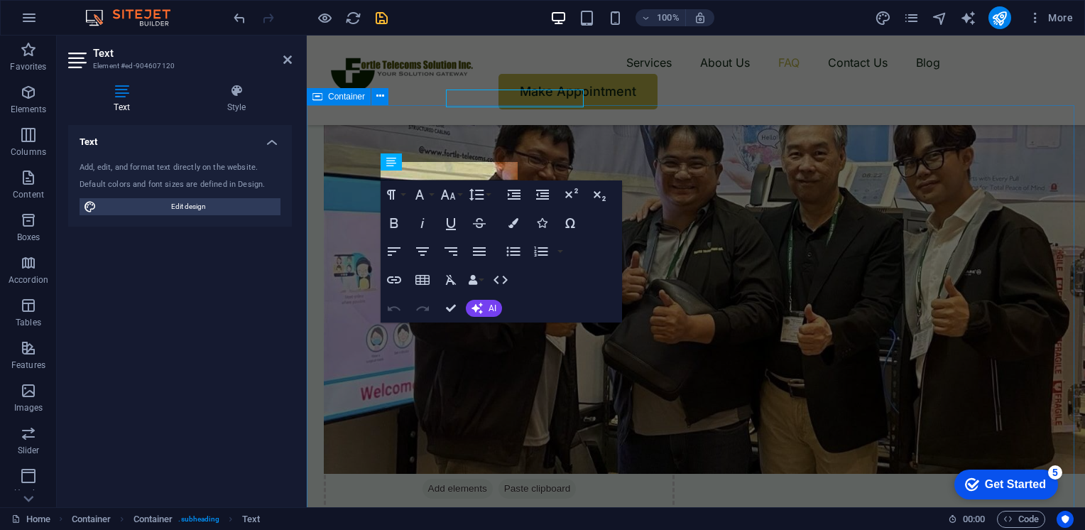
scroll to position [4433, 0]
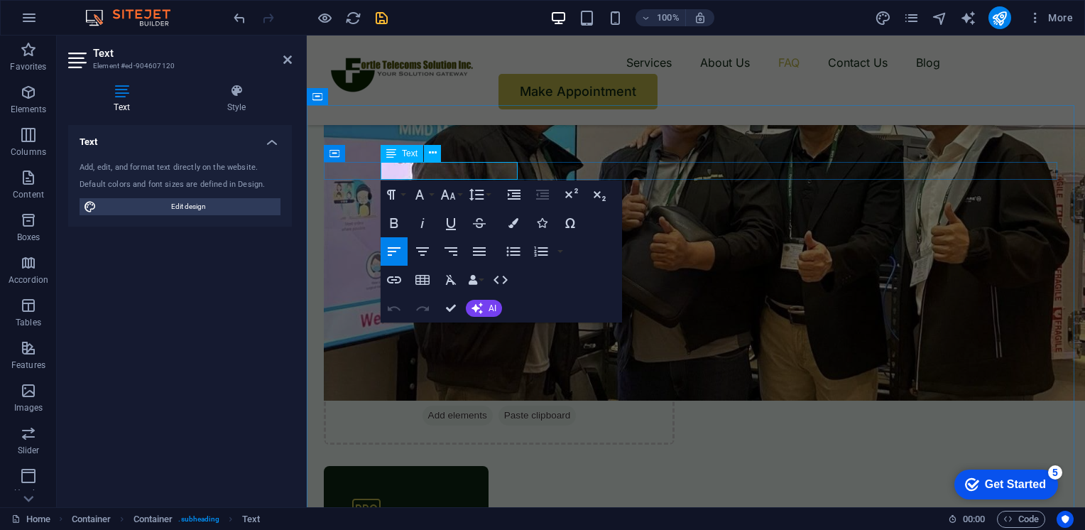
drag, startPoint x: 498, startPoint y: 175, endPoint x: 412, endPoint y: 177, distance: 86.6
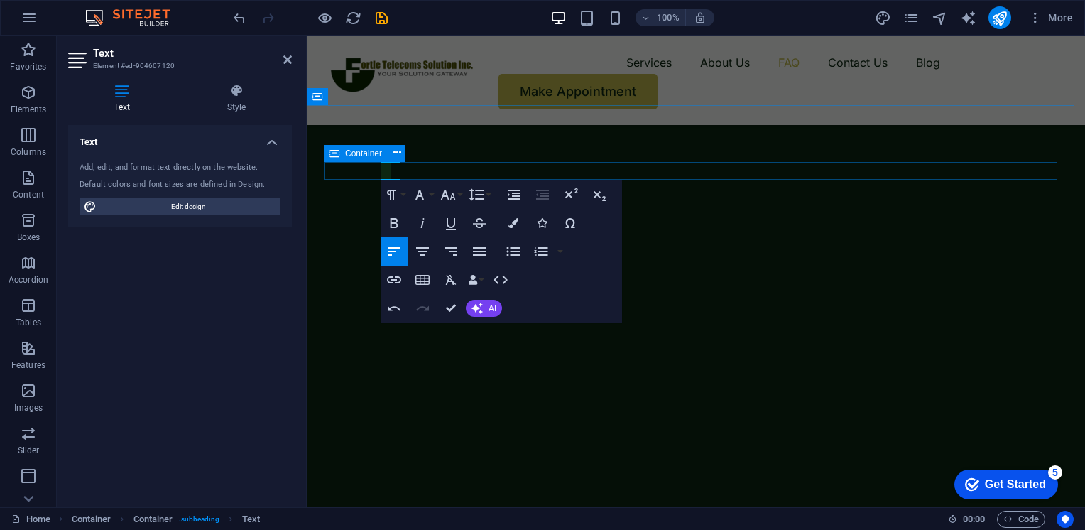
scroll to position [4433, 0]
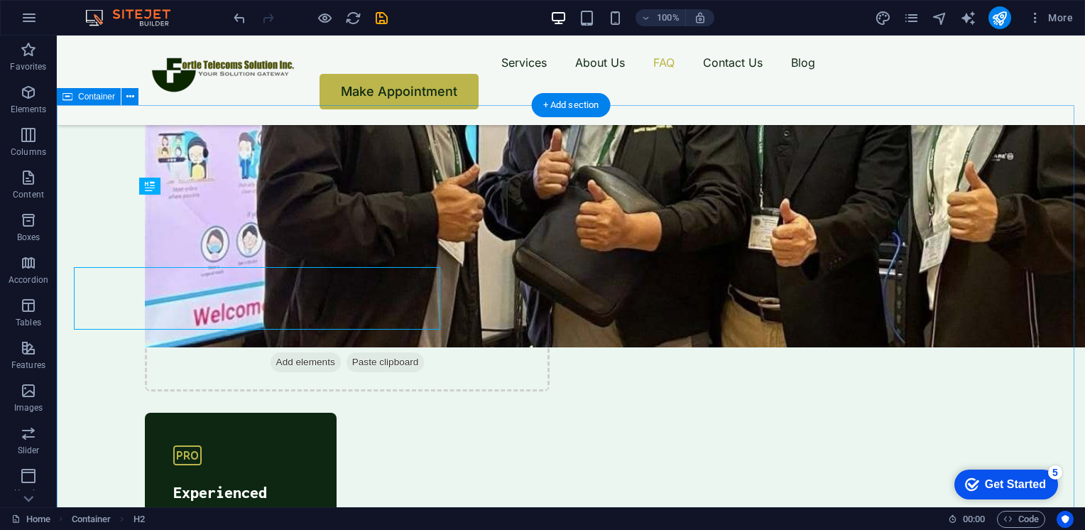
scroll to position [4360, 0]
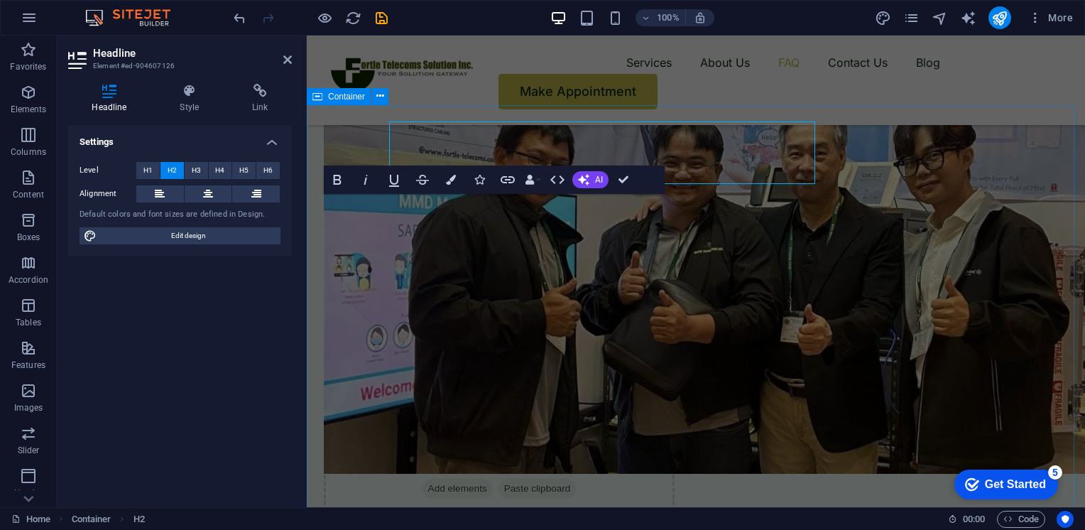
scroll to position [4433, 0]
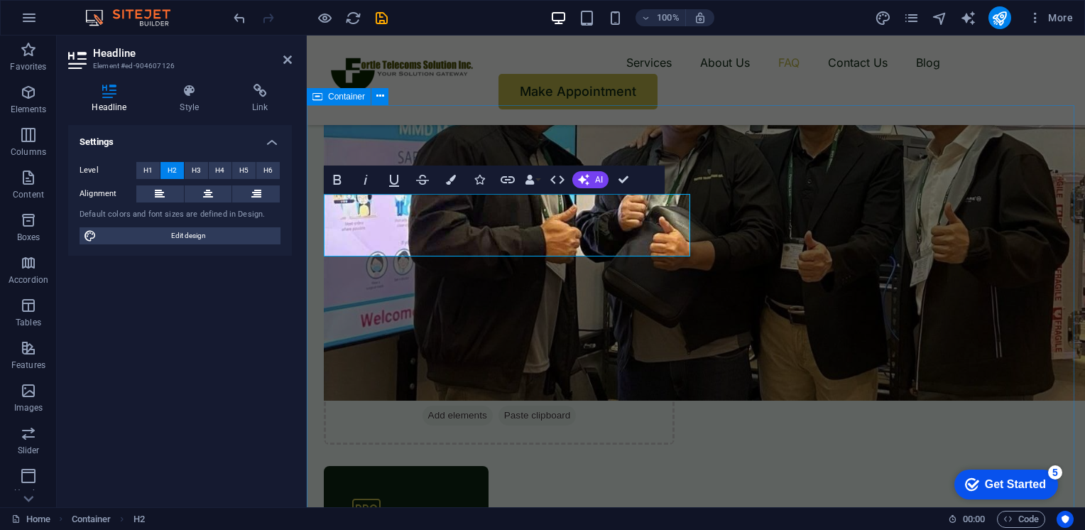
drag, startPoint x: 598, startPoint y: 239, endPoint x: 321, endPoint y: 209, distance: 278.5
drag, startPoint x: 594, startPoint y: 245, endPoint x: 318, endPoint y: 203, distance: 278.7
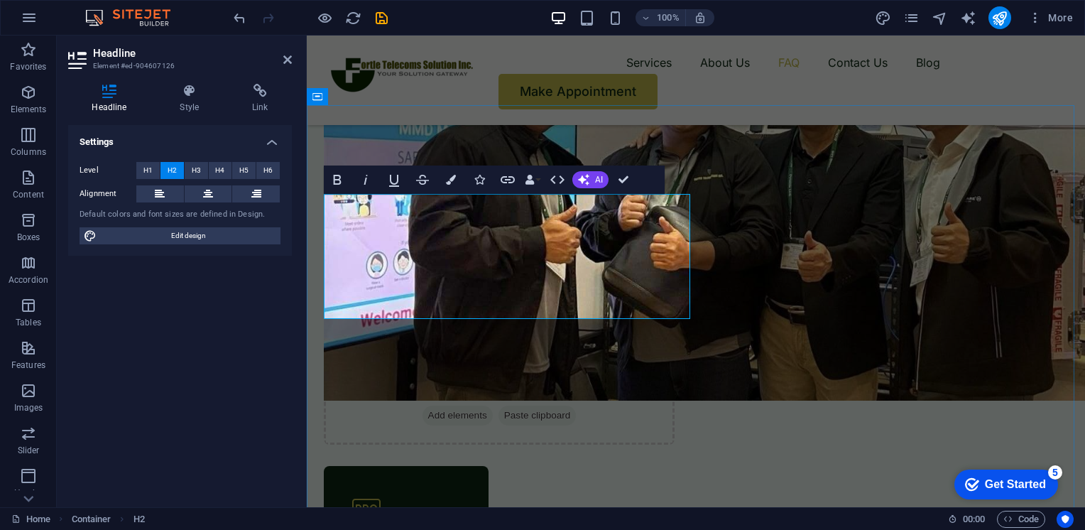
drag, startPoint x: 452, startPoint y: 299, endPoint x: 325, endPoint y: 213, distance: 153.4
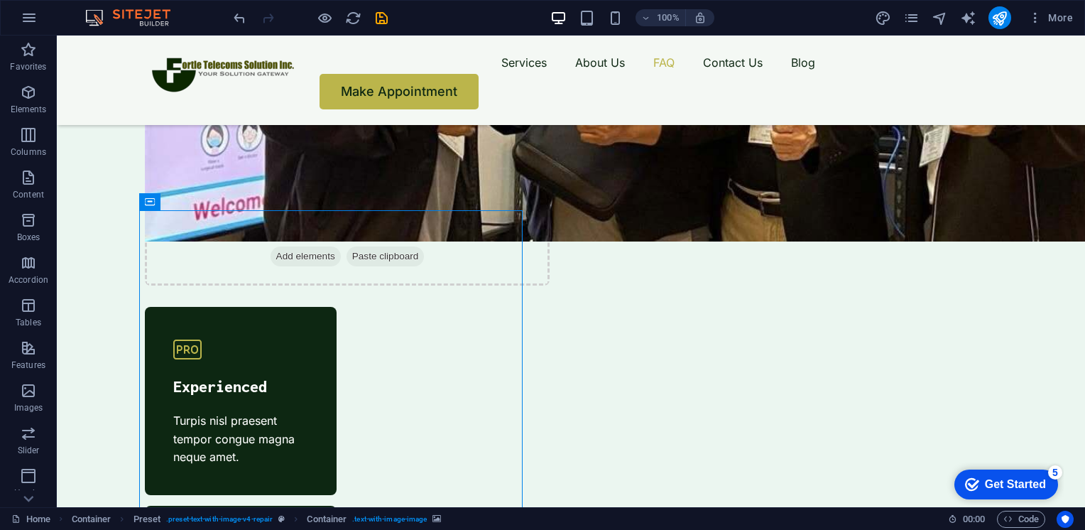
scroll to position [4459, 0]
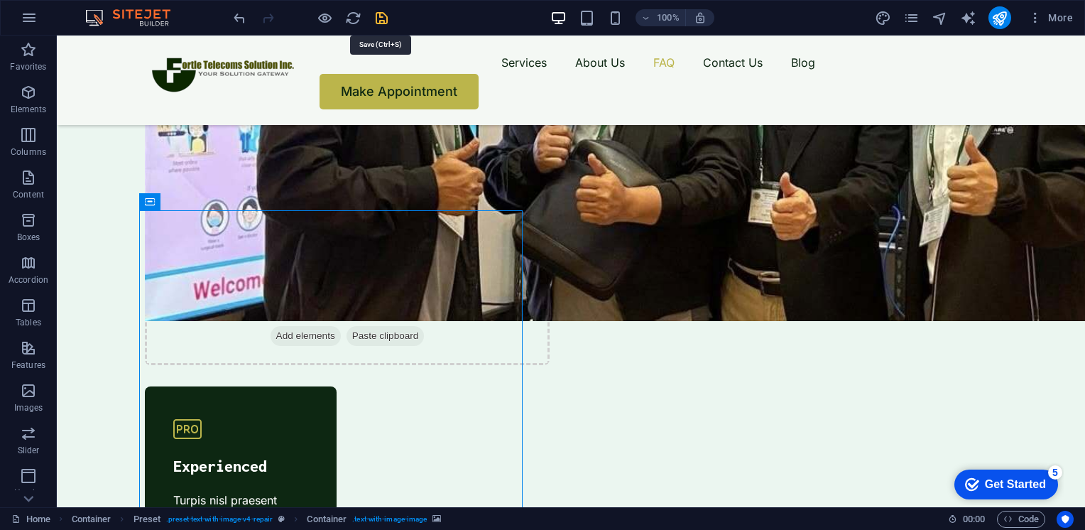
click at [379, 18] on icon "save" at bounding box center [382, 18] width 16 height 16
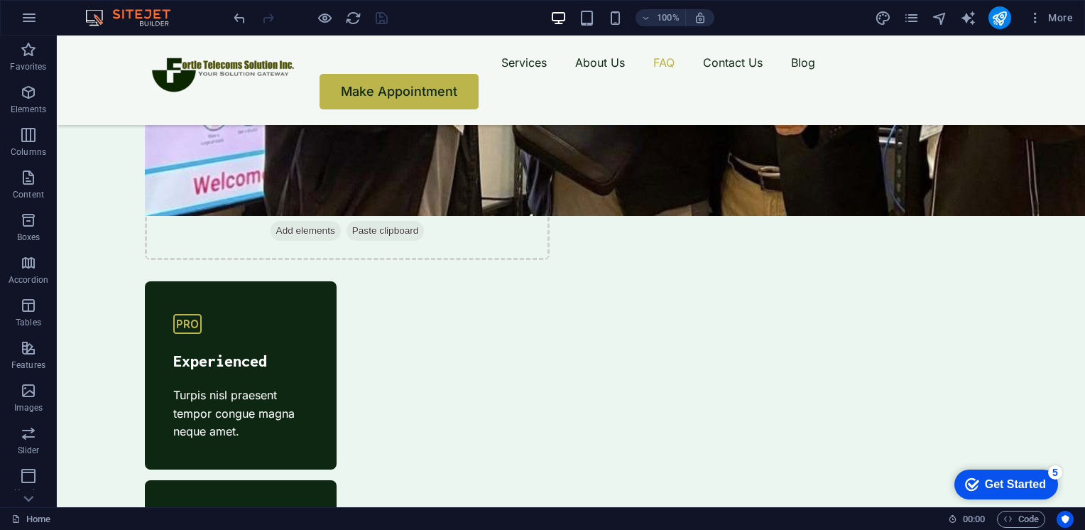
scroll to position [4544, 0]
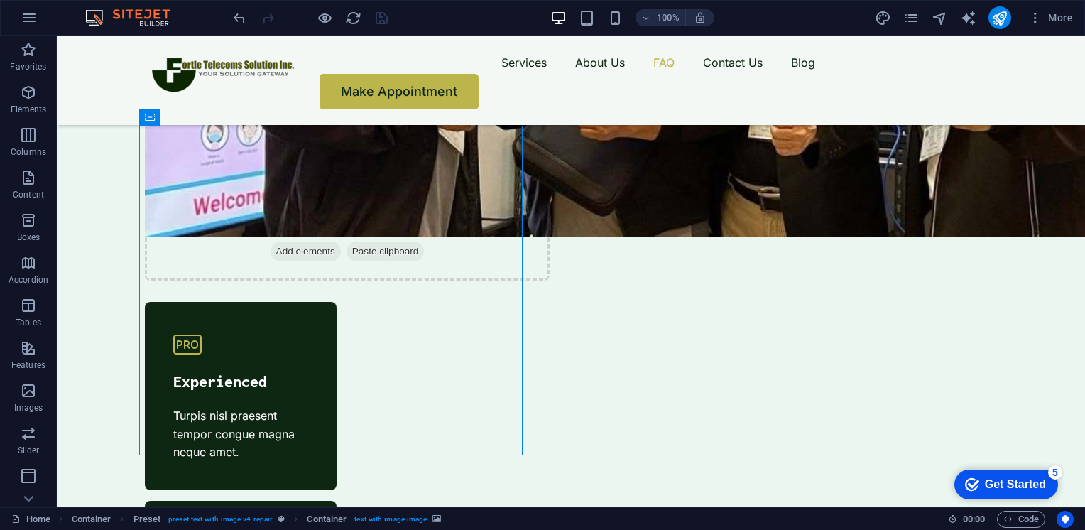
select select "px"
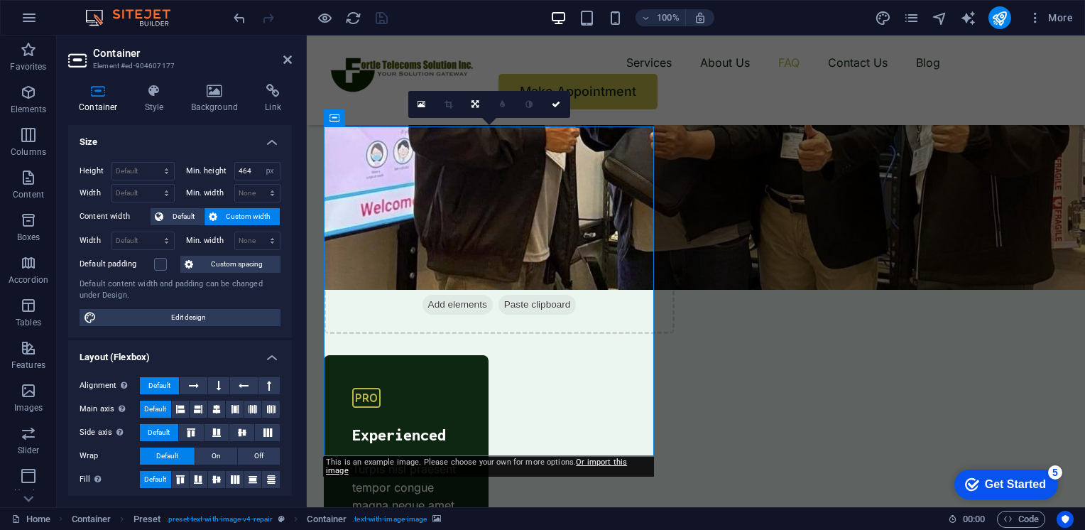
scroll to position [4616, 0]
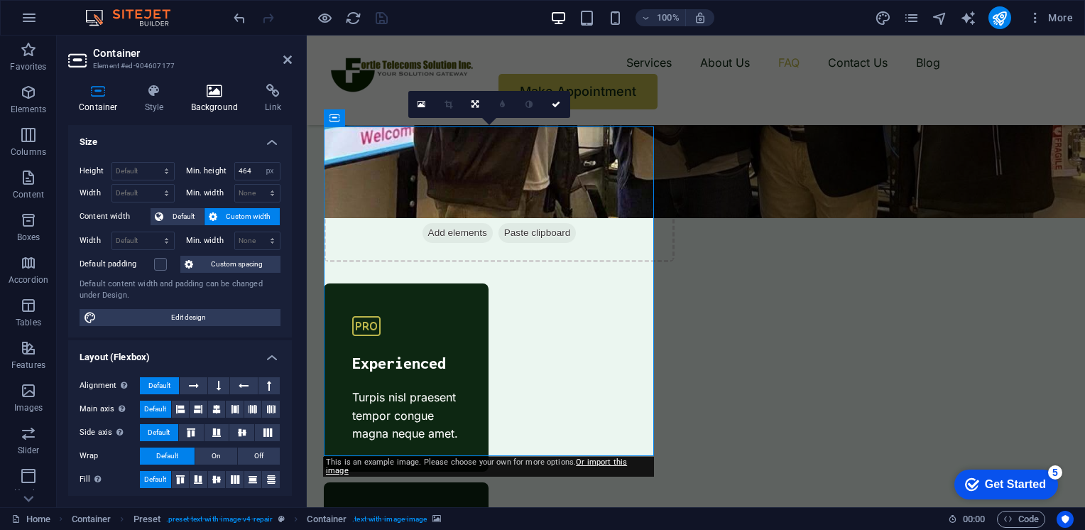
click at [219, 112] on h4 "Background" at bounding box center [217, 99] width 75 height 30
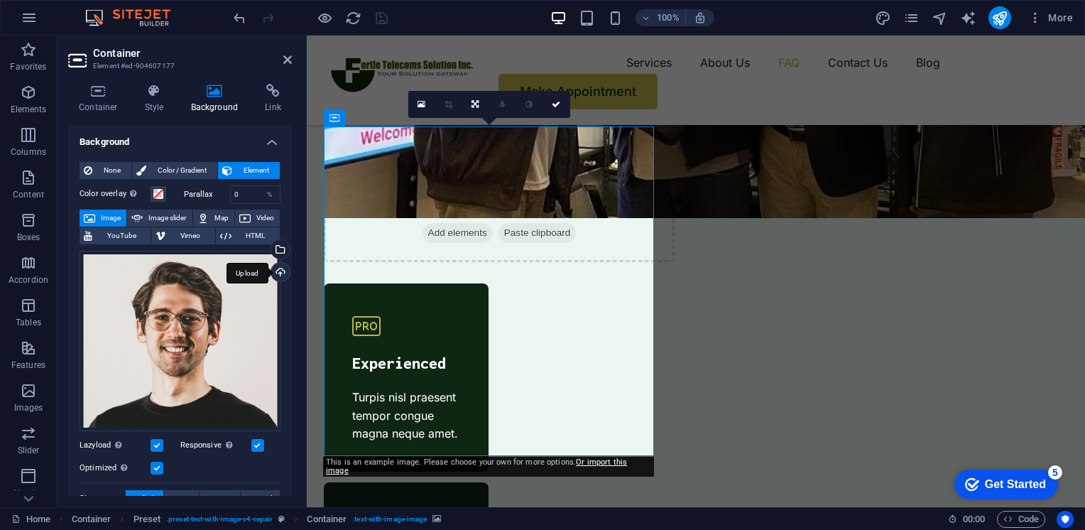
click at [281, 280] on div "Upload" at bounding box center [278, 273] width 21 height 21
click at [278, 275] on div "Upload" at bounding box center [278, 273] width 21 height 21
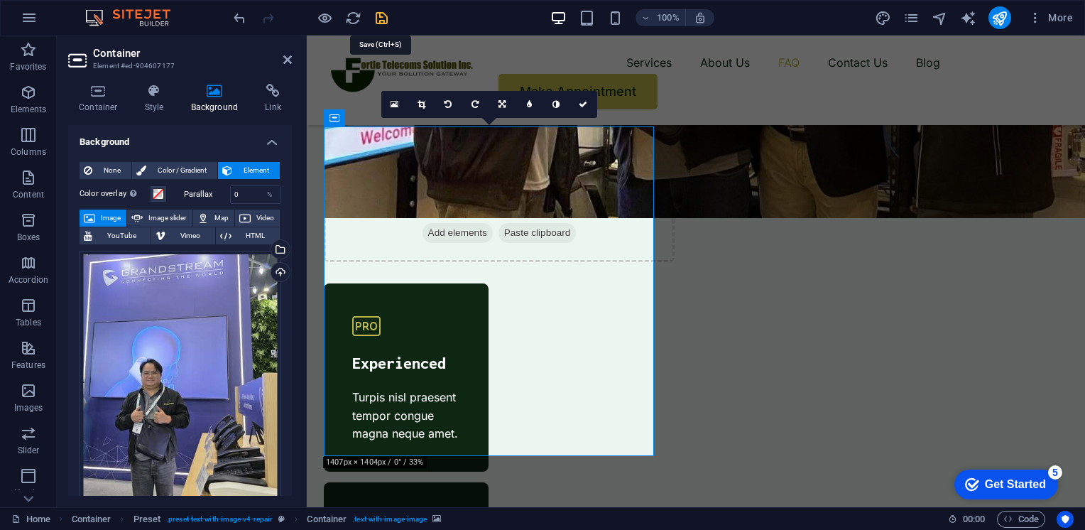
click at [383, 22] on icon "save" at bounding box center [382, 18] width 16 height 16
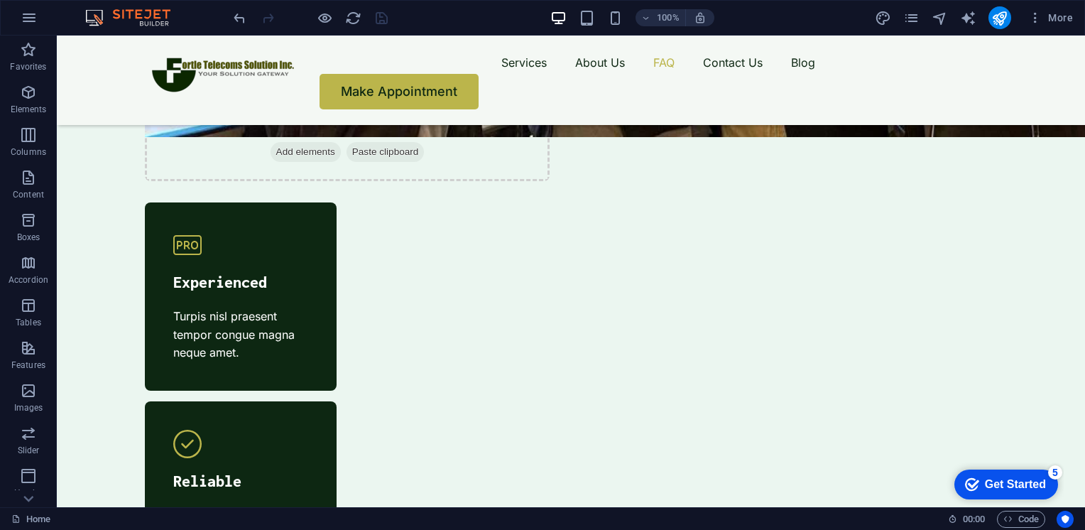
scroll to position [4650, 0]
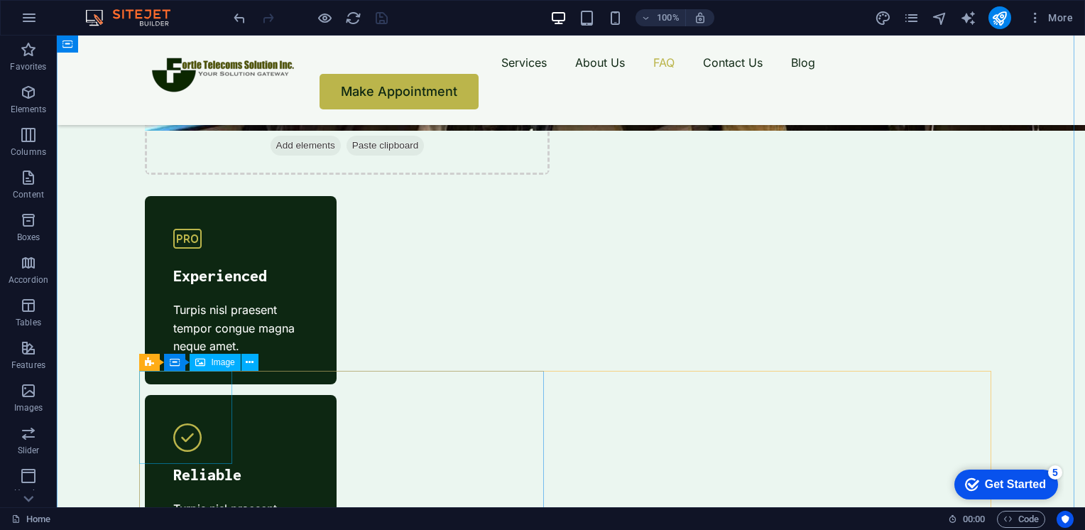
select select "px"
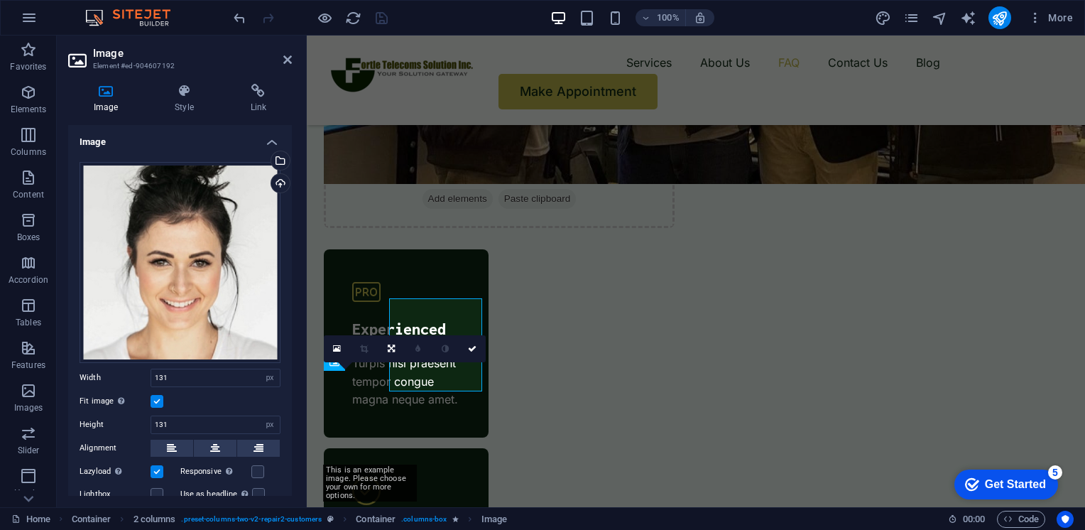
scroll to position [4722, 0]
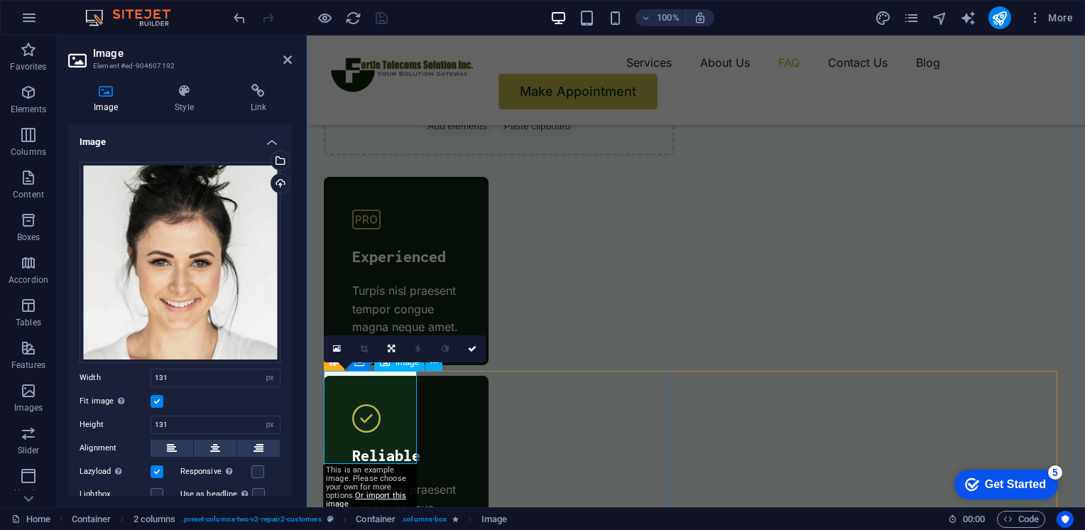
click at [277, 181] on div "Upload" at bounding box center [278, 184] width 21 height 21
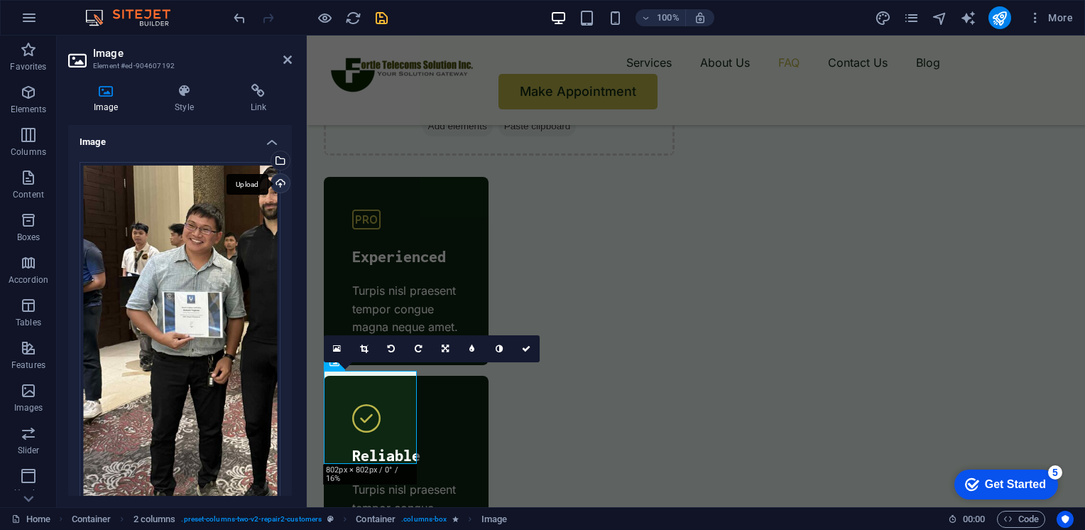
click at [273, 188] on div "Upload" at bounding box center [278, 184] width 21 height 21
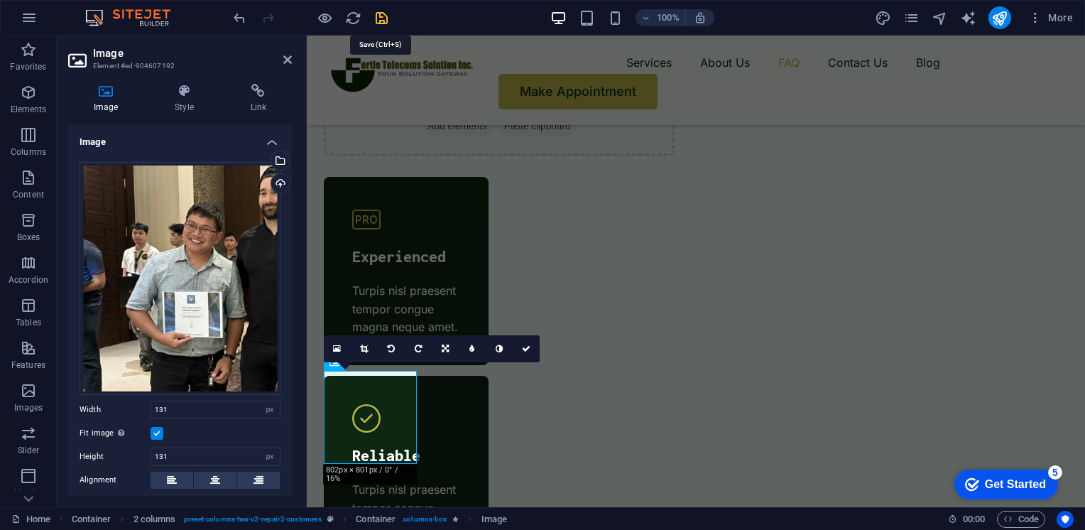
click at [382, 21] on icon "save" at bounding box center [382, 18] width 16 height 16
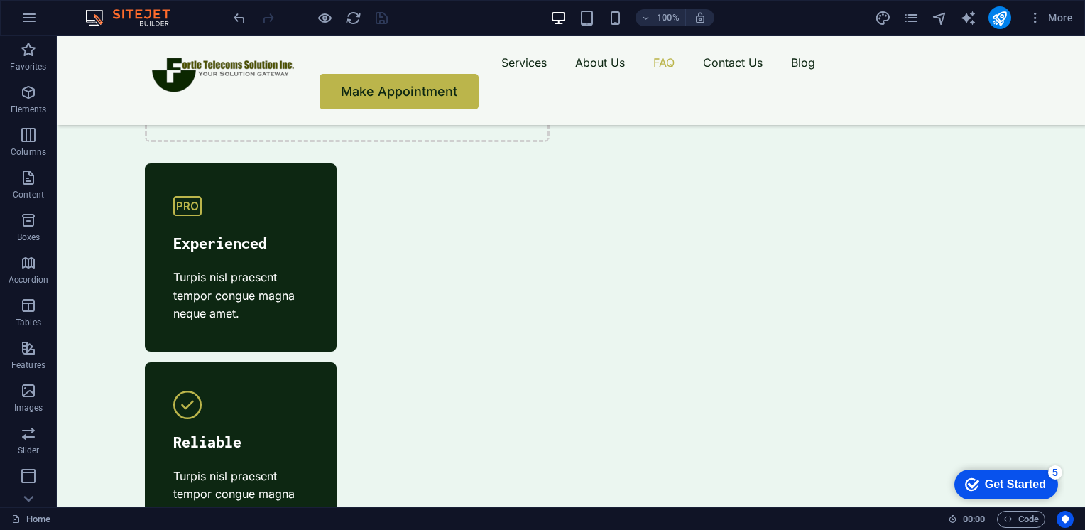
scroll to position [4684, 0]
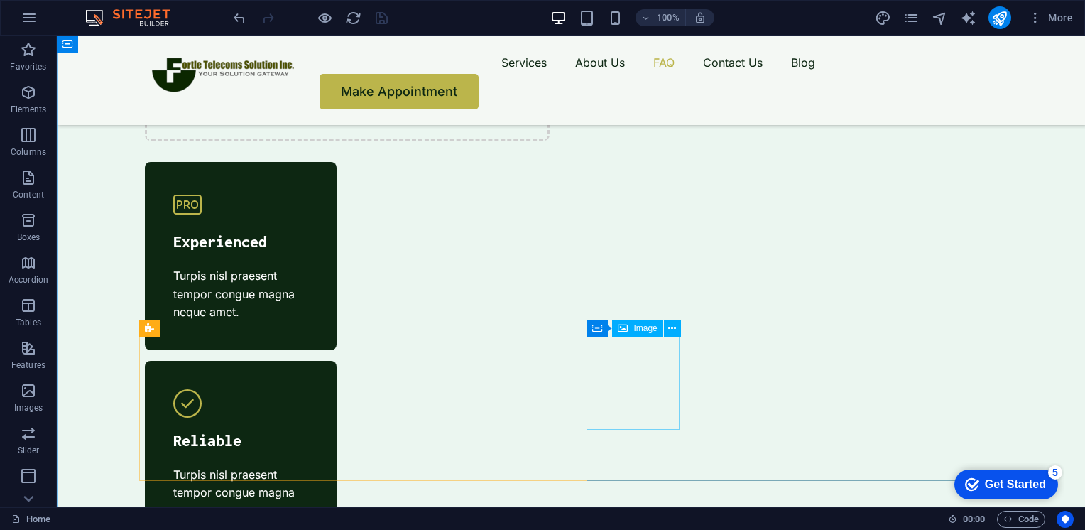
select select "px"
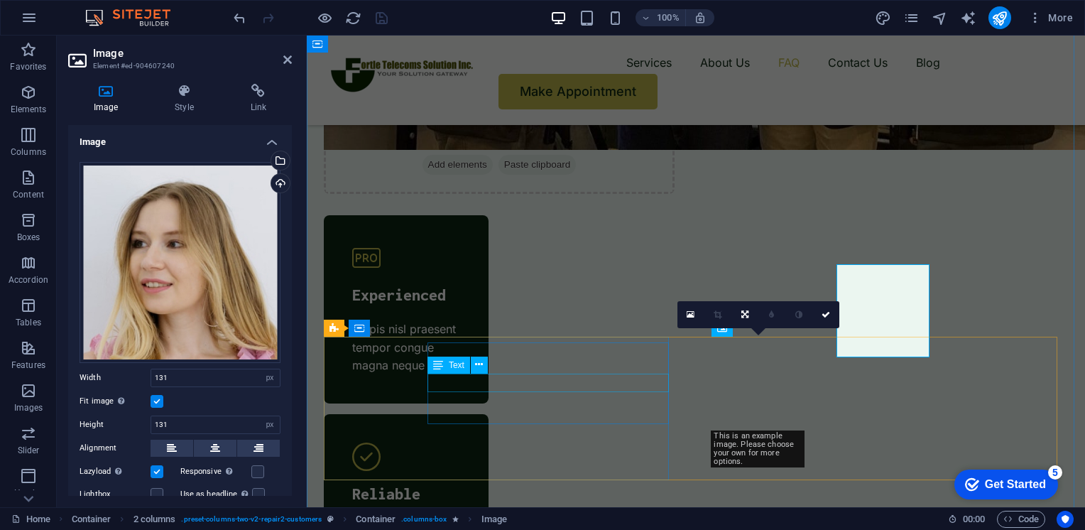
scroll to position [4756, 0]
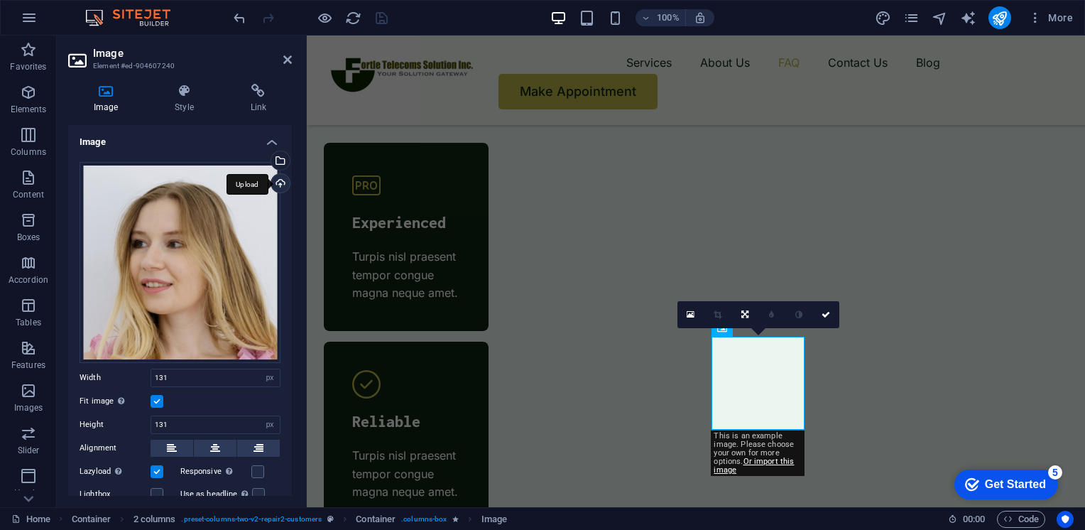
click at [280, 189] on div "Upload" at bounding box center [278, 184] width 21 height 21
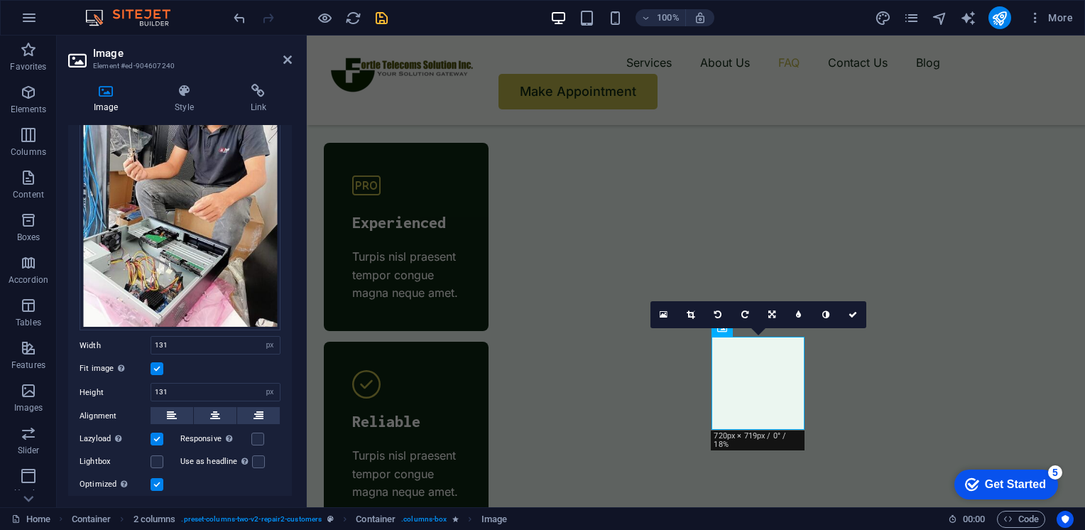
scroll to position [0, 0]
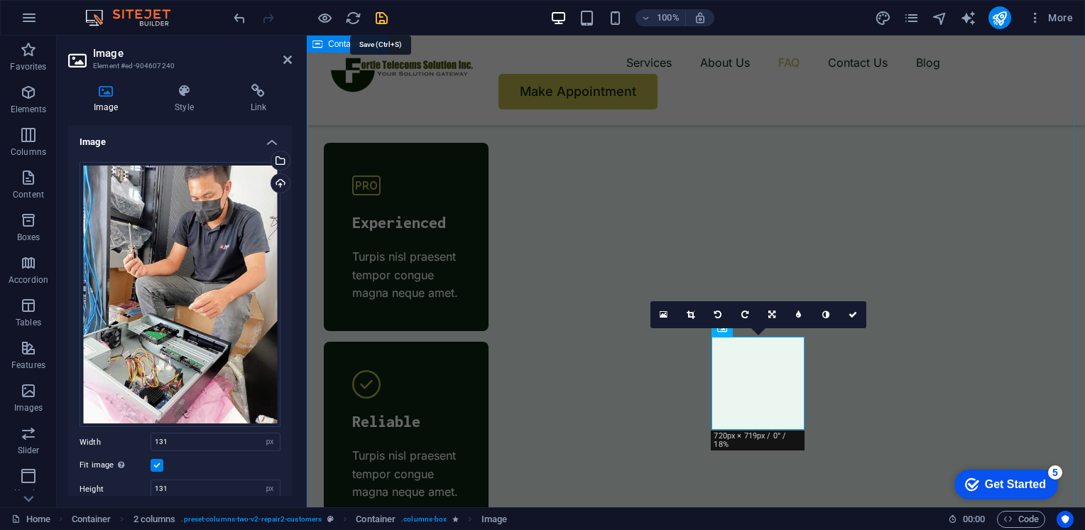
click at [380, 13] on icon "save" at bounding box center [382, 18] width 16 height 16
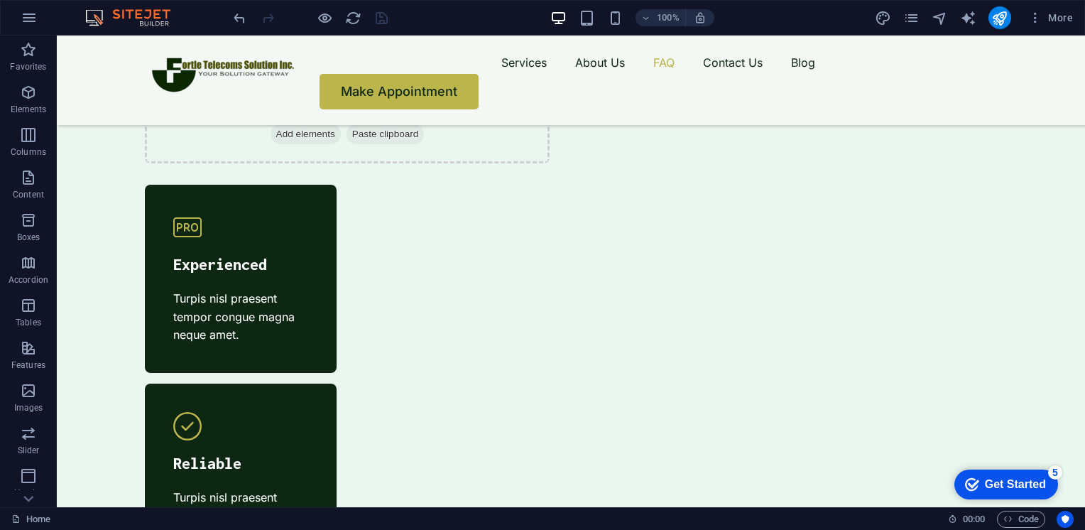
scroll to position [4615, 0]
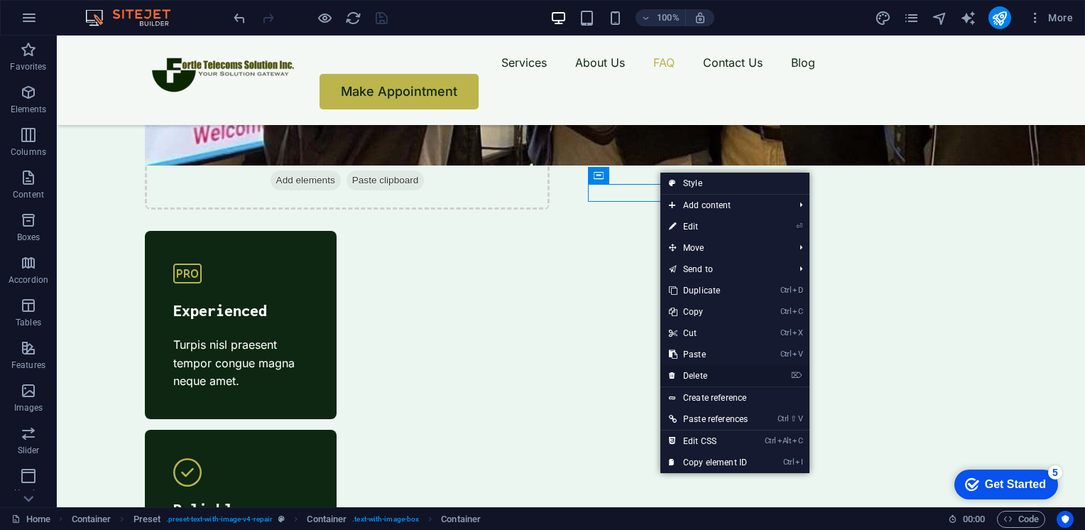
click at [692, 376] on link "⌦ Delete" at bounding box center [708, 375] width 96 height 21
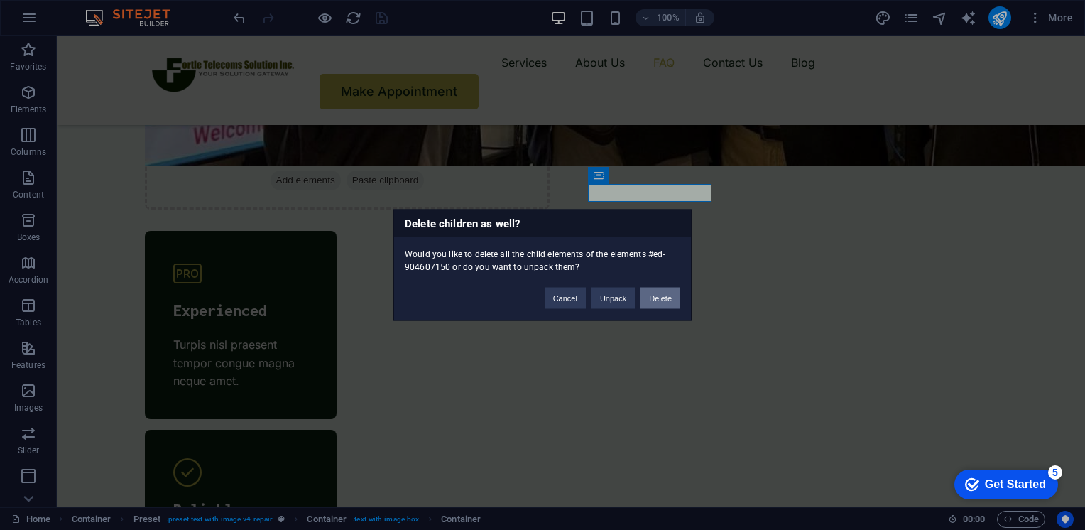
click at [655, 295] on button "Delete" at bounding box center [661, 298] width 40 height 21
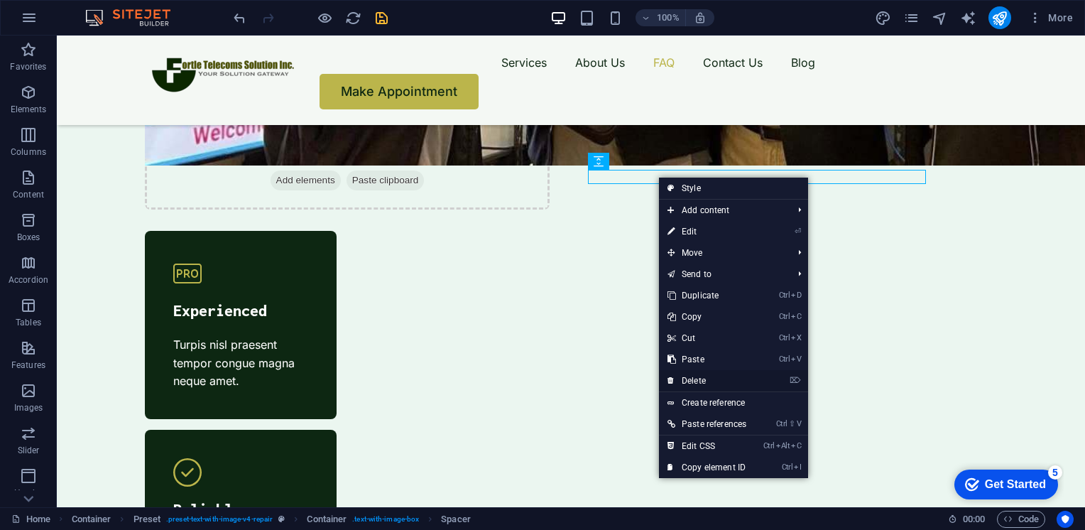
click at [701, 374] on link "⌦ Delete" at bounding box center [707, 380] width 96 height 21
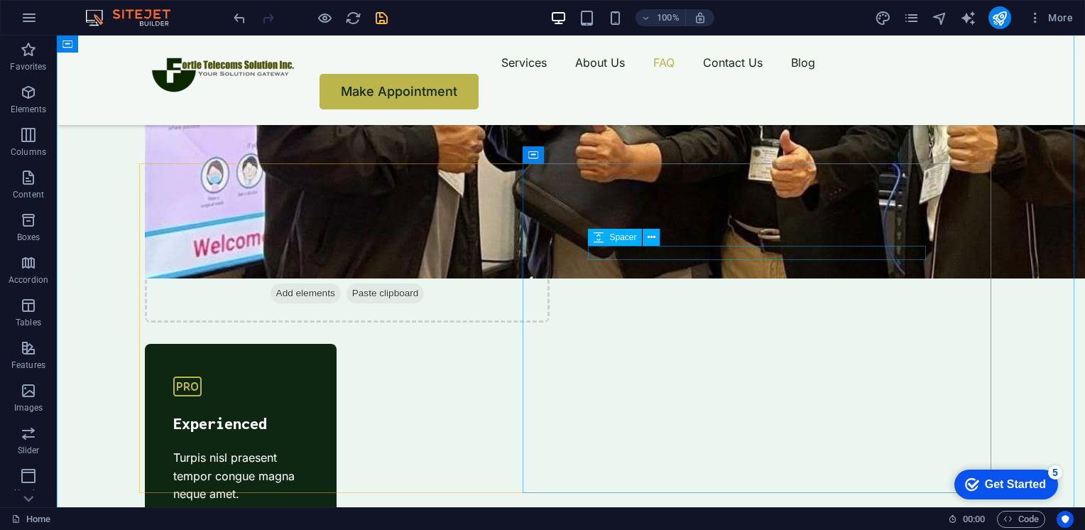
scroll to position [4507, 0]
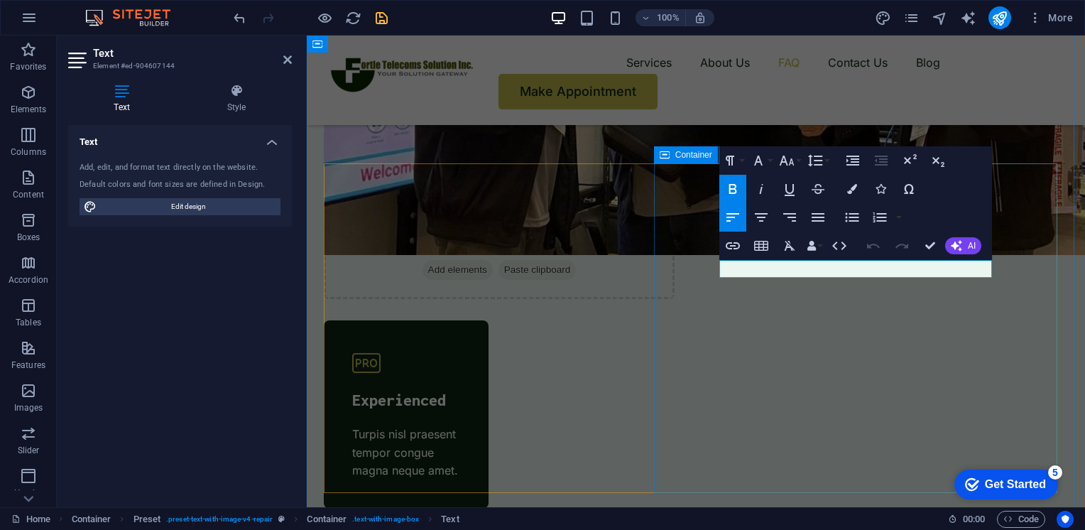
drag, startPoint x: 889, startPoint y: 270, endPoint x: 712, endPoint y: 271, distance: 177.5
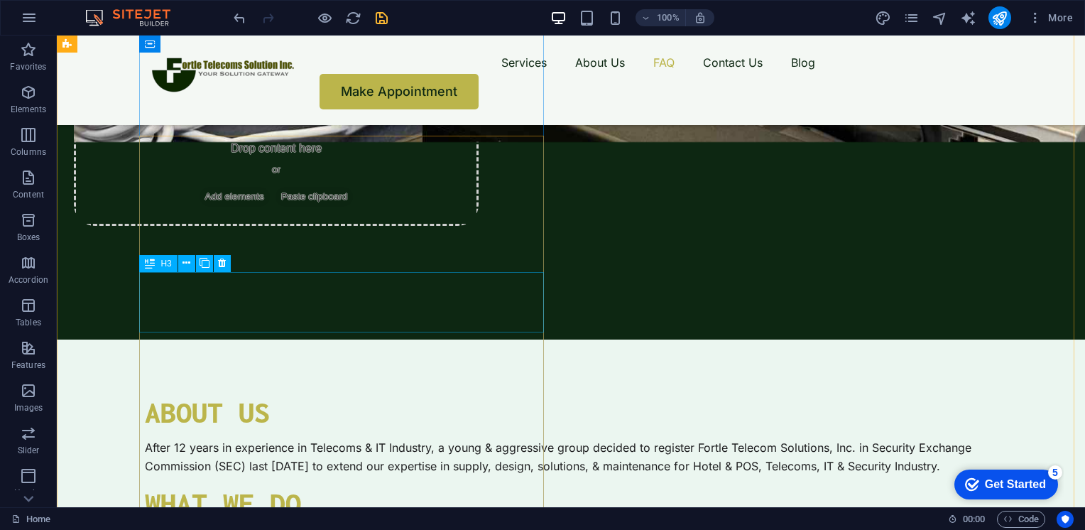
scroll to position [3156, 0]
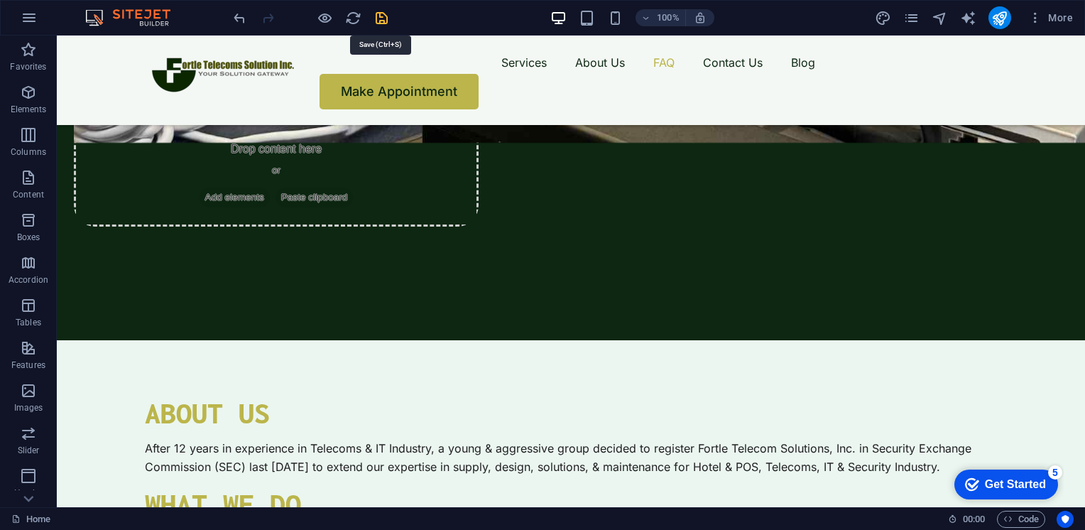
click at [381, 13] on icon "save" at bounding box center [382, 18] width 16 height 16
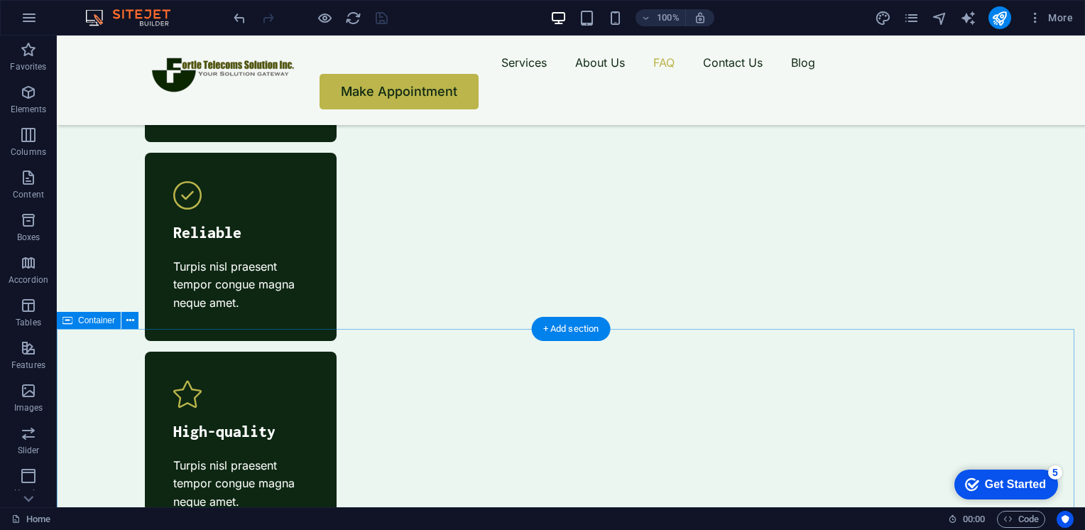
scroll to position [4882, 0]
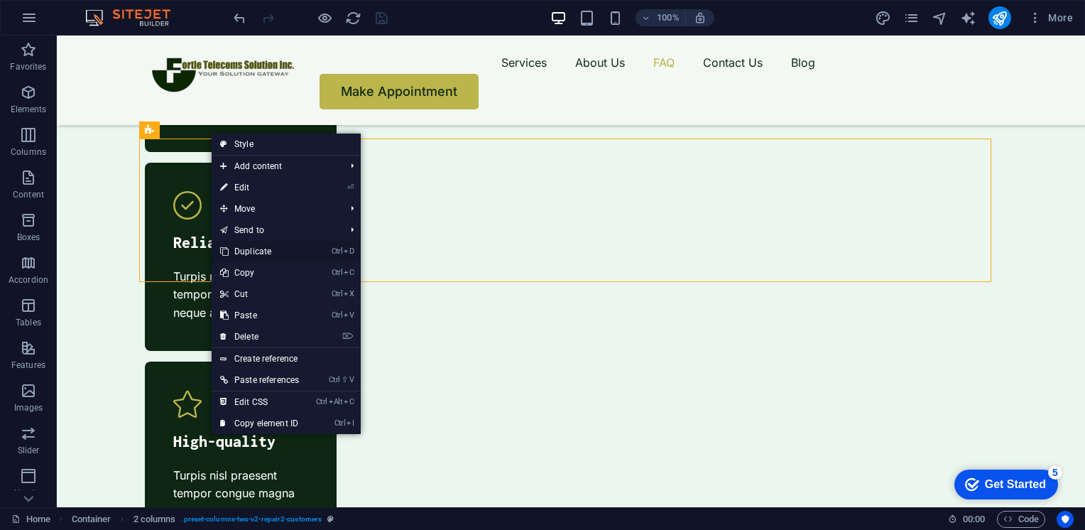
click at [246, 256] on link "Ctrl D Duplicate" at bounding box center [260, 251] width 96 height 21
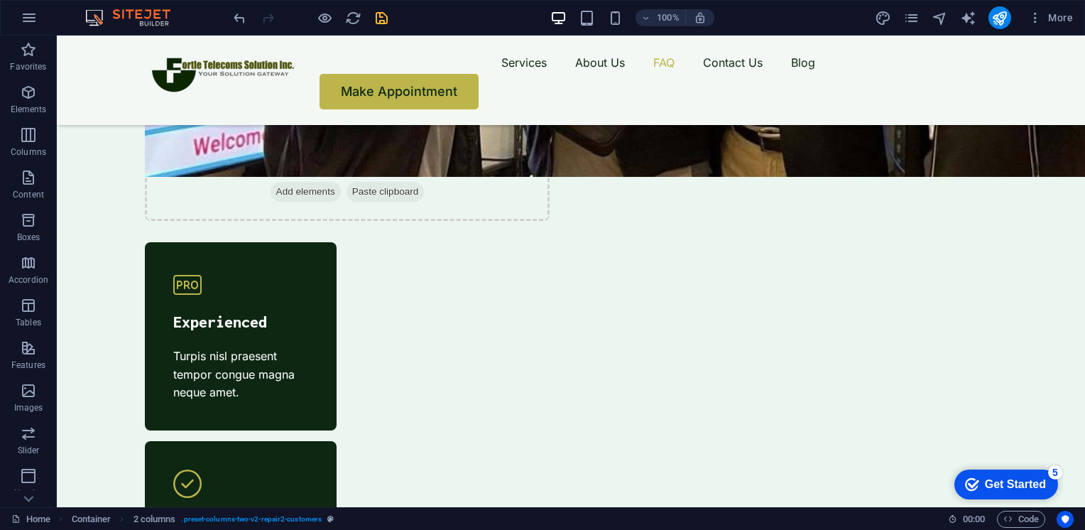
scroll to position [4654, 0]
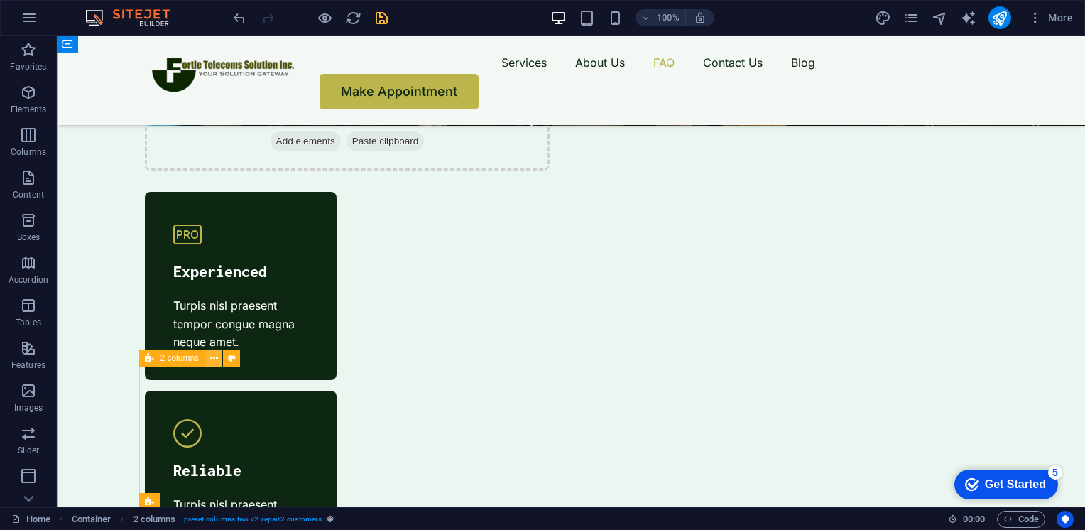
click at [213, 362] on icon at bounding box center [214, 358] width 8 height 15
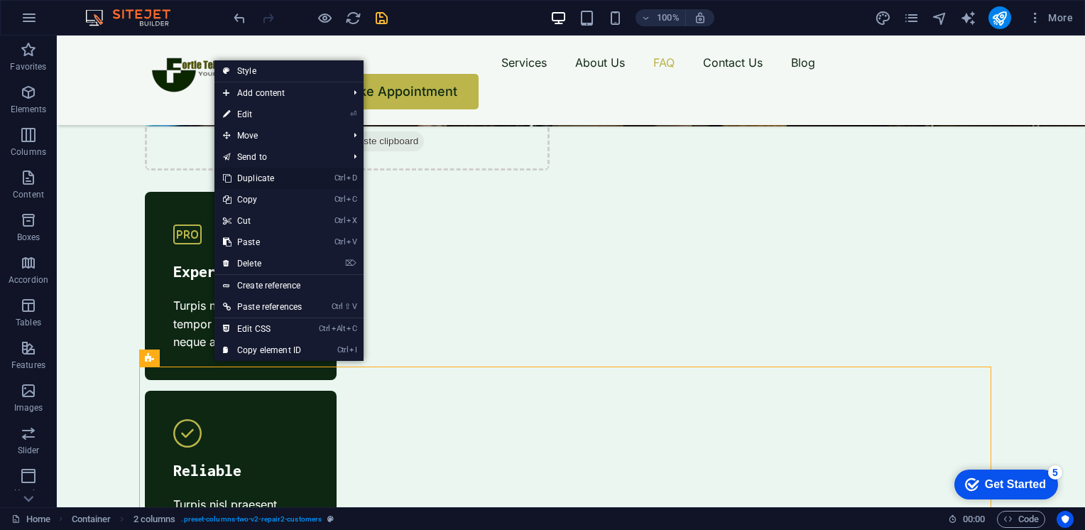
click at [256, 182] on link "Ctrl D Duplicate" at bounding box center [262, 178] width 96 height 21
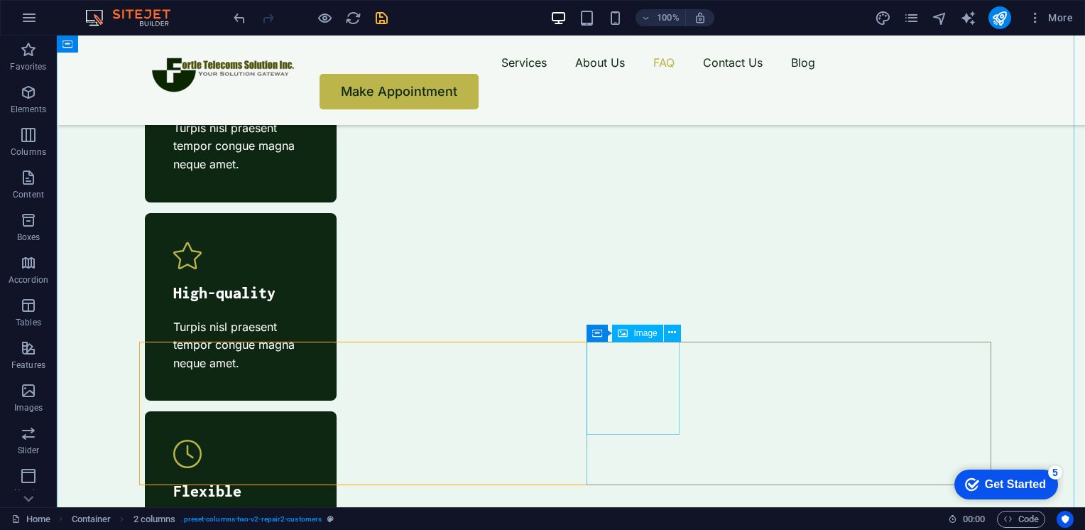
scroll to position [4822, 0]
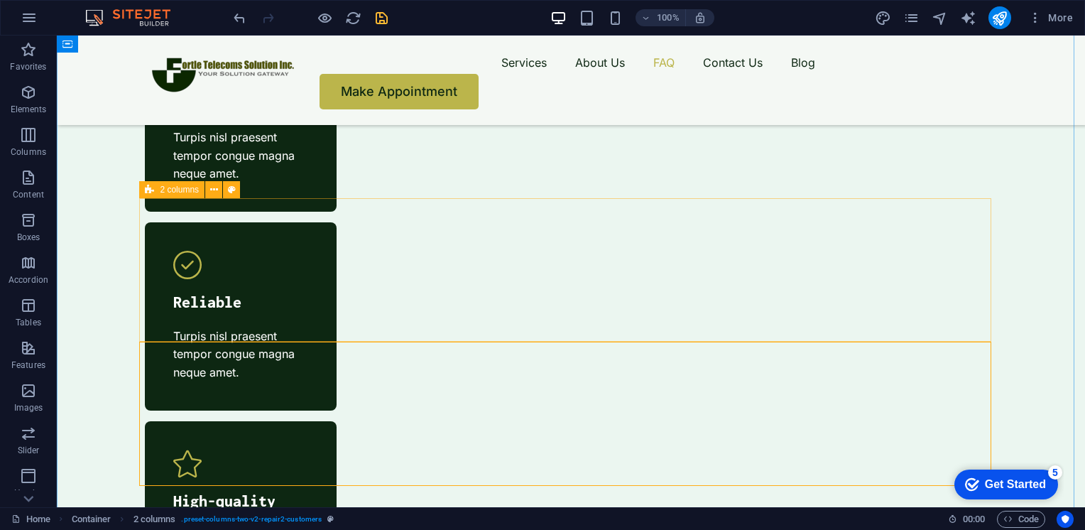
click at [156, 192] on div "2 columns" at bounding box center [171, 189] width 65 height 17
click at [215, 187] on icon at bounding box center [214, 189] width 8 height 15
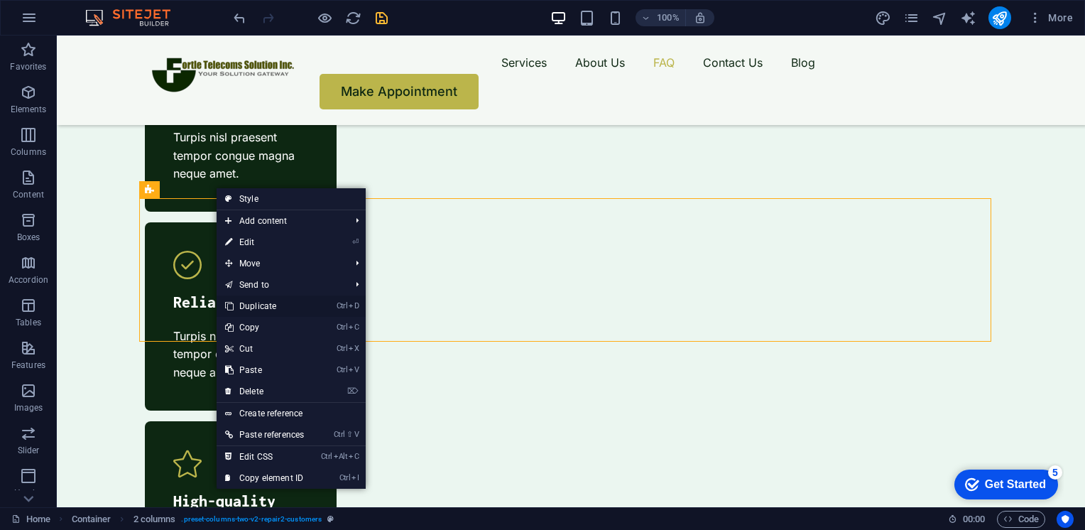
click at [251, 307] on link "Ctrl D Duplicate" at bounding box center [265, 305] width 96 height 21
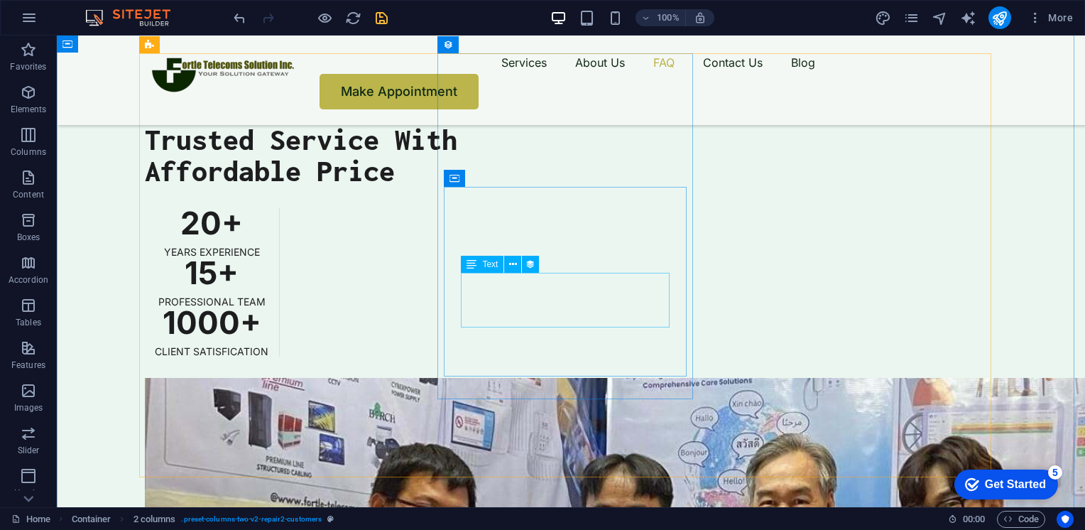
scroll to position [3927, 0]
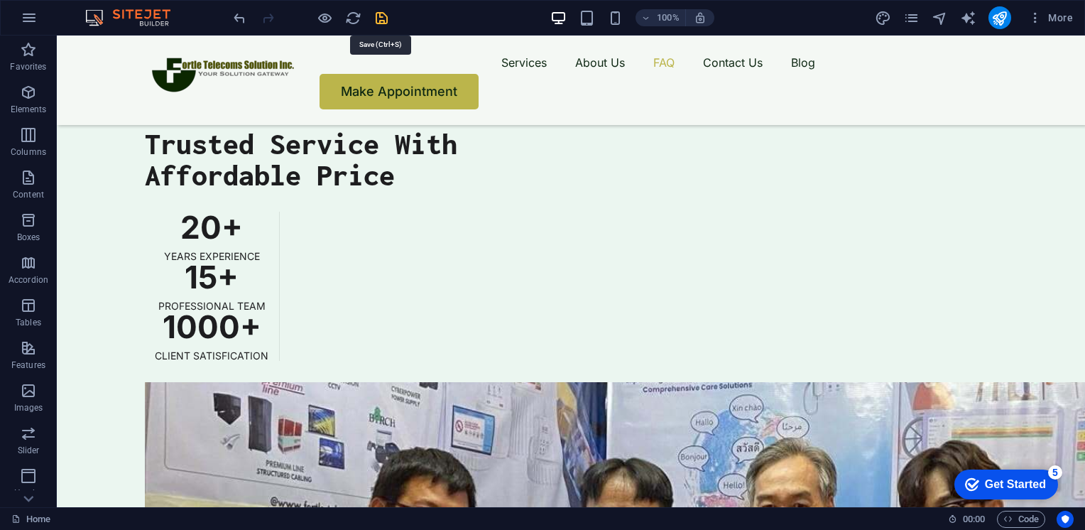
click at [383, 16] on icon "save" at bounding box center [382, 18] width 16 height 16
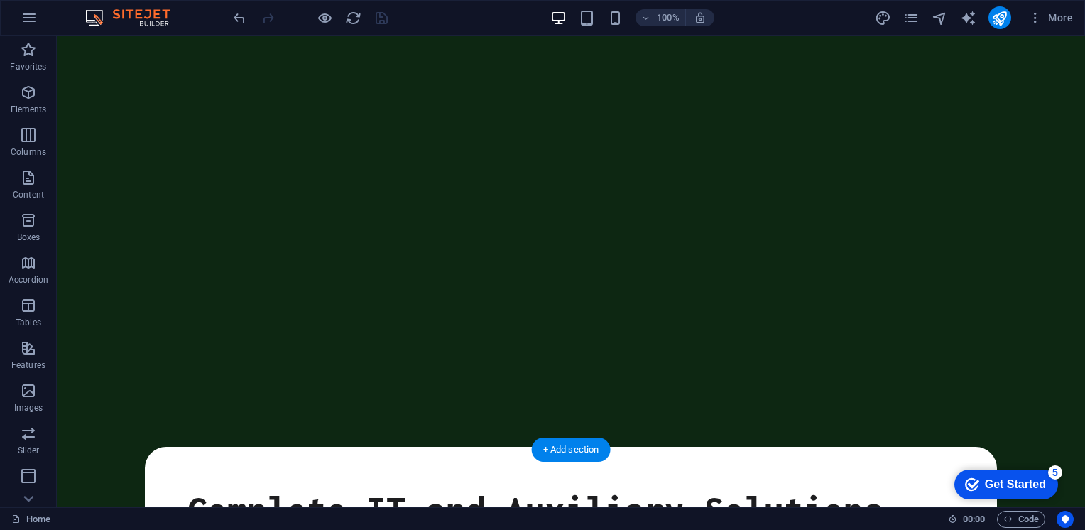
scroll to position [0, 0]
